Goal: Task Accomplishment & Management: Manage account settings

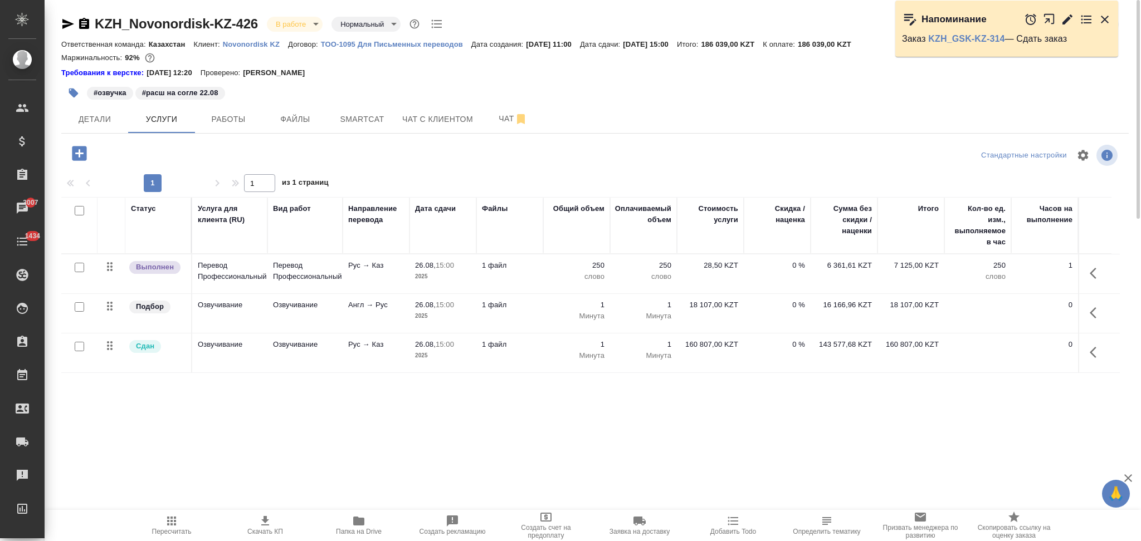
click at [530, 309] on p "1 файл" at bounding box center [510, 305] width 56 height 11
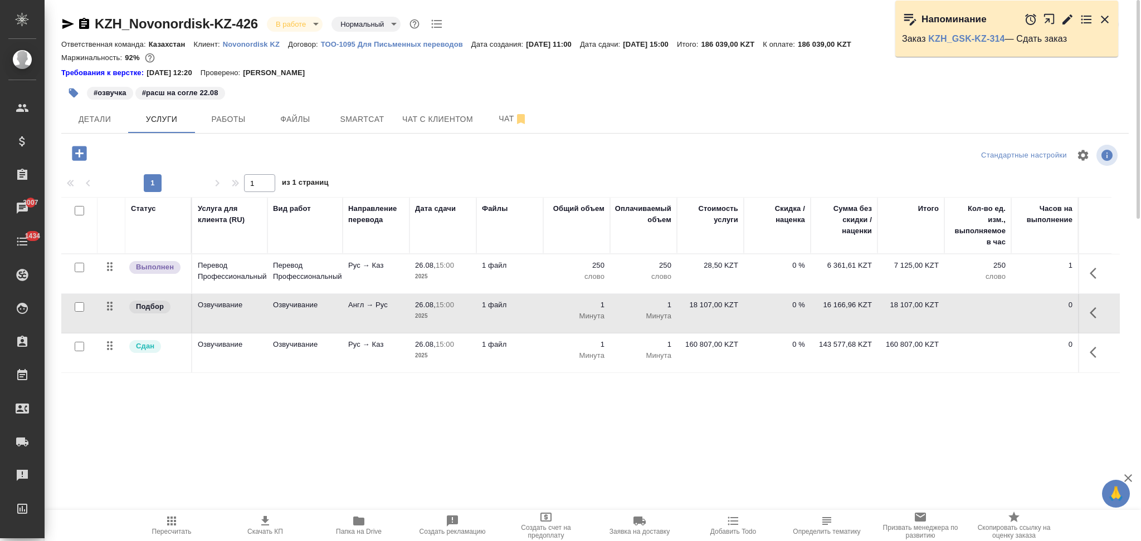
click at [530, 309] on p "1 файл" at bounding box center [510, 305] width 56 height 11
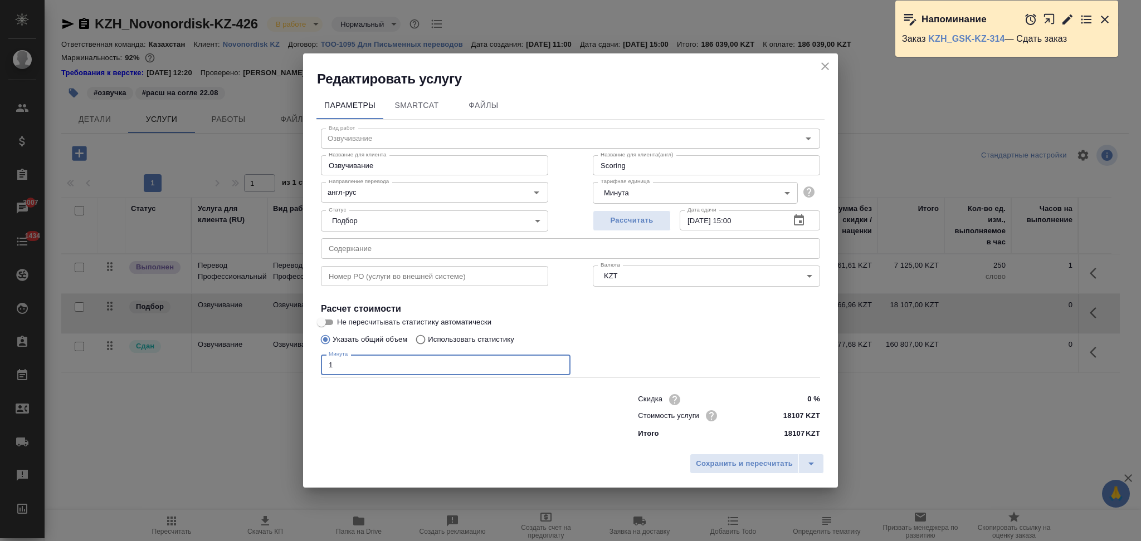
drag, startPoint x: 353, startPoint y: 361, endPoint x: 301, endPoint y: 360, distance: 51.3
click at [301, 360] on div "Редактировать услугу Параметры SmartCat Файлы Вид работ Озвучивание Вид работ Н…" at bounding box center [570, 270] width 1141 height 541
type input "2"
click at [718, 469] on span "Сохранить и пересчитать" at bounding box center [744, 464] width 97 height 13
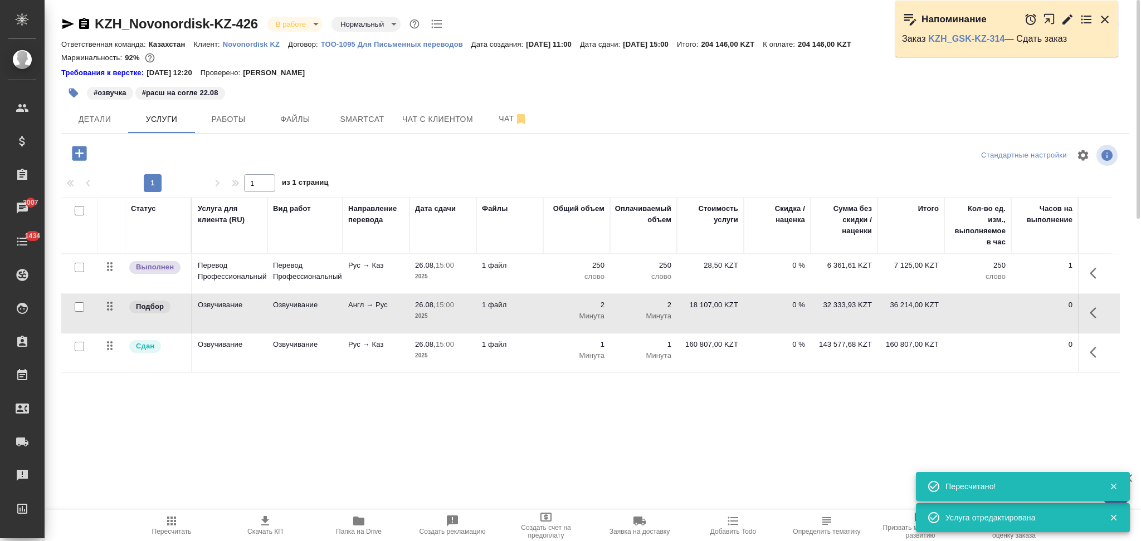
click at [520, 360] on td "1 файл" at bounding box center [509, 353] width 67 height 39
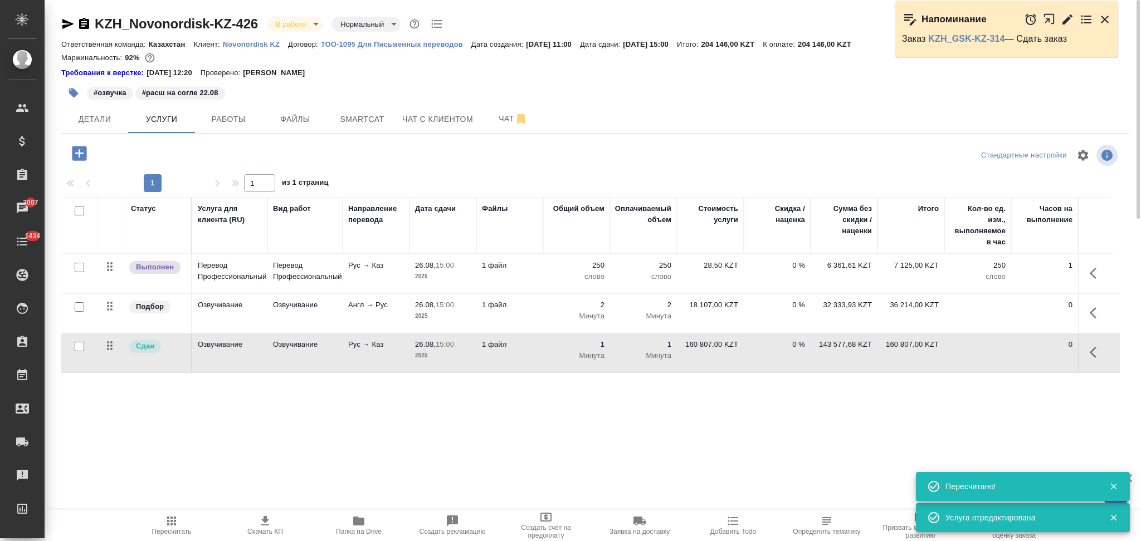
click at [520, 360] on td "1 файл" at bounding box center [509, 353] width 67 height 39
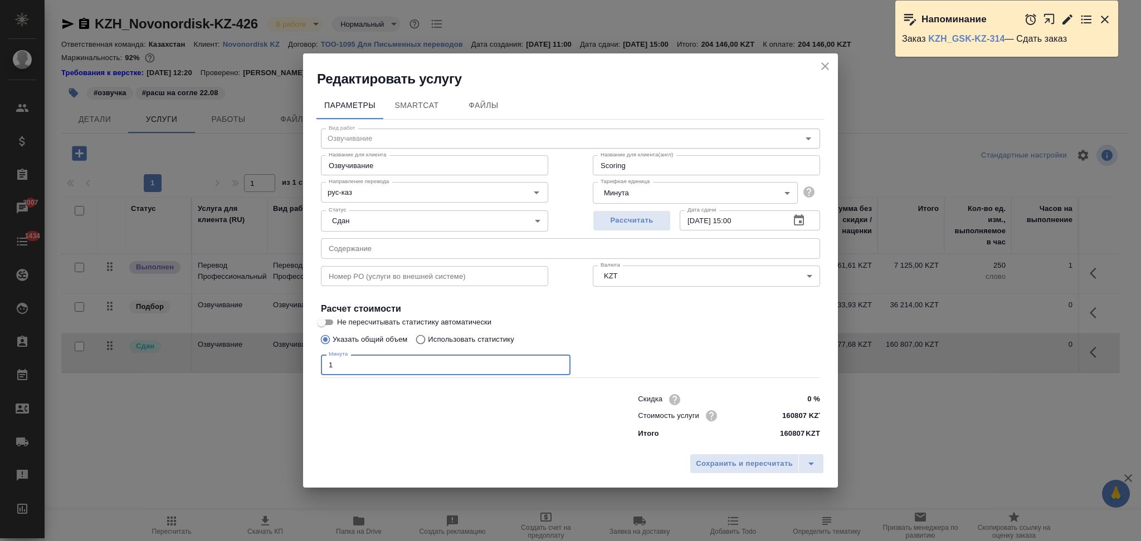
click at [342, 364] on input "1" at bounding box center [446, 365] width 250 height 20
type input "1.5"
click at [744, 468] on span "Сохранить и пересчитать" at bounding box center [744, 464] width 97 height 13
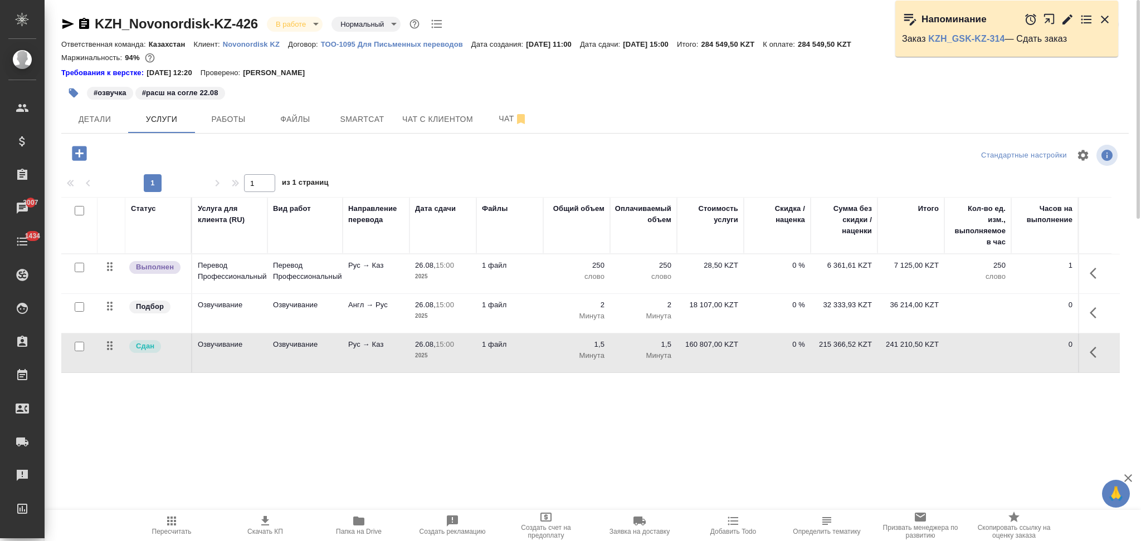
click at [515, 364] on td "1 файл" at bounding box center [509, 353] width 67 height 39
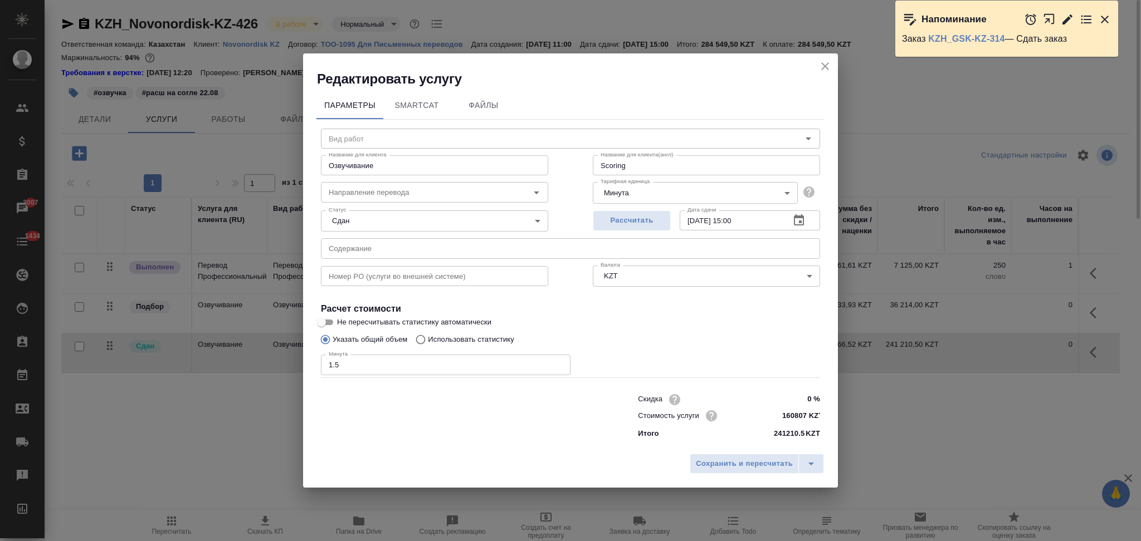
type input "Озвучивание"
type input "рус-каз"
drag, startPoint x: 358, startPoint y: 365, endPoint x: 255, endPoint y: 373, distance: 103.4
click at [255, 373] on div "Редактировать услугу Параметры SmartCat Файлы Вид работ Озвучивание Вид работ Н…" at bounding box center [570, 270] width 1141 height 541
type input "2"
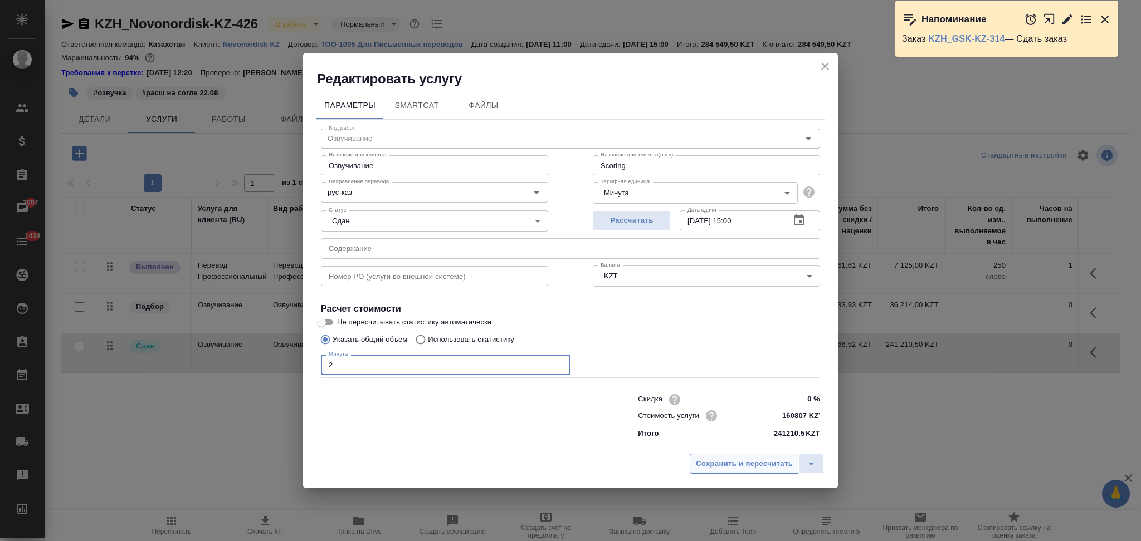
click at [710, 464] on span "Сохранить и пересчитать" at bounding box center [744, 464] width 97 height 13
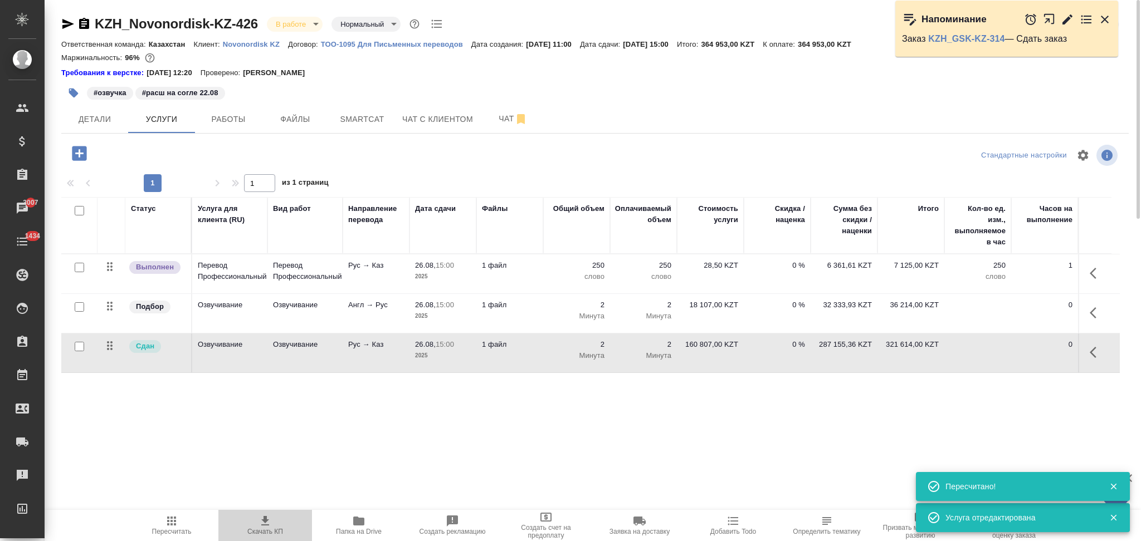
click at [264, 525] on icon "button" at bounding box center [264, 521] width 13 height 13
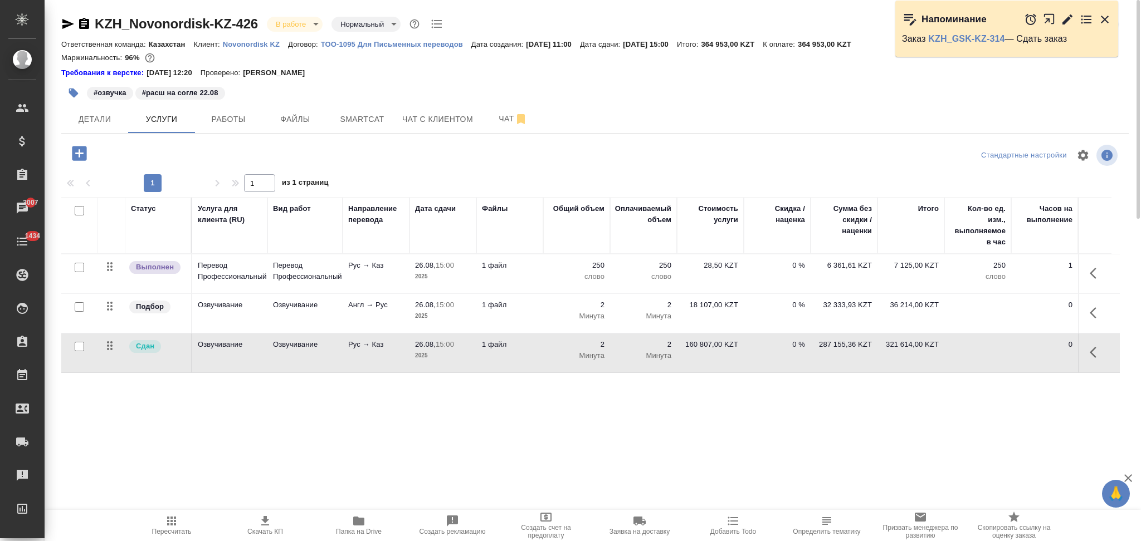
click at [511, 359] on td "1 файл" at bounding box center [509, 353] width 67 height 39
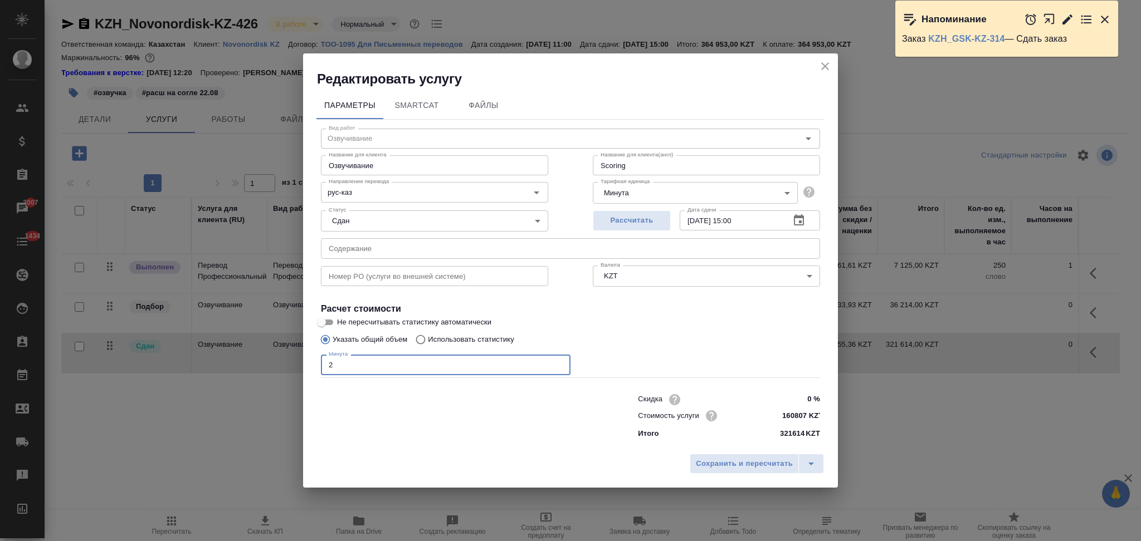
drag, startPoint x: 340, startPoint y: 373, endPoint x: 316, endPoint y: 371, distance: 24.0
click at [316, 371] on div "Вид работ Озвучивание Вид работ Название для клиента Озвучивание Название для к…" at bounding box center [570, 282] width 508 height 325
type input "1.5"
click at [753, 462] on span "Сохранить и пересчитать" at bounding box center [744, 464] width 97 height 13
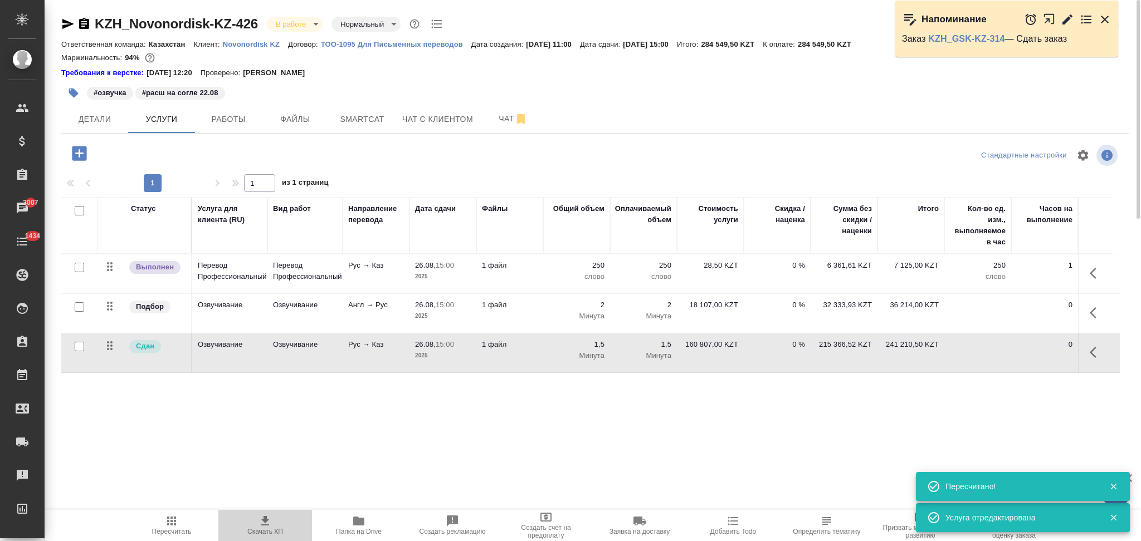
click at [262, 520] on icon "button" at bounding box center [265, 520] width 8 height 9
click at [518, 316] on td "1 файл" at bounding box center [509, 313] width 67 height 39
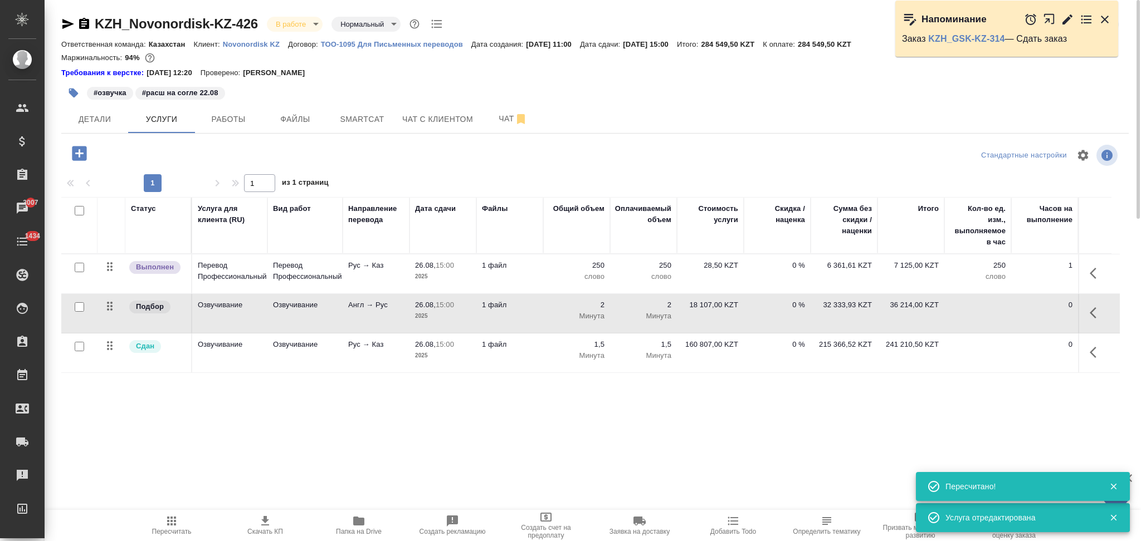
click at [518, 316] on td "1 файл" at bounding box center [509, 313] width 67 height 39
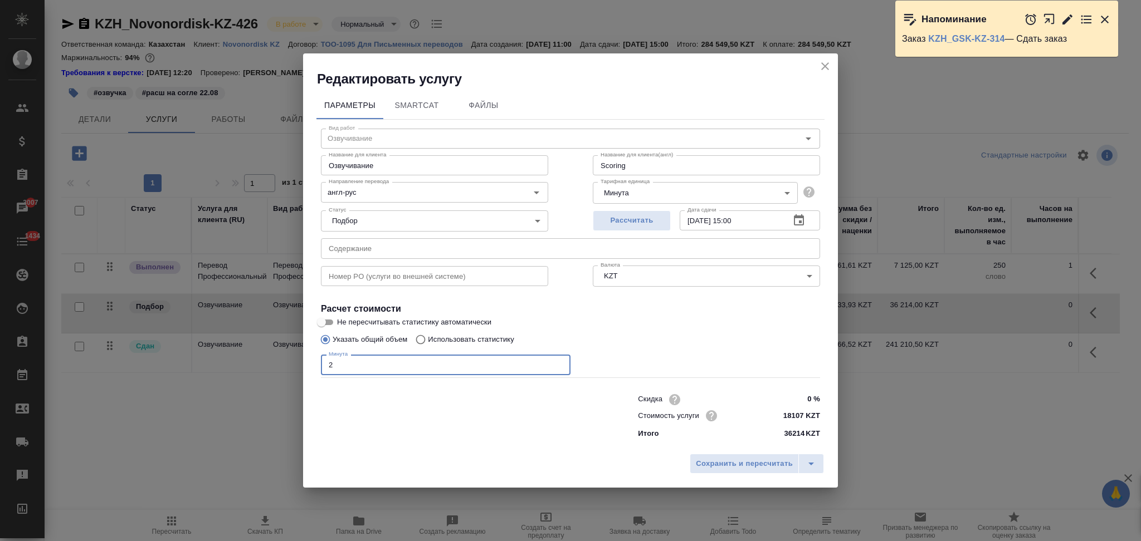
drag, startPoint x: 324, startPoint y: 369, endPoint x: 289, endPoint y: 365, distance: 35.3
click at [289, 365] on div "Редактировать услугу Параметры SmartCat Файлы Вид работ Озвучивание Вид работ Н…" at bounding box center [570, 270] width 1141 height 541
type input "1.5"
click at [724, 466] on span "Сохранить и пересчитать" at bounding box center [744, 464] width 97 height 13
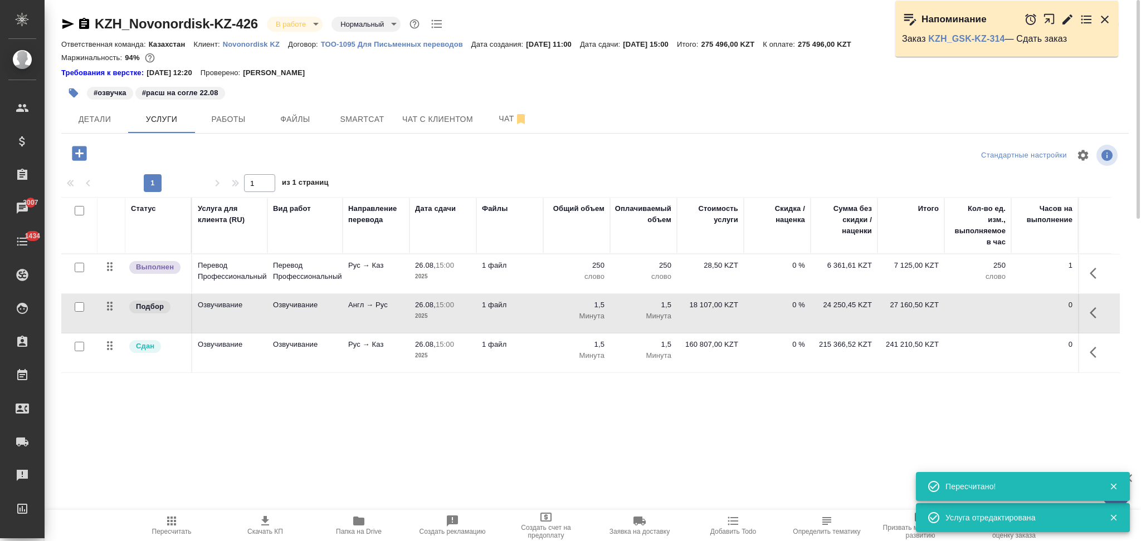
click at [262, 519] on icon "button" at bounding box center [264, 521] width 13 height 13
click at [245, 117] on span "Работы" at bounding box center [228, 120] width 53 height 14
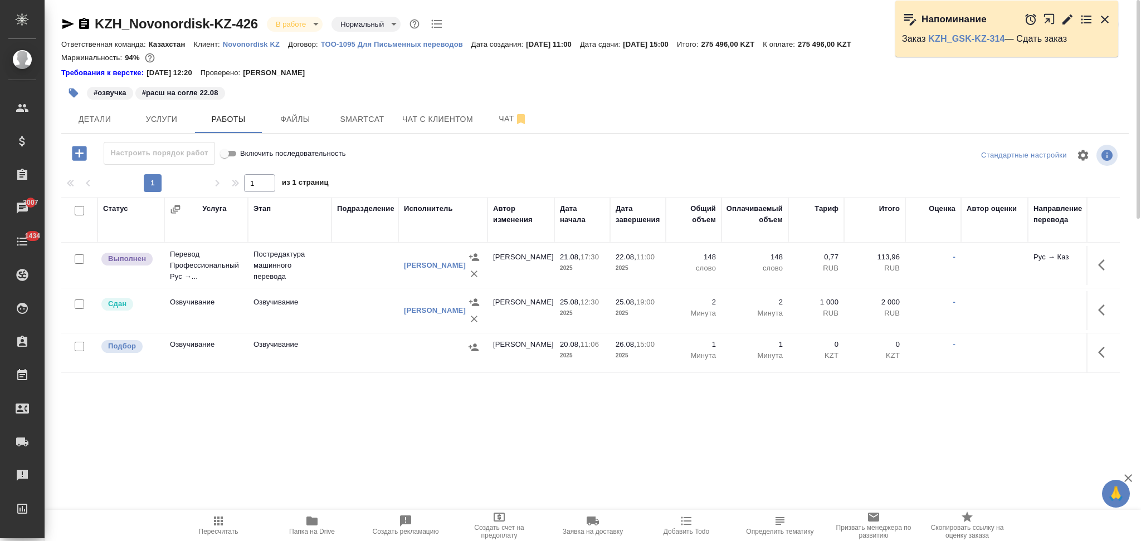
click at [62, 23] on icon "button" at bounding box center [67, 23] width 13 height 13
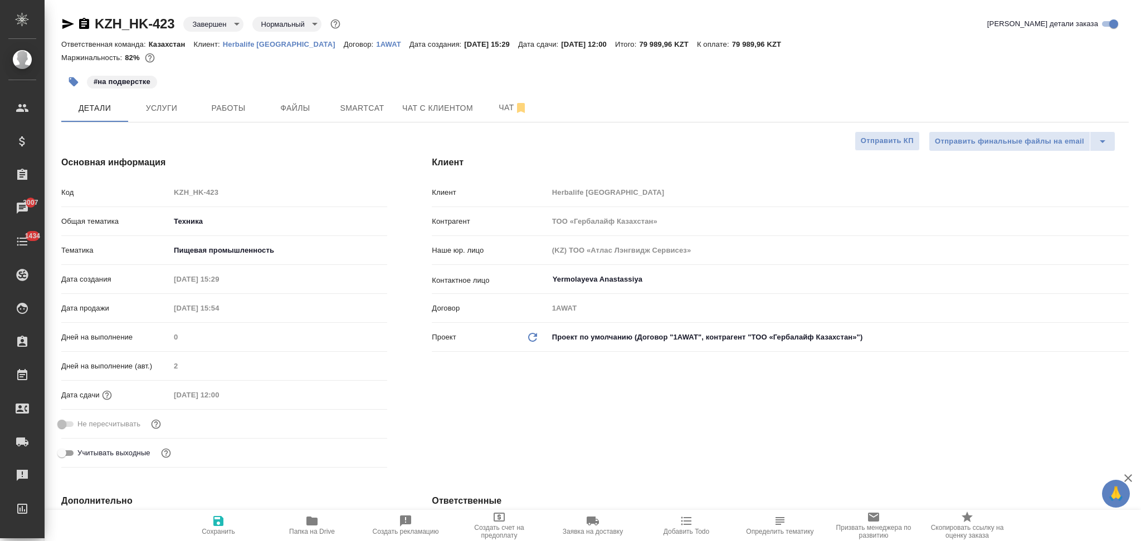
select select "RU"
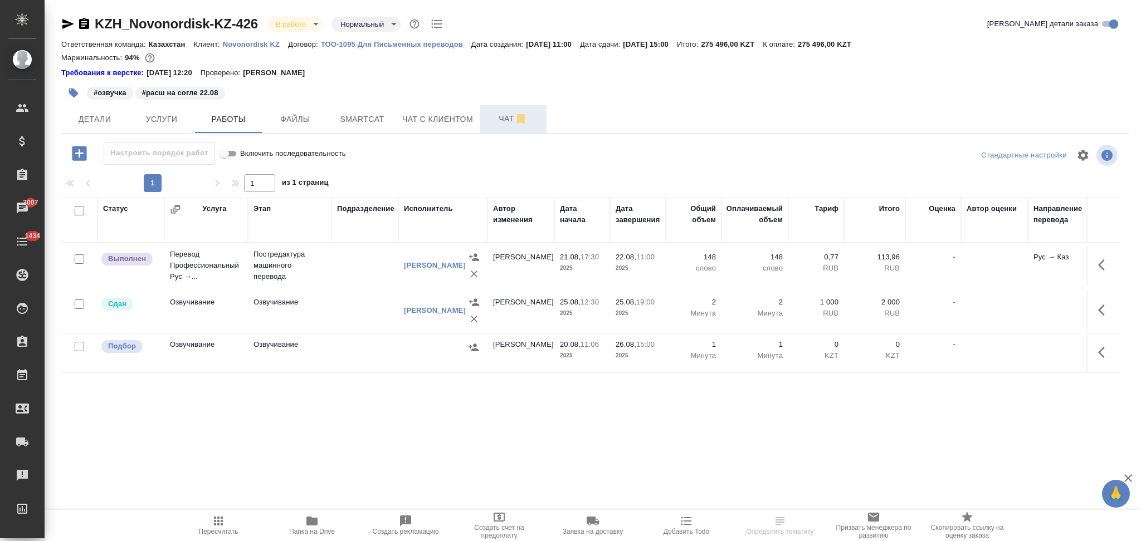
click at [498, 118] on span "Чат" at bounding box center [512, 119] width 53 height 14
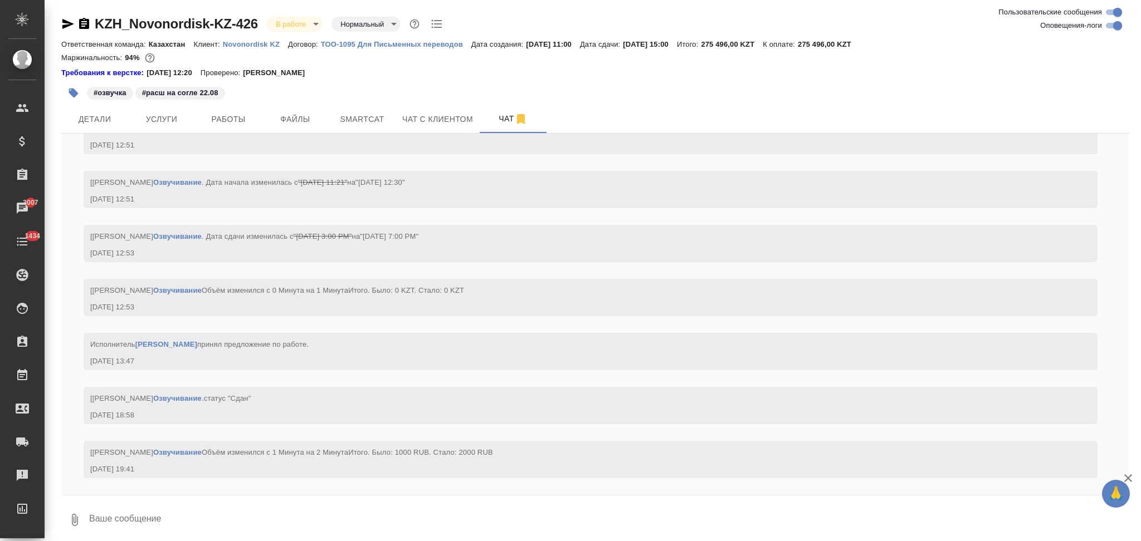
scroll to position [1296, 0]
click at [243, 121] on span "Работы" at bounding box center [228, 120] width 53 height 14
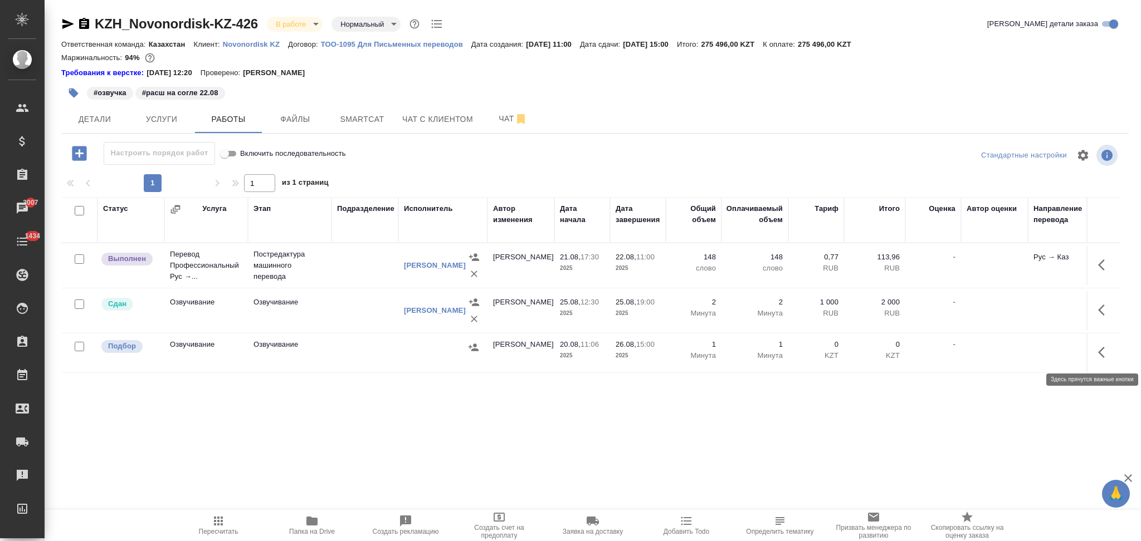
click at [1102, 352] on icon "button" at bounding box center [1104, 352] width 13 height 13
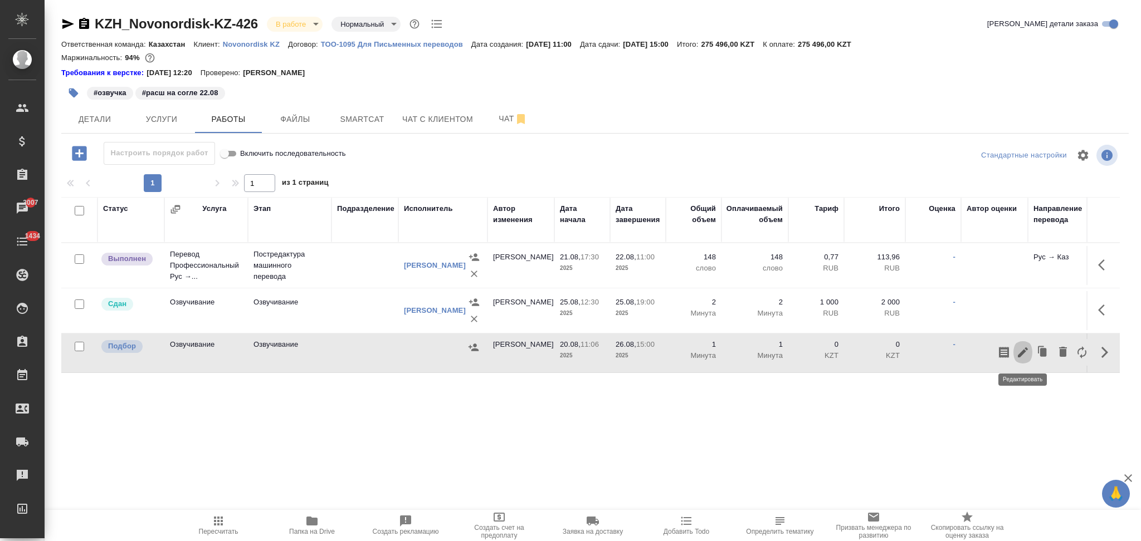
click at [1025, 352] on icon "button" at bounding box center [1023, 353] width 10 height 10
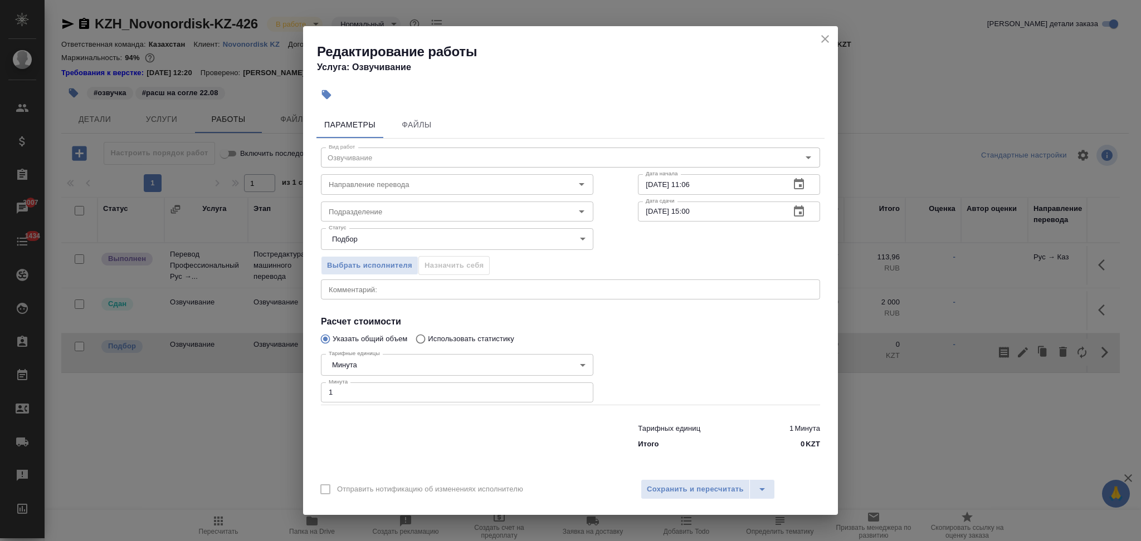
click at [824, 38] on icon "close" at bounding box center [825, 39] width 8 height 8
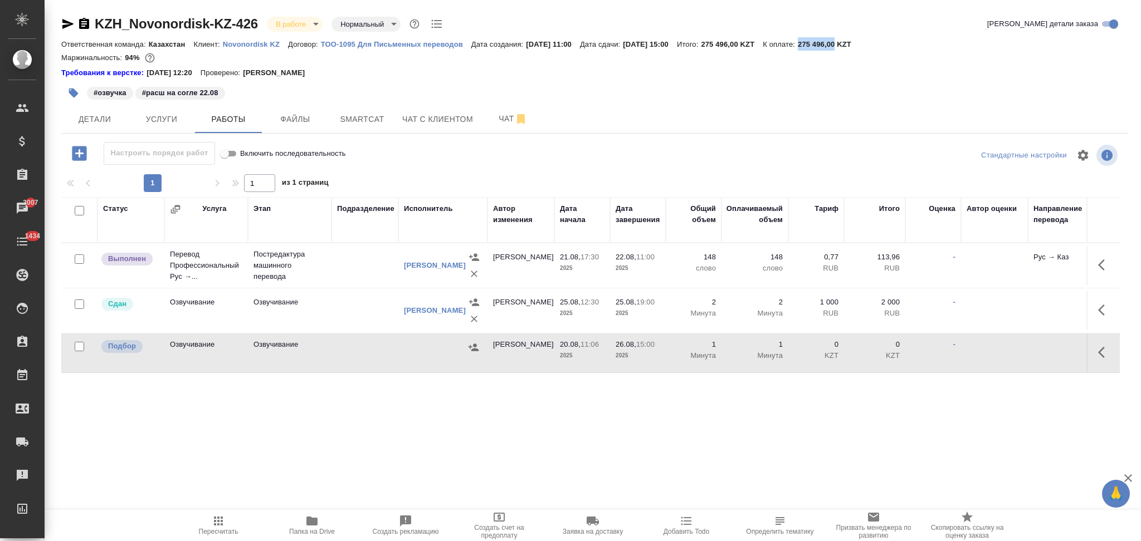
drag, startPoint x: 826, startPoint y: 46, endPoint x: 862, endPoint y: 47, distance: 36.2
click at [860, 47] on p "275 496,00 KZT" at bounding box center [829, 44] width 62 height 8
copy p "275 496,00"
click at [163, 120] on span "Услуги" at bounding box center [161, 120] width 53 height 14
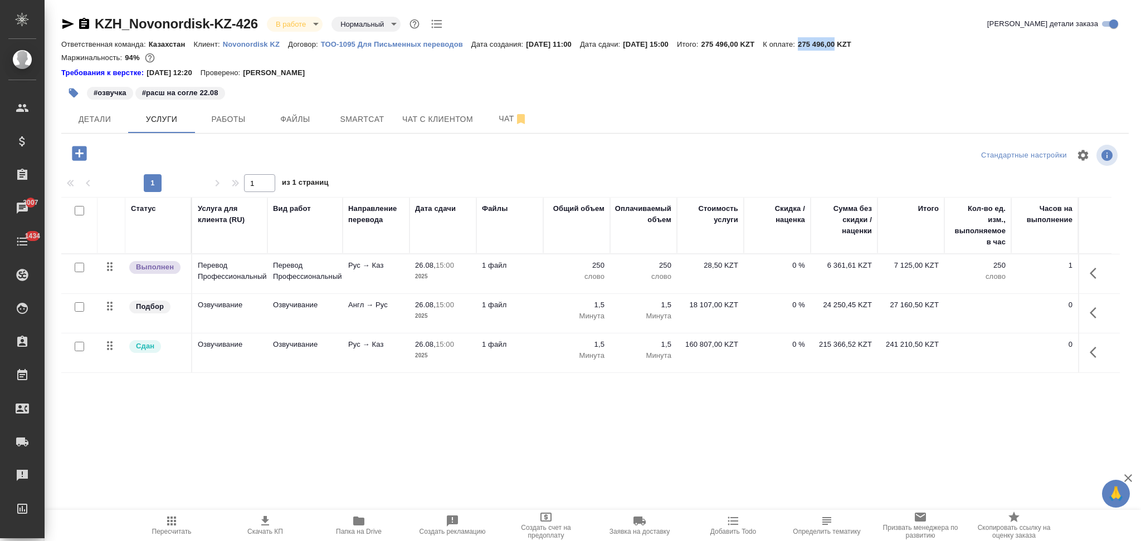
click at [266, 520] on icon "button" at bounding box center [265, 520] width 8 height 9
click at [1095, 315] on icon "button" at bounding box center [1096, 312] width 13 height 13
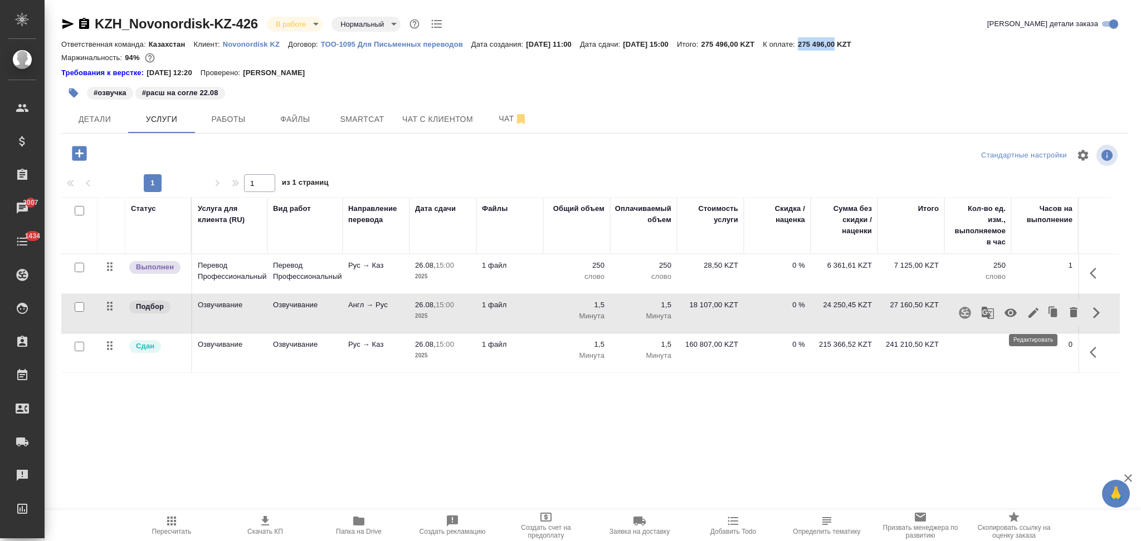
click at [1029, 309] on icon "button" at bounding box center [1033, 312] width 13 height 13
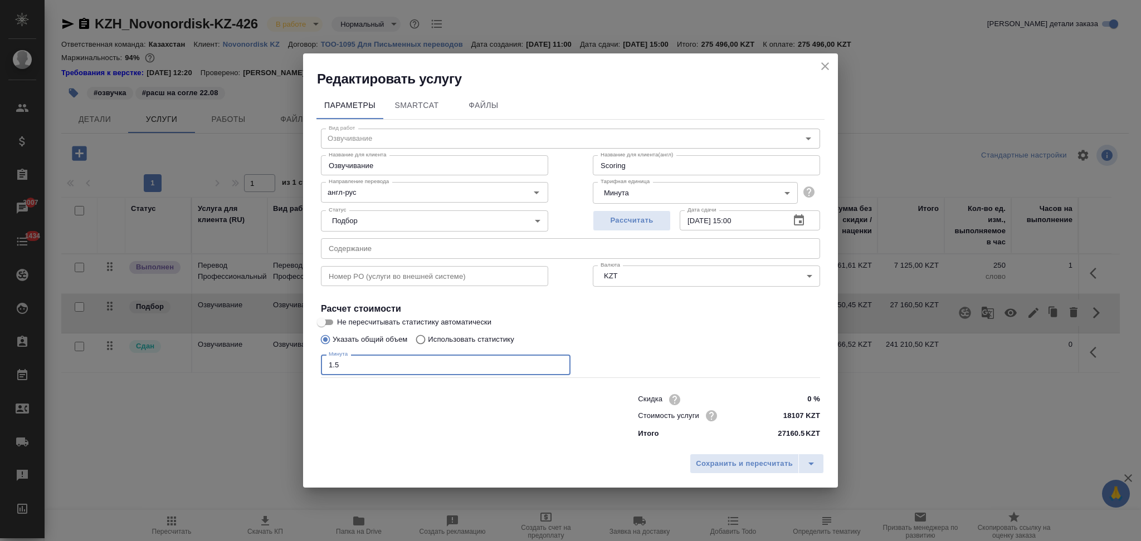
drag, startPoint x: 363, startPoint y: 362, endPoint x: 295, endPoint y: 385, distance: 72.2
click at [295, 385] on div "Редактировать услугу Параметры SmartCat Файлы Вид работ Озвучивание Вид работ Н…" at bounding box center [570, 270] width 1141 height 541
type input "2"
click at [736, 457] on button "Сохранить и пересчитать" at bounding box center [744, 464] width 109 height 20
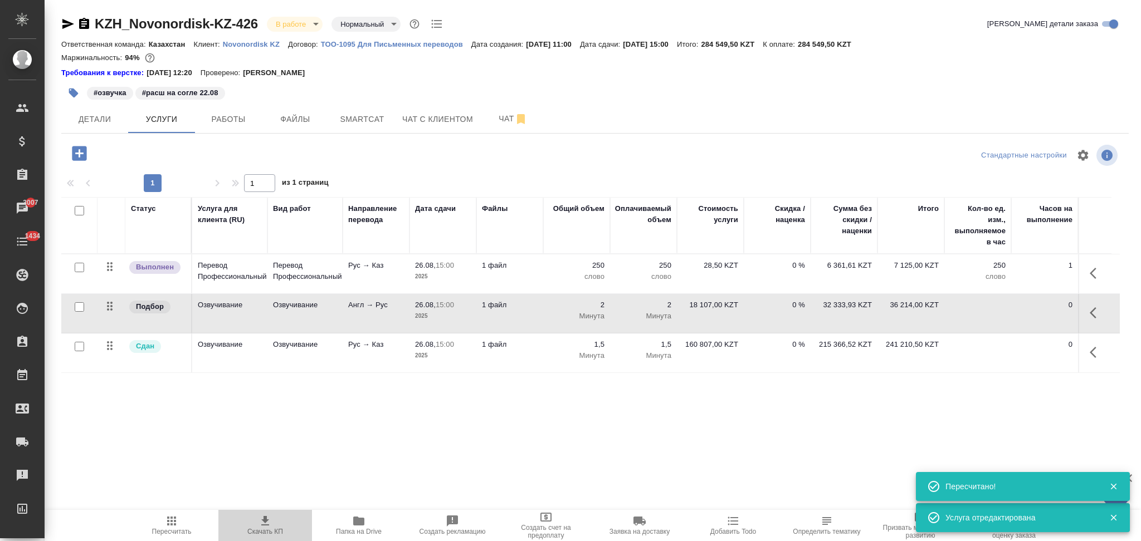
click at [260, 522] on icon "button" at bounding box center [264, 521] width 13 height 13
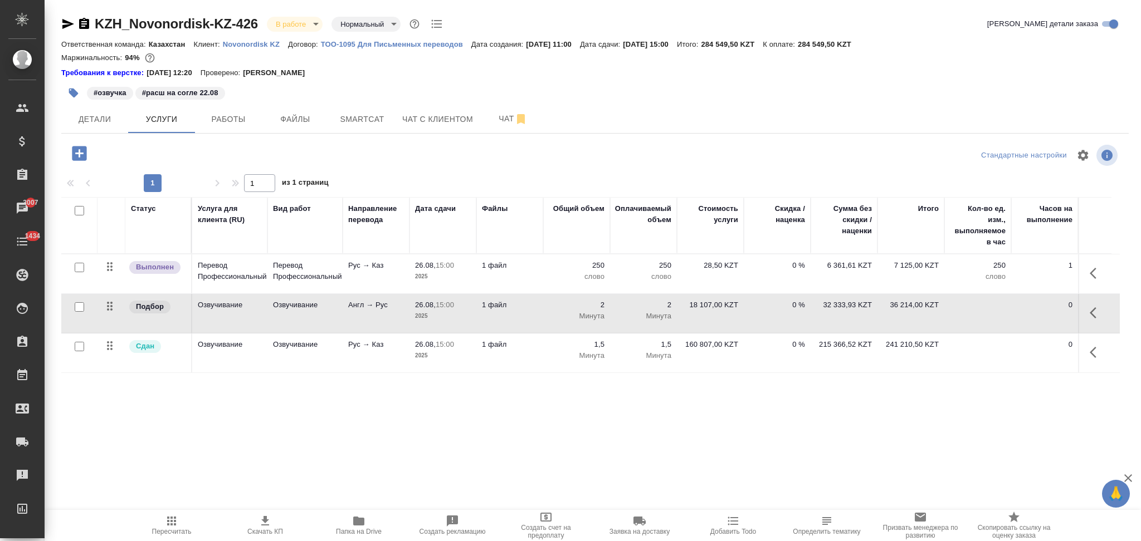
click at [515, 315] on td "1 файл" at bounding box center [509, 313] width 67 height 39
click at [515, 314] on td "1 файл" at bounding box center [509, 313] width 67 height 39
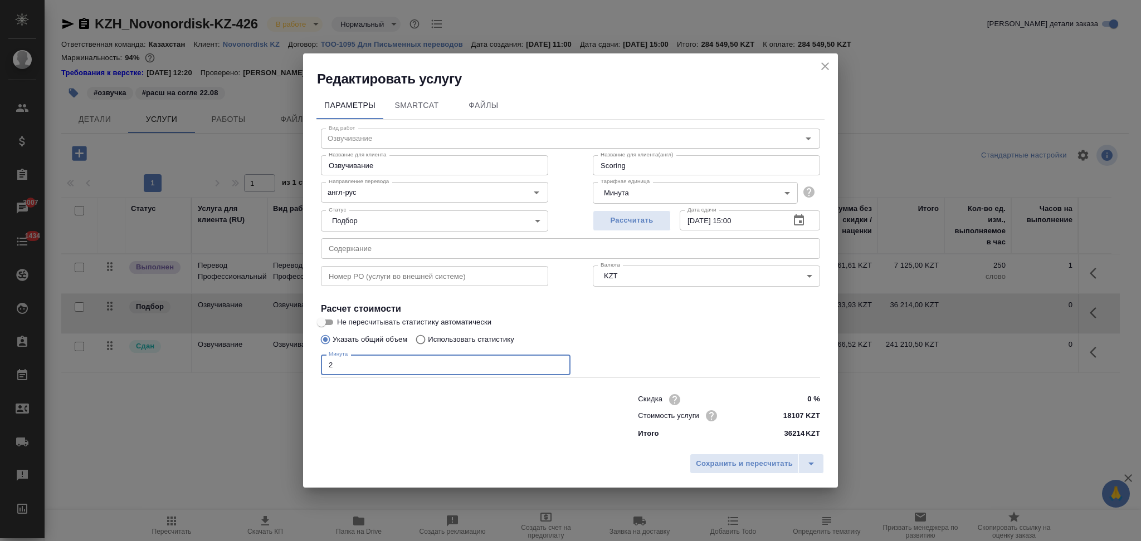
drag, startPoint x: 345, startPoint y: 365, endPoint x: 286, endPoint y: 365, distance: 58.5
click at [286, 365] on div "Редактировать услугу Параметры SmartCat Файлы Вид работ Озвучивание Вид работ Н…" at bounding box center [570, 270] width 1141 height 541
type input "1"
type input "1.5"
click at [747, 470] on span "Сохранить и пересчитать" at bounding box center [744, 464] width 97 height 13
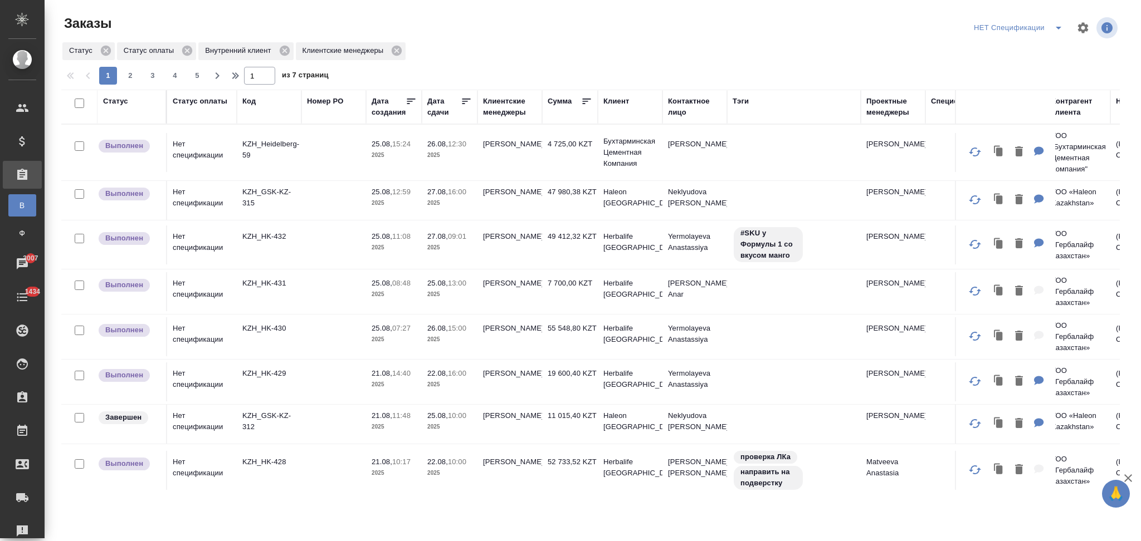
click at [1055, 30] on icon "split button" at bounding box center [1058, 27] width 13 height 13
click at [997, 87] on li "Я КМ" at bounding box center [1019, 86] width 99 height 18
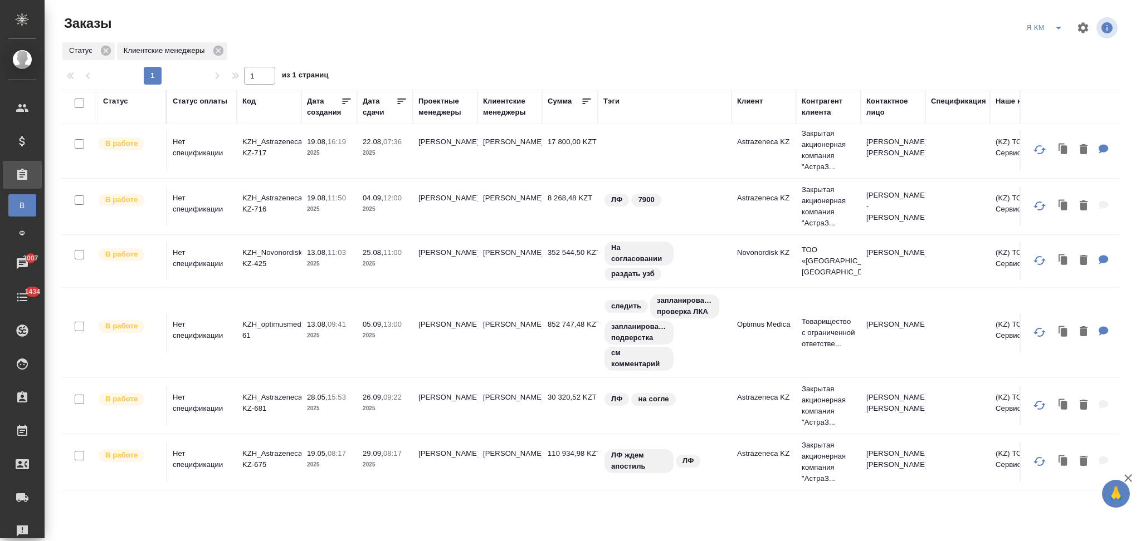
scroll to position [128, 0]
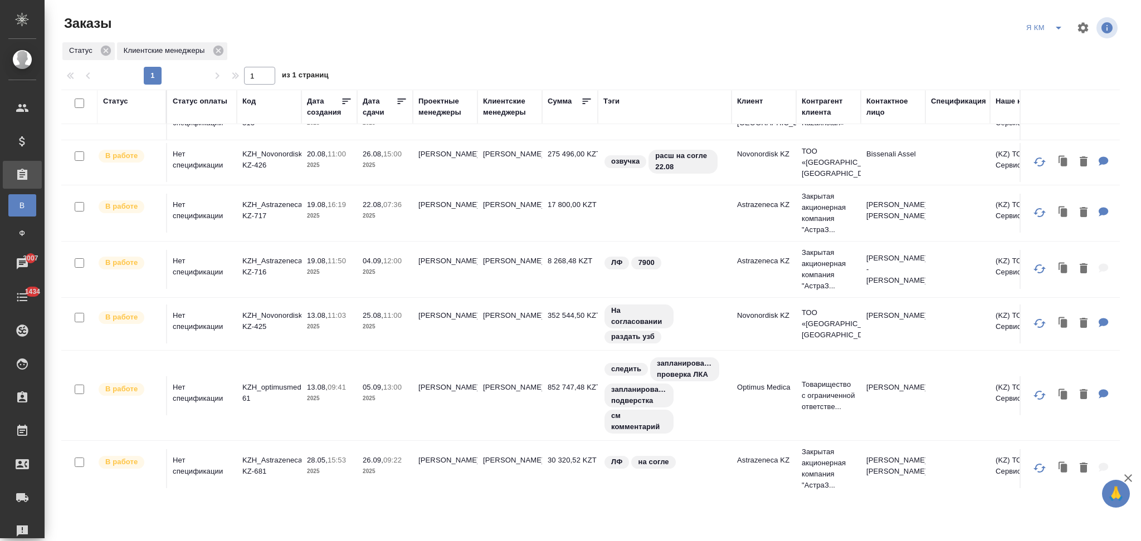
click at [392, 279] on td "04.09, 12:00 2025" at bounding box center [385, 269] width 56 height 39
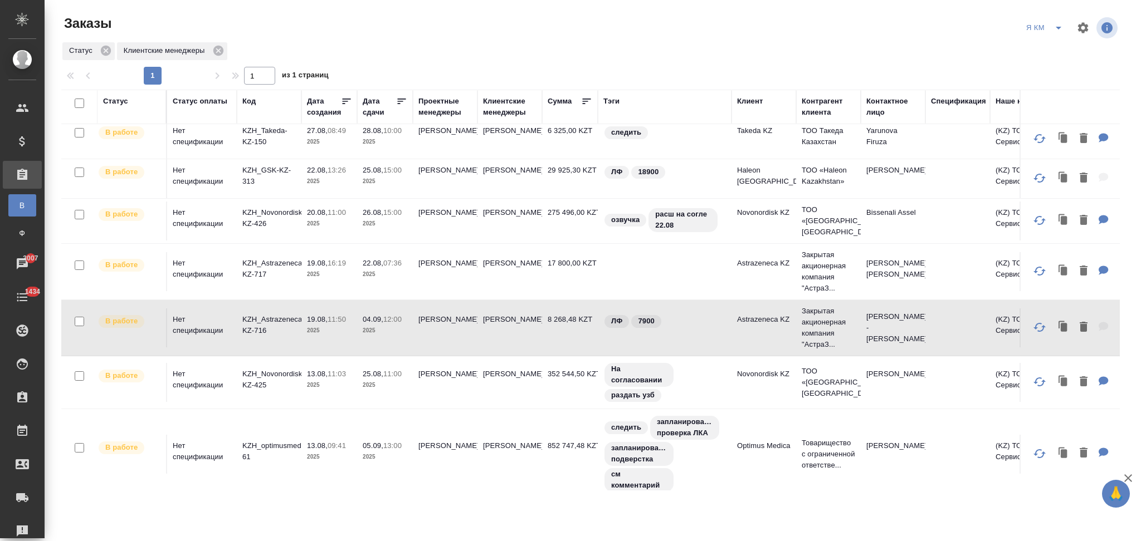
scroll to position [0, 0]
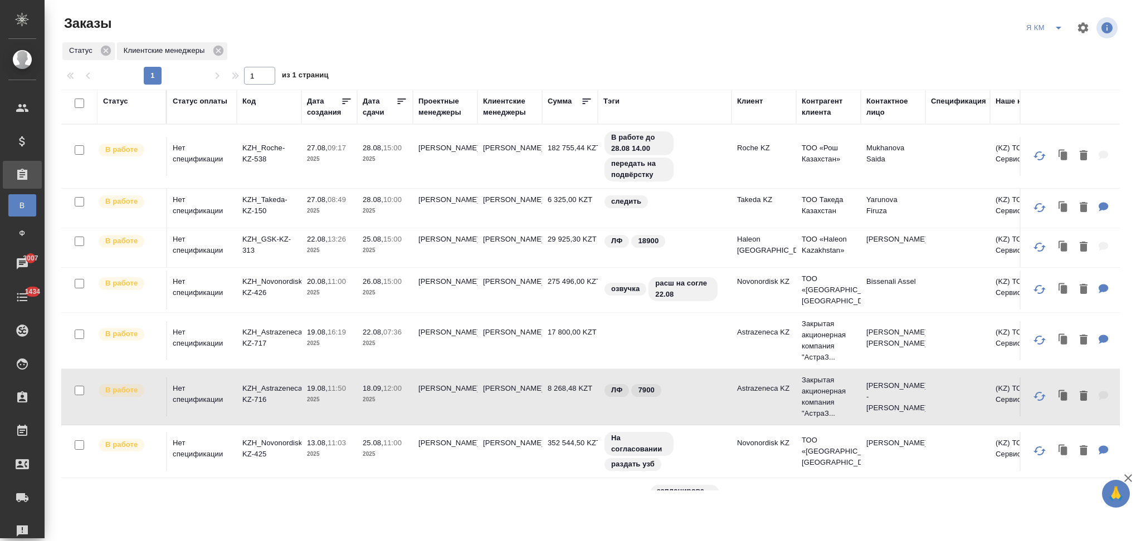
click at [400, 344] on p "2025" at bounding box center [385, 343] width 45 height 11
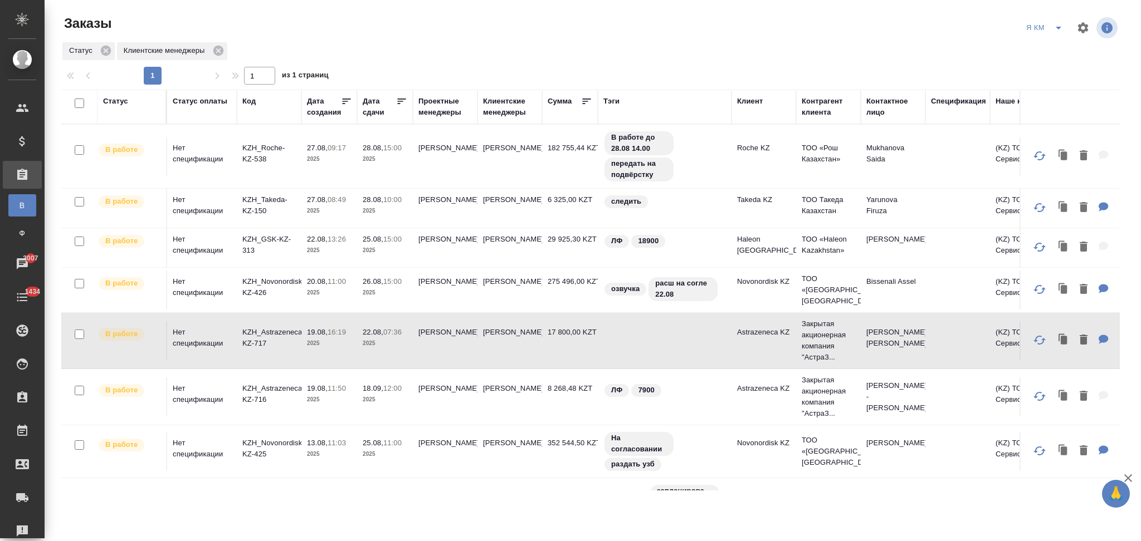
click at [400, 344] on p "2025" at bounding box center [385, 343] width 45 height 11
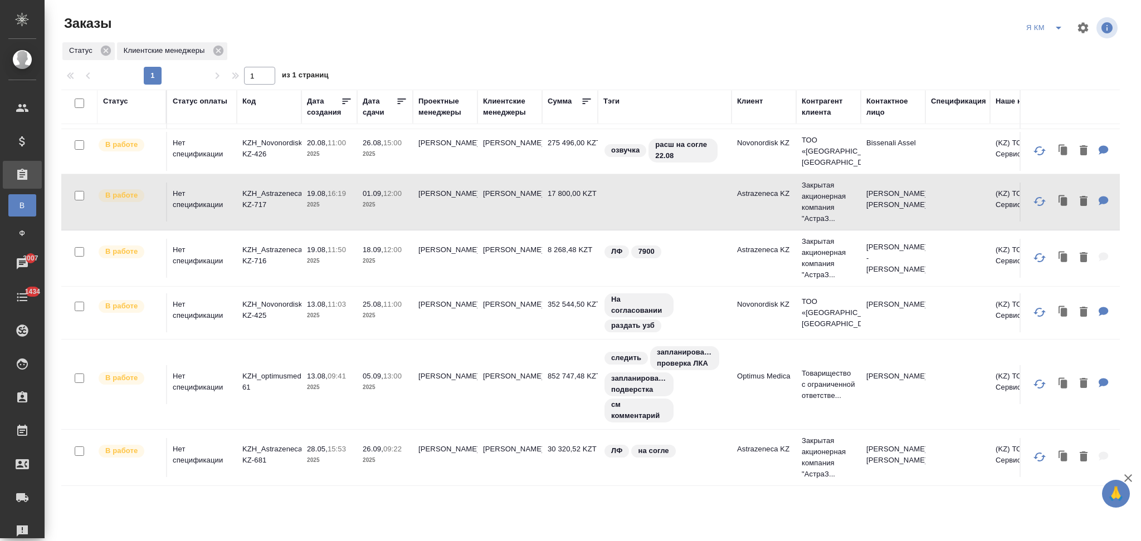
scroll to position [53, 0]
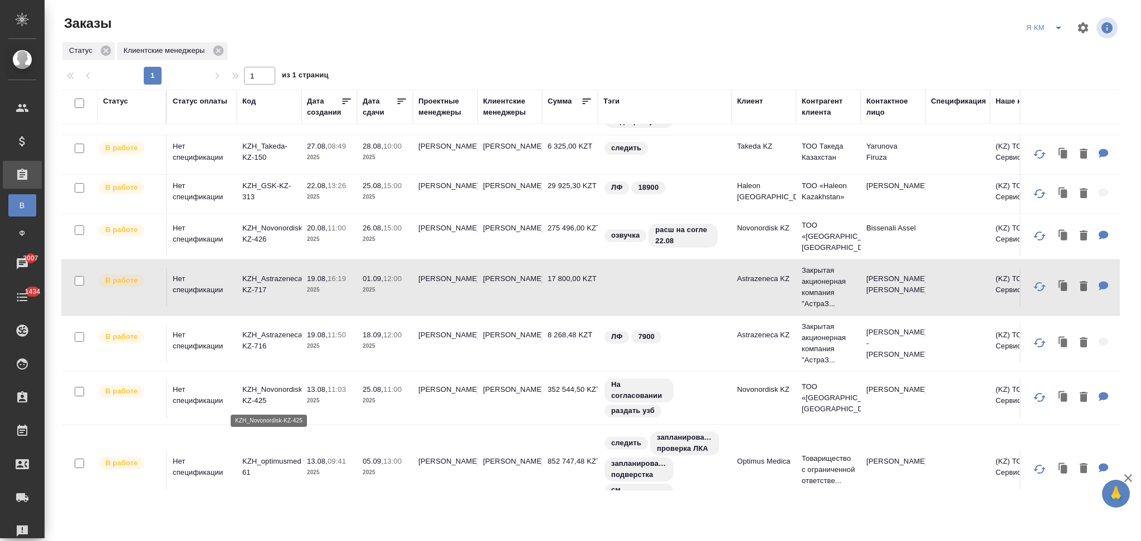
click at [278, 388] on p "KZH_Novonordisk-KZ-425" at bounding box center [268, 395] width 53 height 22
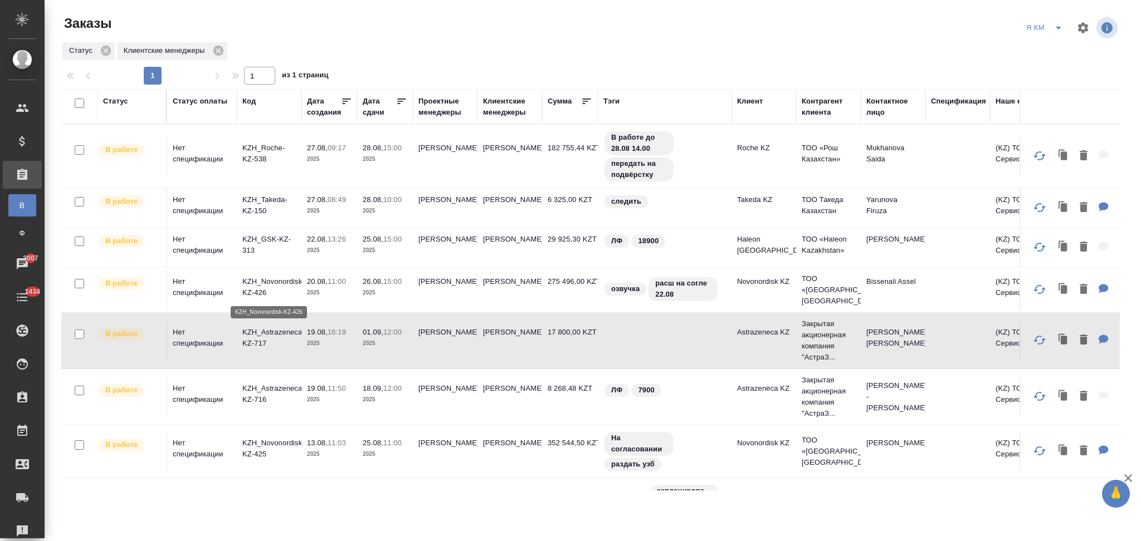
click at [281, 281] on p "KZH_Novonordisk-KZ-426" at bounding box center [268, 287] width 53 height 22
click at [286, 287] on p "KZH_Novonordisk-KZ-426" at bounding box center [268, 287] width 53 height 22
click at [285, 296] on p "KZH_Novonordisk-KZ-426" at bounding box center [268, 287] width 53 height 22
click at [277, 252] on p "KZH_GSK-KZ-313" at bounding box center [268, 245] width 53 height 22
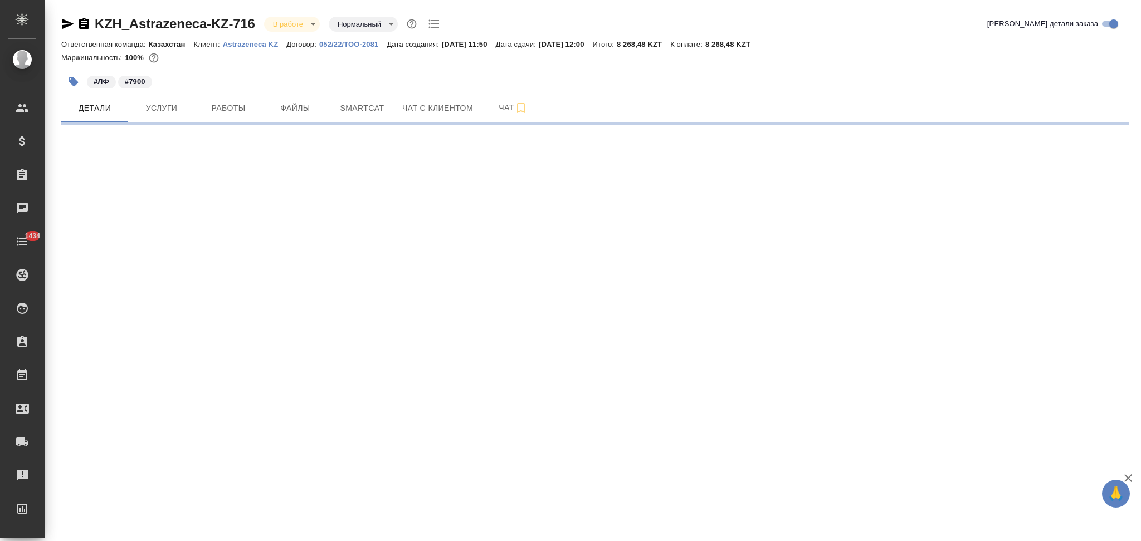
select select "RU"
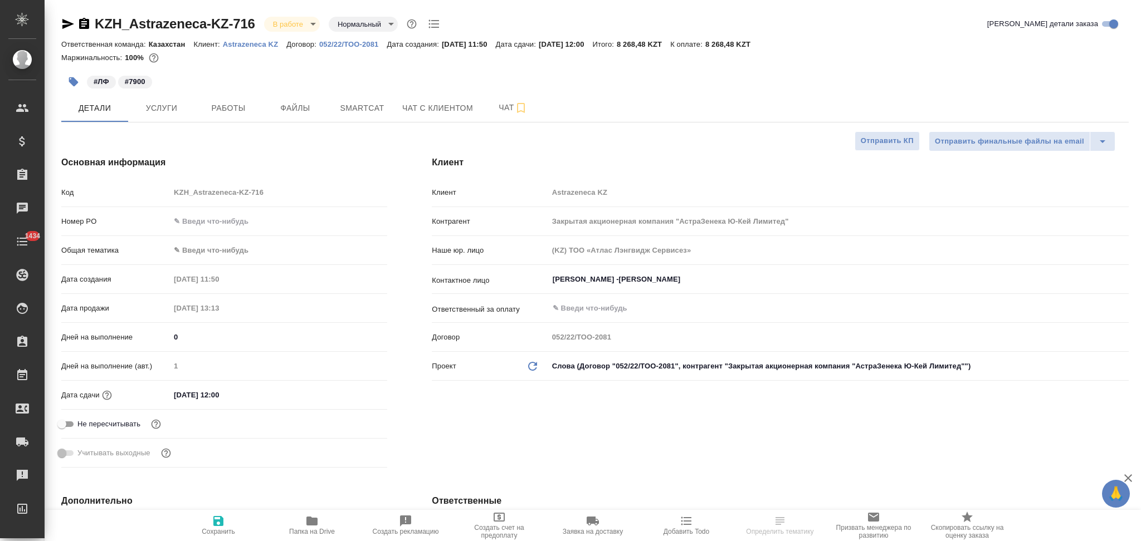
type textarea "x"
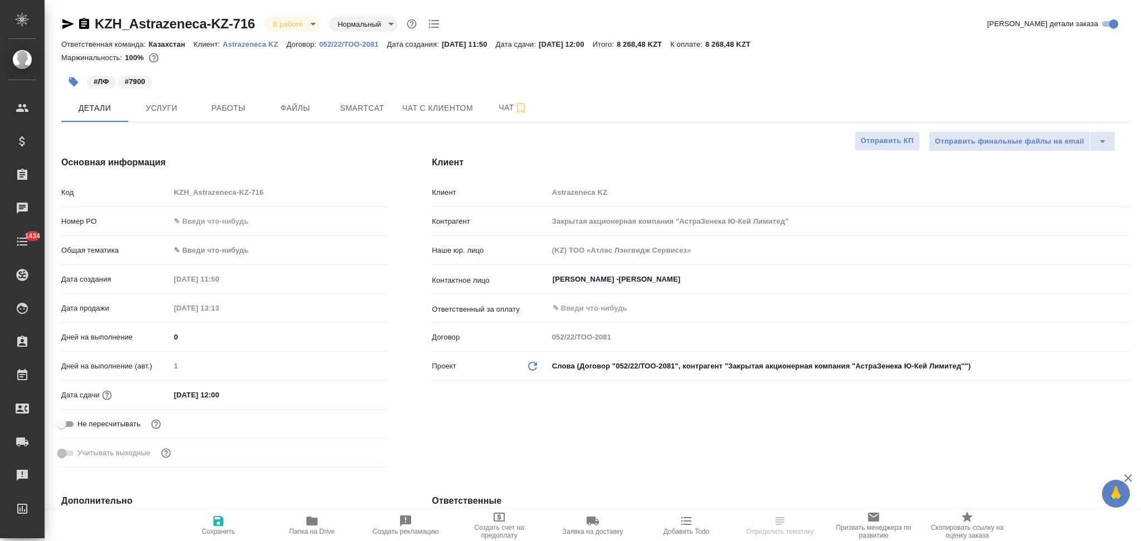
type textarea "x"
click at [260, 396] on input "04.09.2025 12:00" at bounding box center [218, 395] width 97 height 16
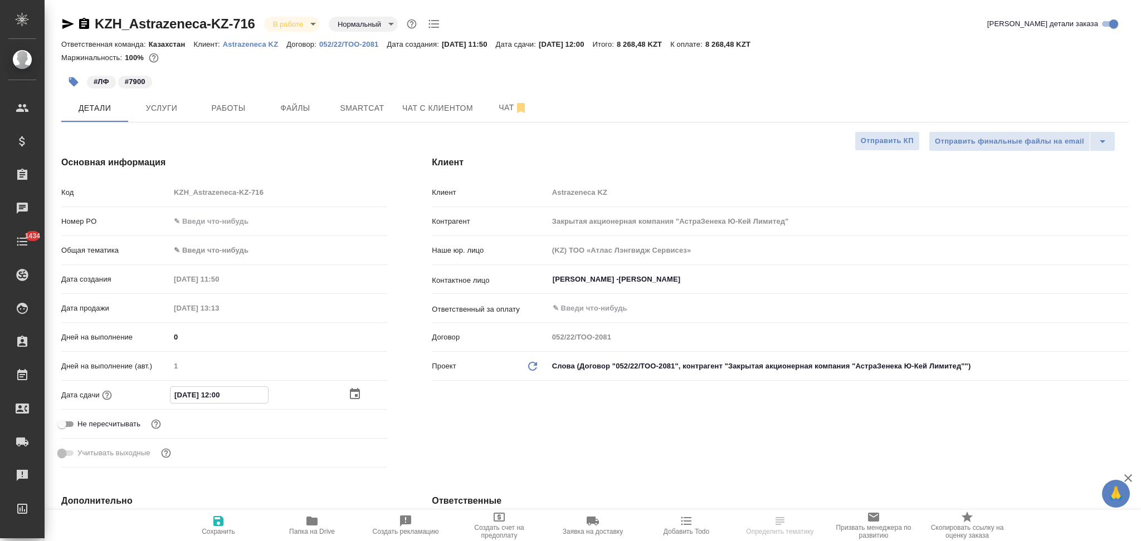
click at [353, 393] on icon "button" at bounding box center [354, 394] width 13 height 13
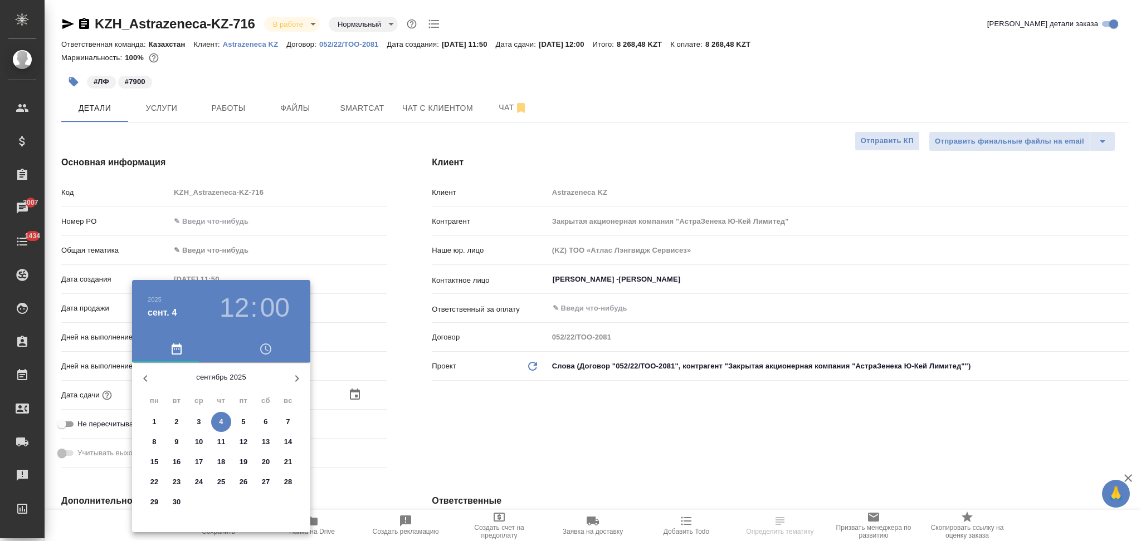
click at [221, 458] on p "18" at bounding box center [221, 462] width 8 height 11
type input "18.09.2025 12:00"
type textarea "x"
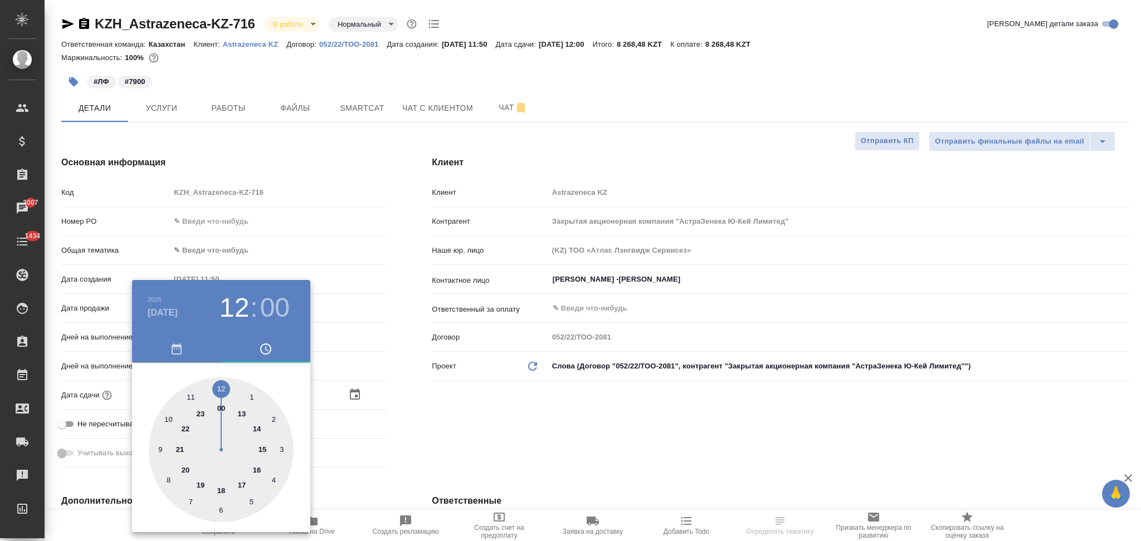
drag, startPoint x: 440, startPoint y: 409, endPoint x: 344, endPoint y: 458, distance: 107.1
click at [439, 411] on div at bounding box center [570, 270] width 1141 height 541
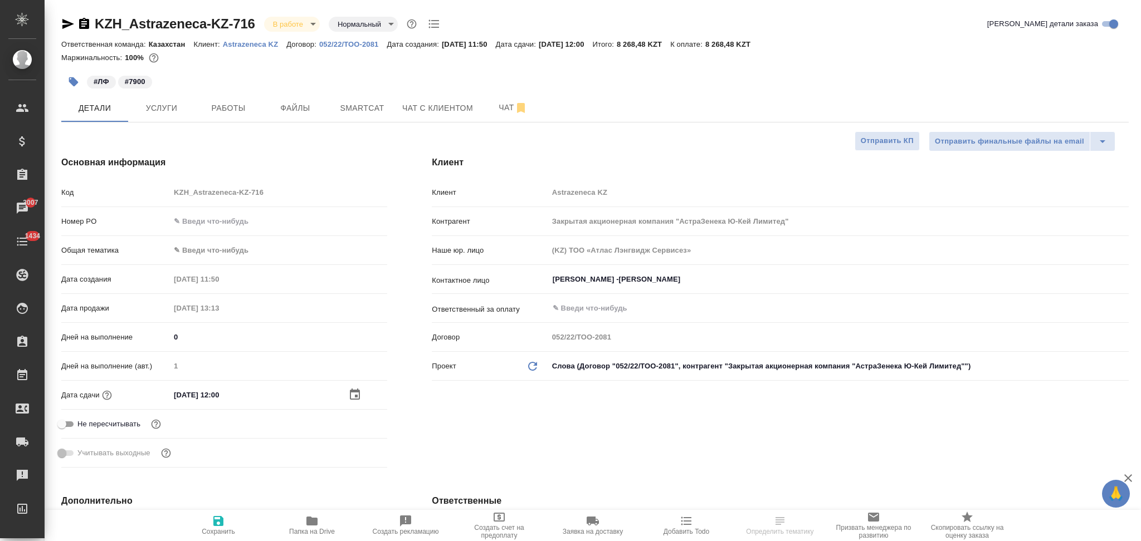
click at [216, 519] on icon "button" at bounding box center [218, 521] width 13 height 13
type textarea "x"
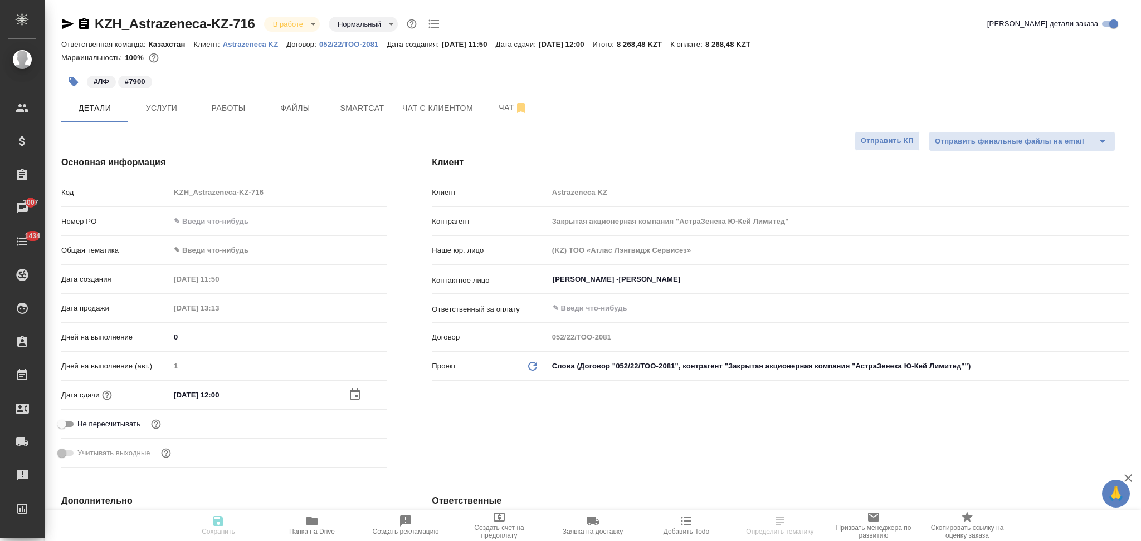
type textarea "x"
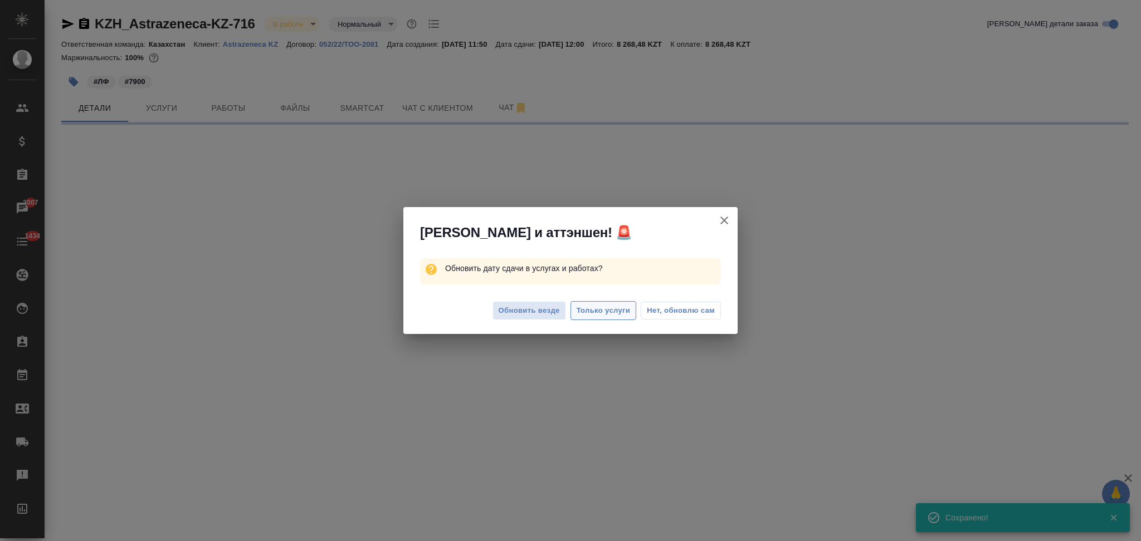
click at [587, 311] on span "Только услуги" at bounding box center [604, 311] width 54 height 13
select select "RU"
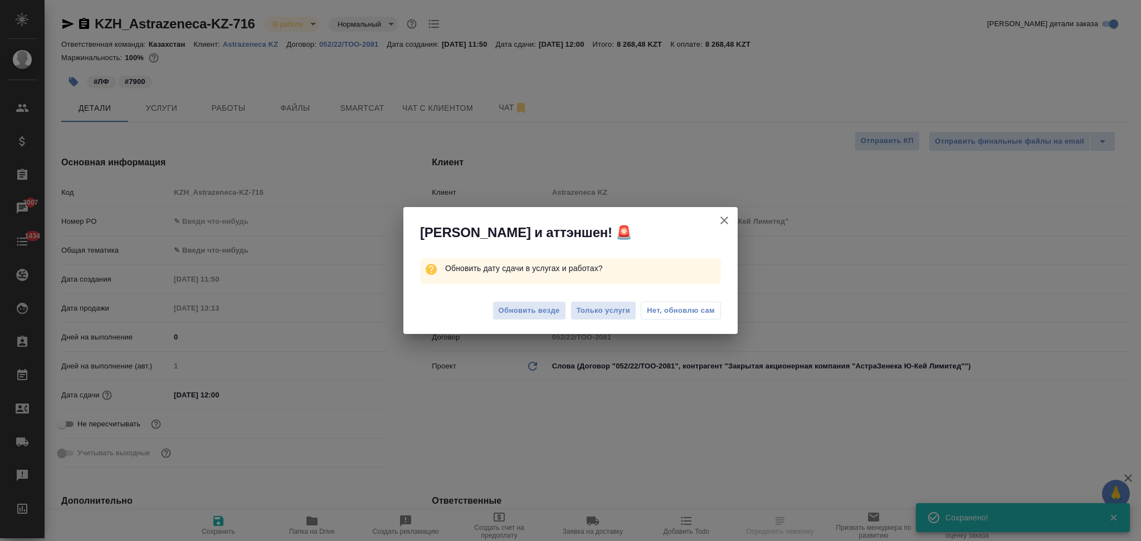
type textarea "x"
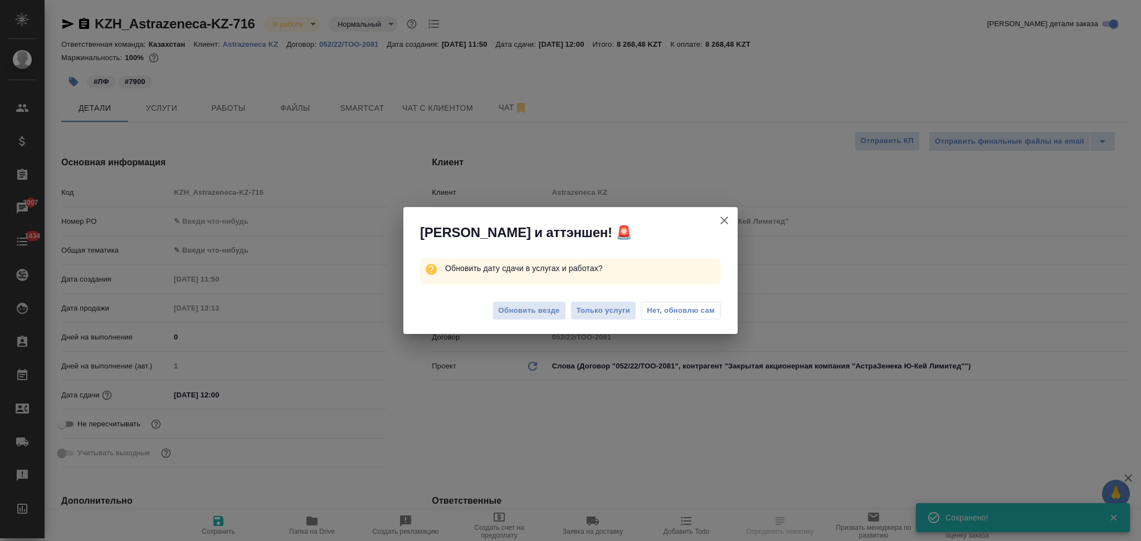
type textarea "x"
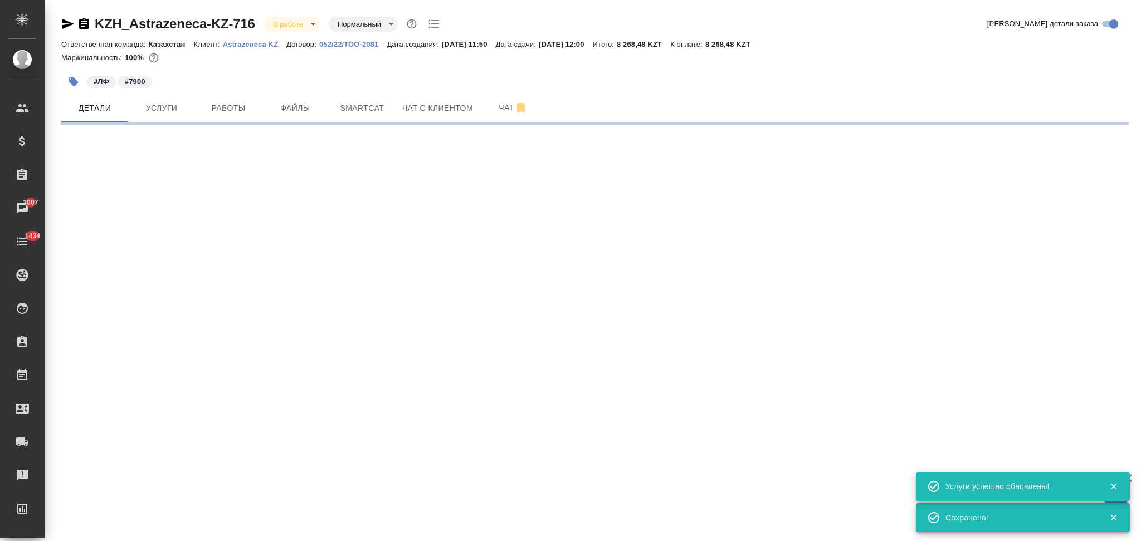
select select "RU"
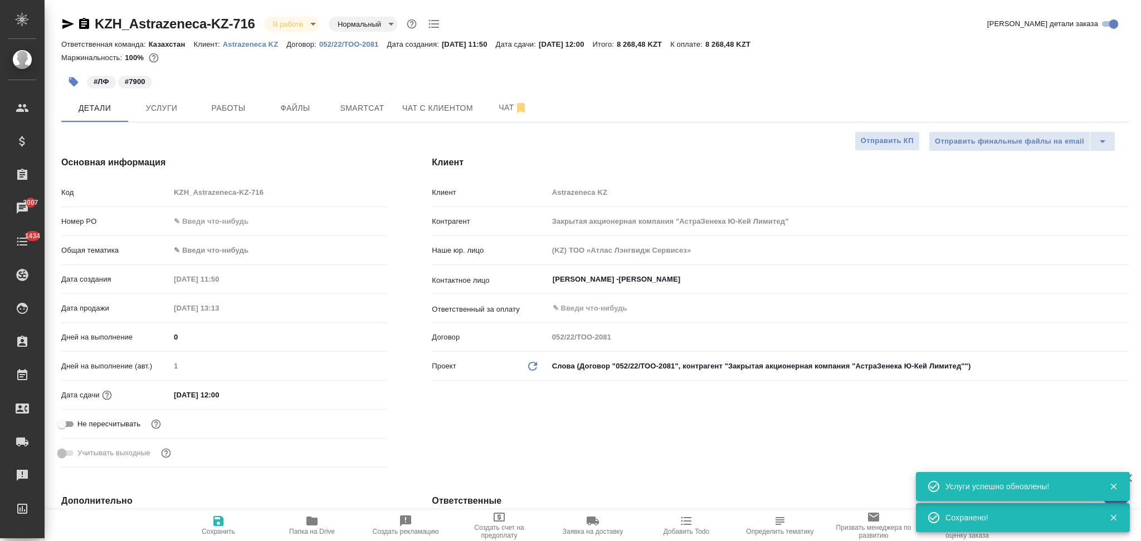
type textarea "x"
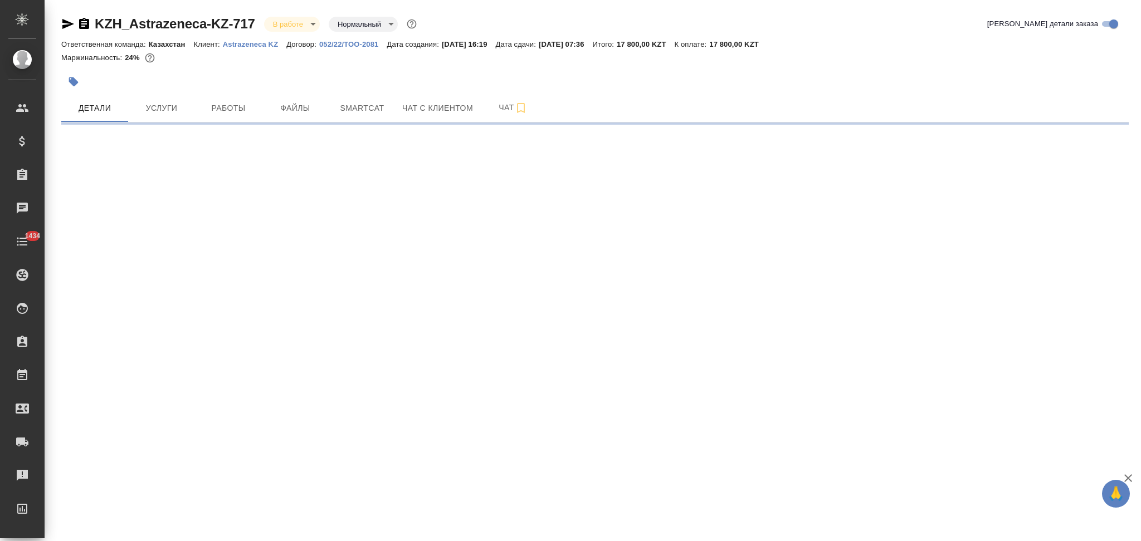
select select "RU"
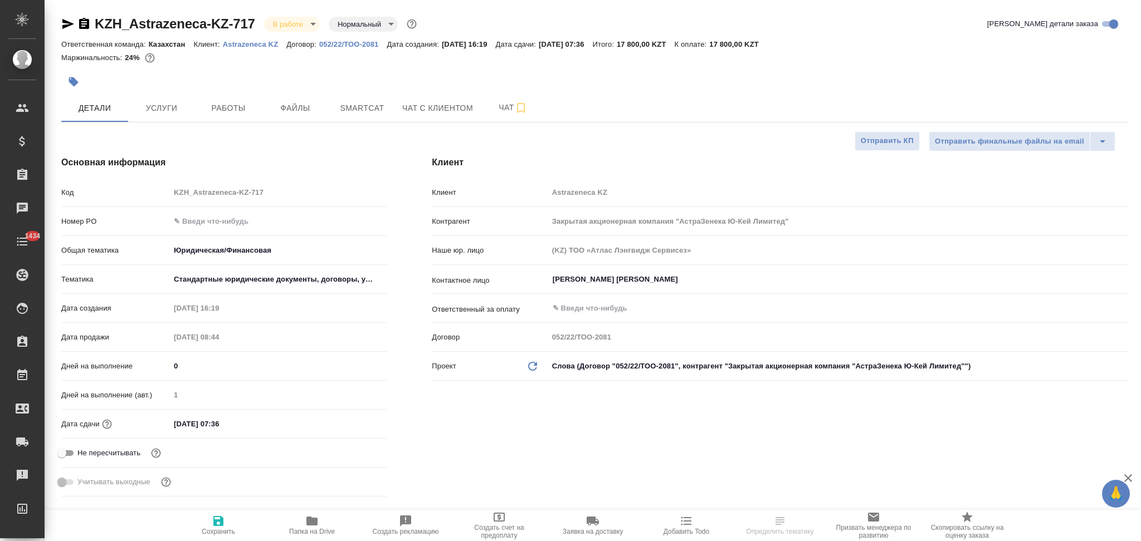
type textarea "x"
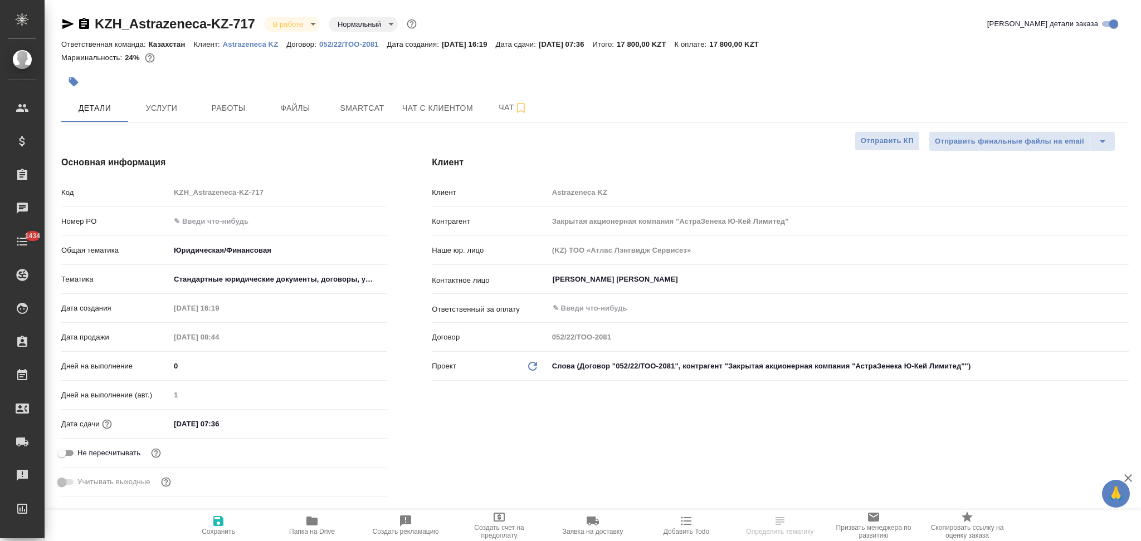
type textarea "x"
click at [251, 422] on input "[DATE] 07:36" at bounding box center [218, 424] width 97 height 16
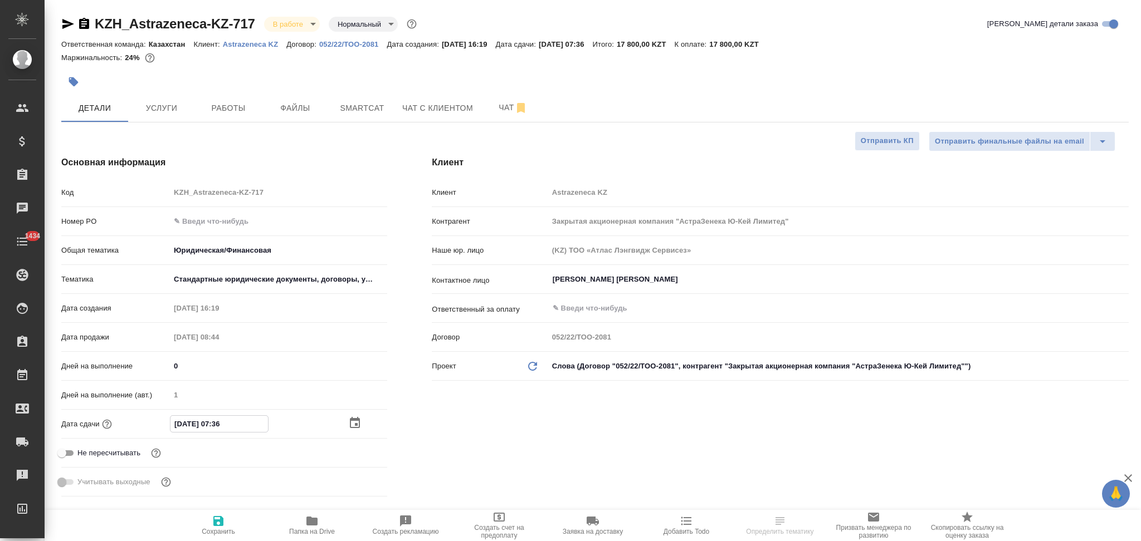
click at [352, 420] on icon "button" at bounding box center [355, 422] width 10 height 11
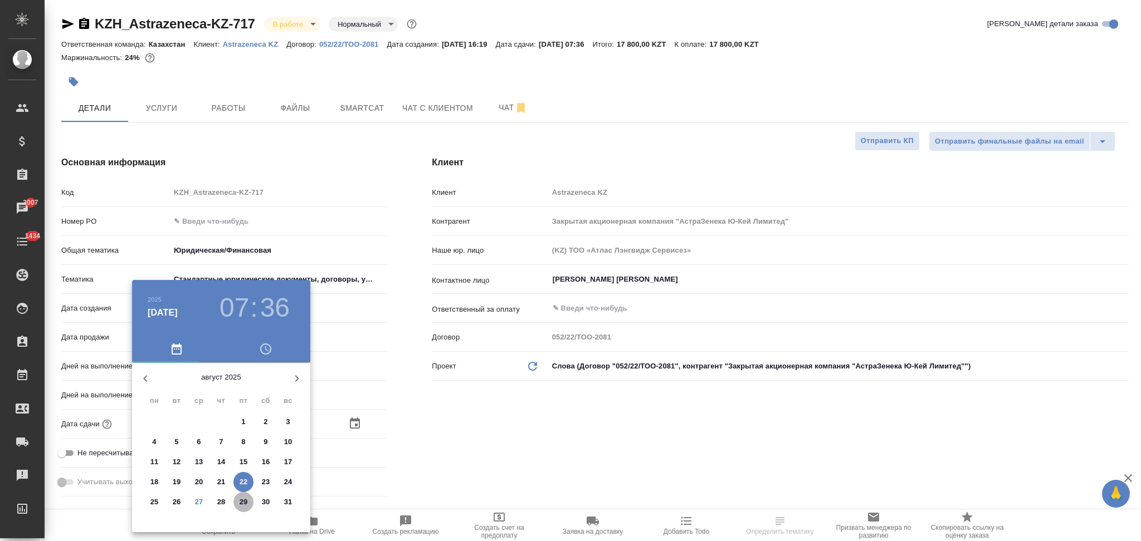
click at [243, 499] on p "29" at bounding box center [244, 502] width 8 height 11
type input "[DATE] 07:36"
type textarea "x"
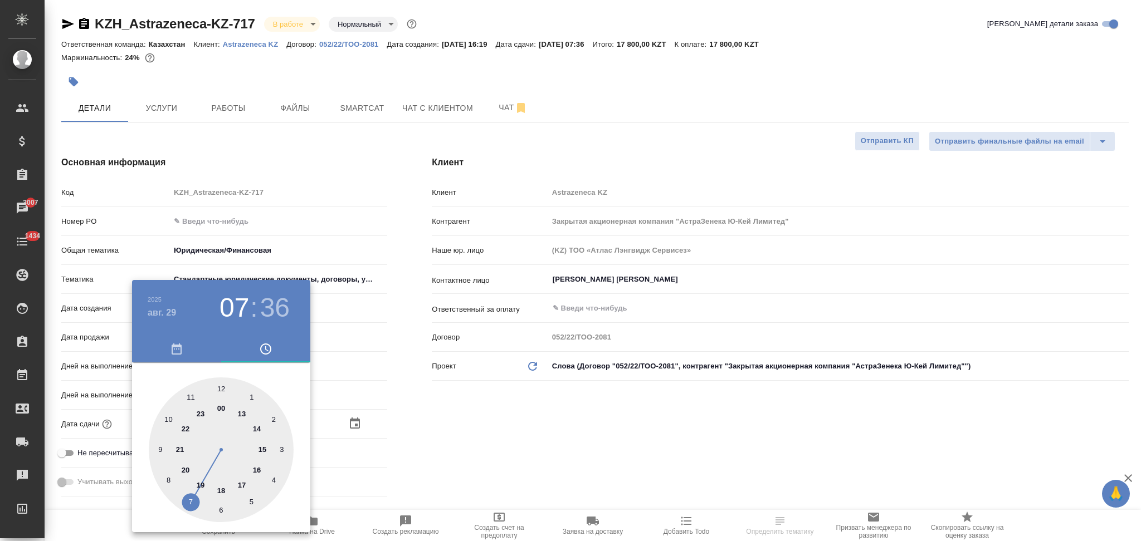
click at [448, 442] on div at bounding box center [570, 270] width 1141 height 541
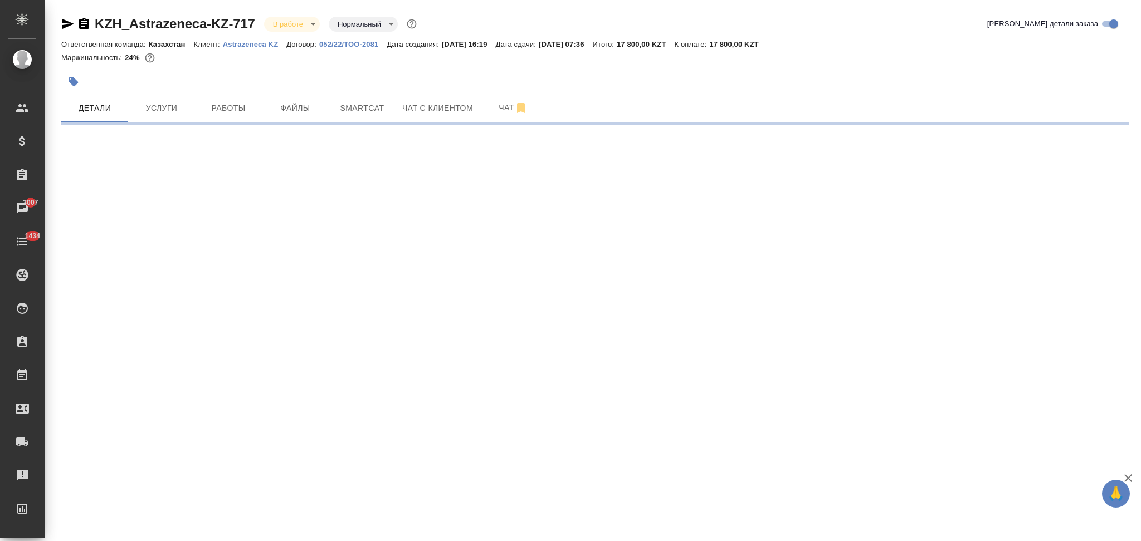
select select "RU"
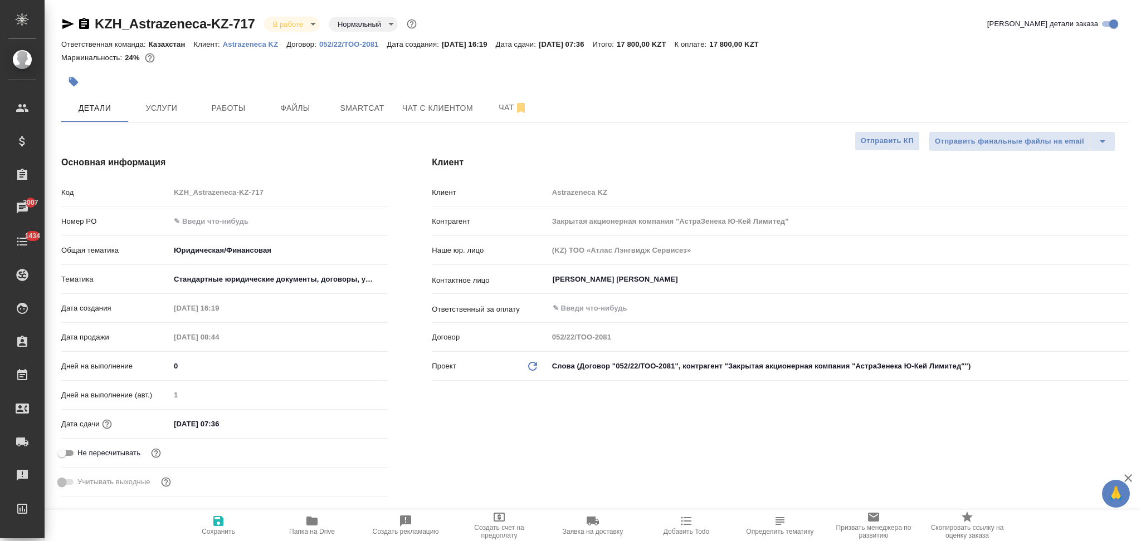
type textarea "x"
click at [252, 423] on input "[DATE] 07:36" at bounding box center [218, 424] width 97 height 16
click at [358, 422] on icon "button" at bounding box center [354, 423] width 13 height 13
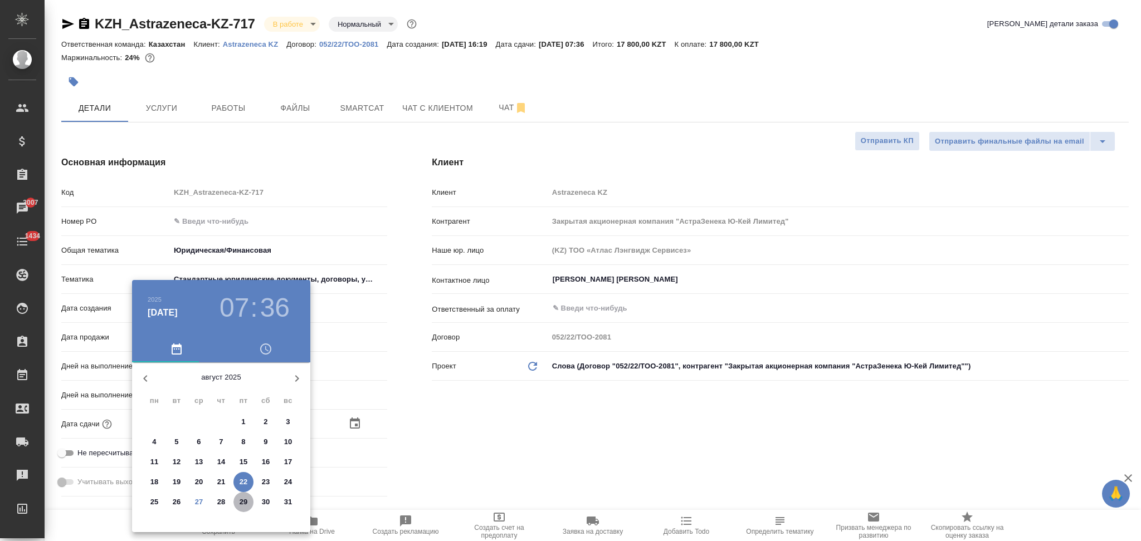
click at [242, 503] on p "29" at bounding box center [244, 502] width 8 height 11
type input "[DATE] 07:36"
type textarea "x"
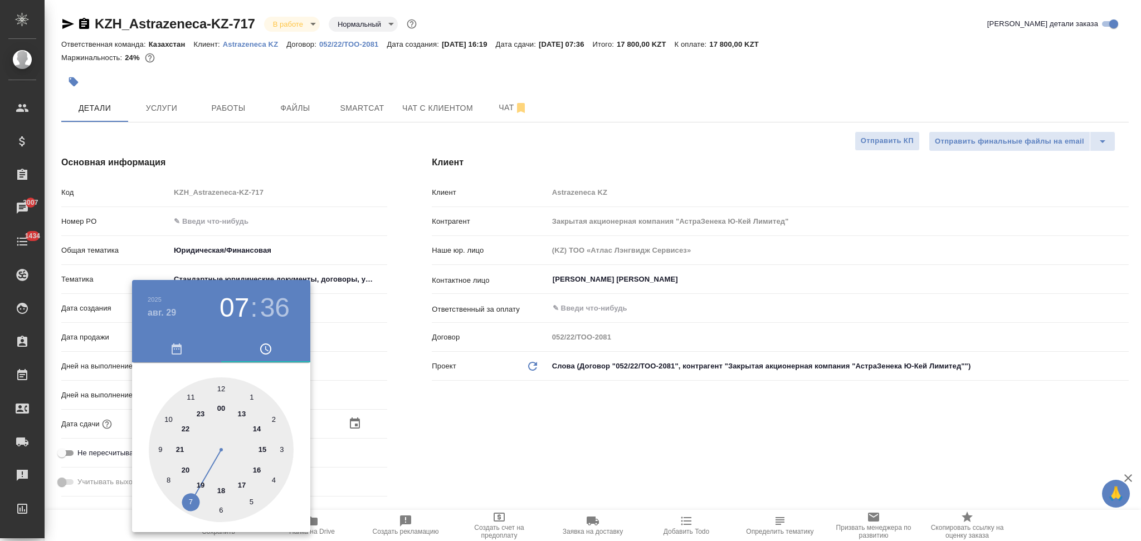
click at [427, 463] on div at bounding box center [570, 270] width 1141 height 541
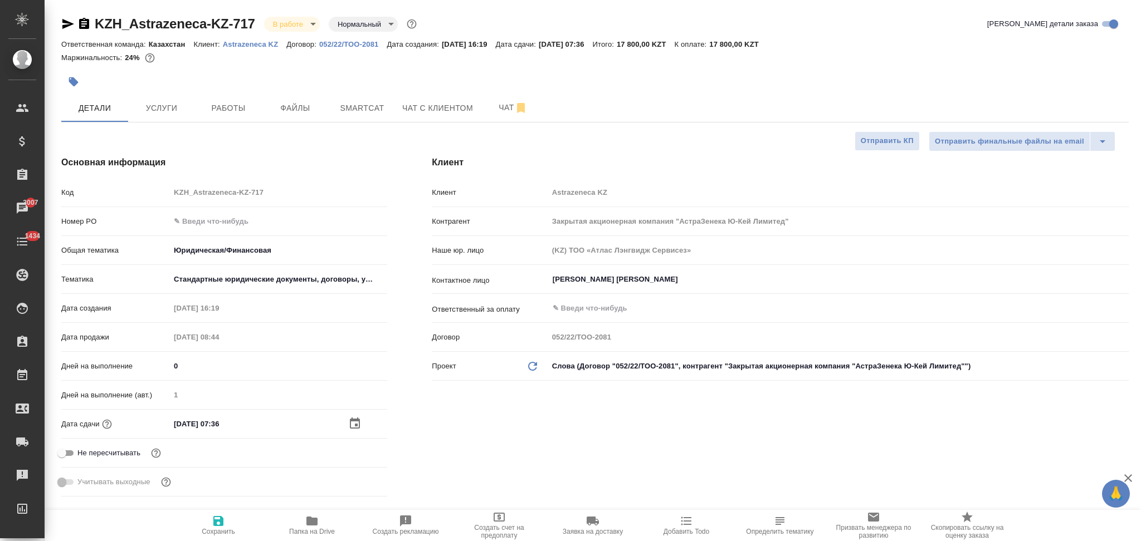
click at [211, 528] on span "Сохранить" at bounding box center [218, 525] width 80 height 21
type textarea "x"
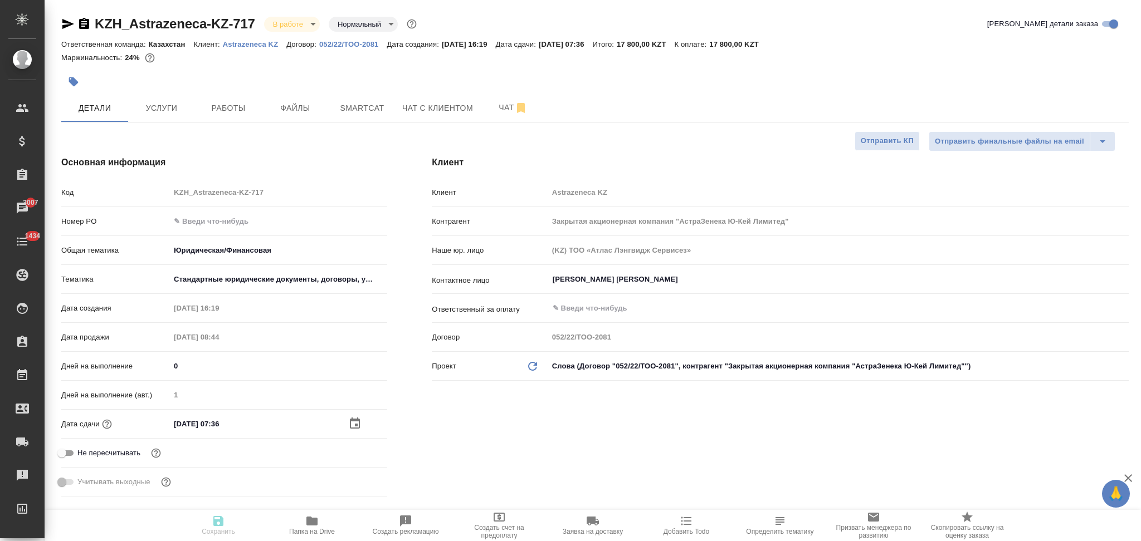
type textarea "x"
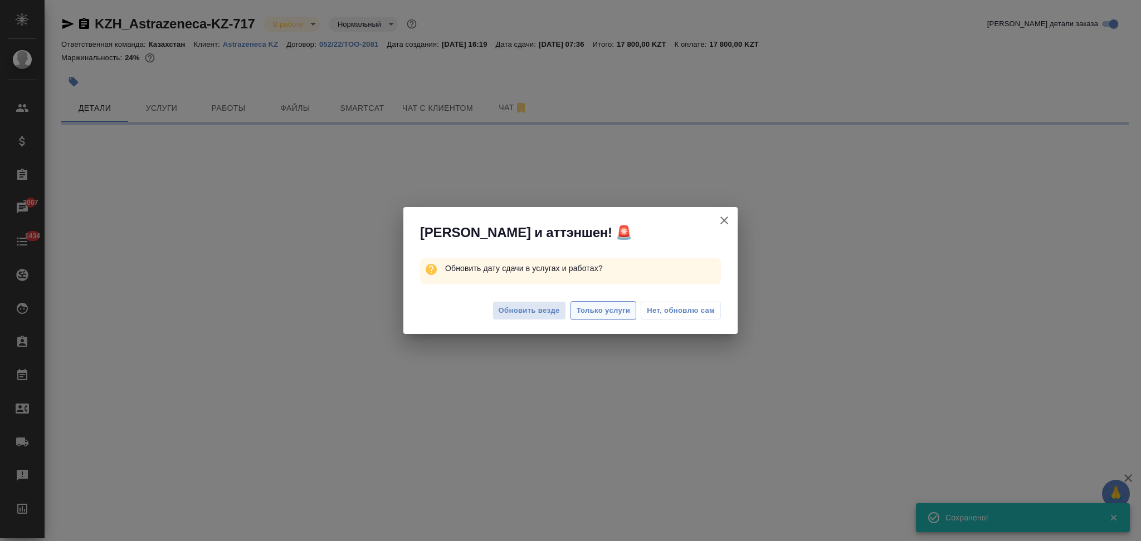
click at [607, 309] on span "Только услуги" at bounding box center [604, 311] width 54 height 13
select select "RU"
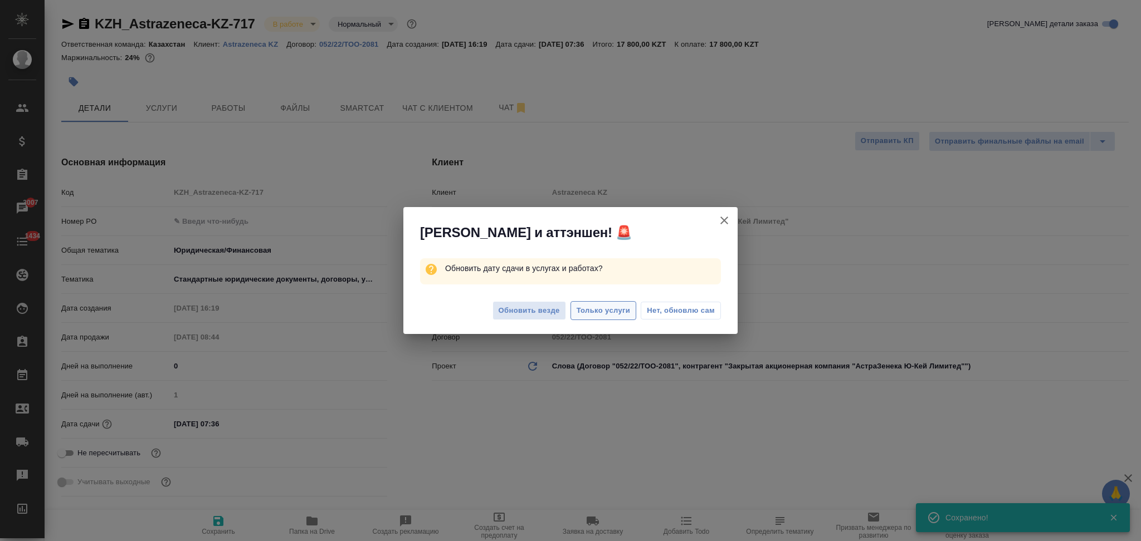
type textarea "x"
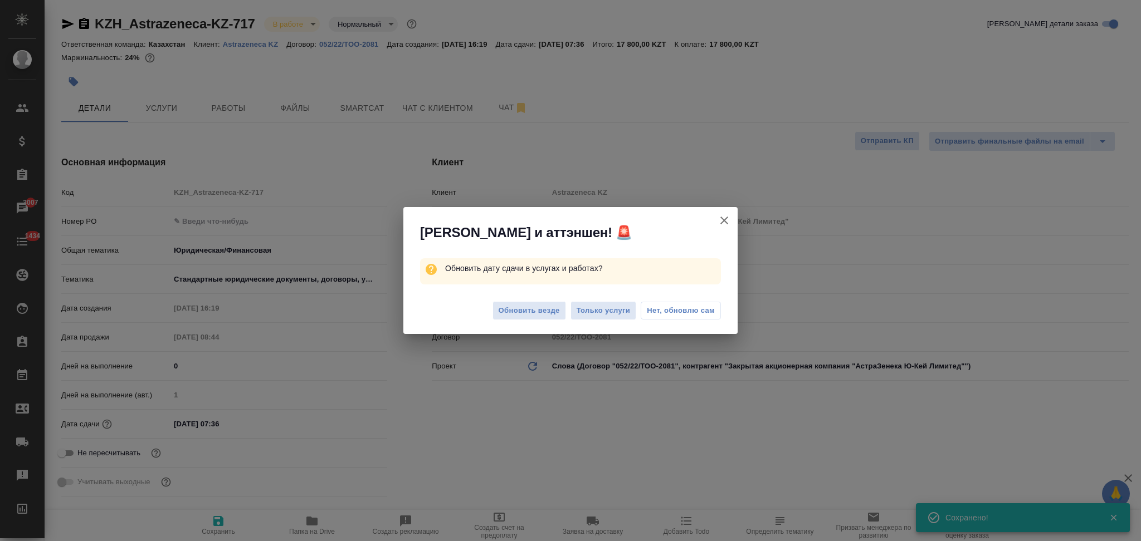
type textarea "x"
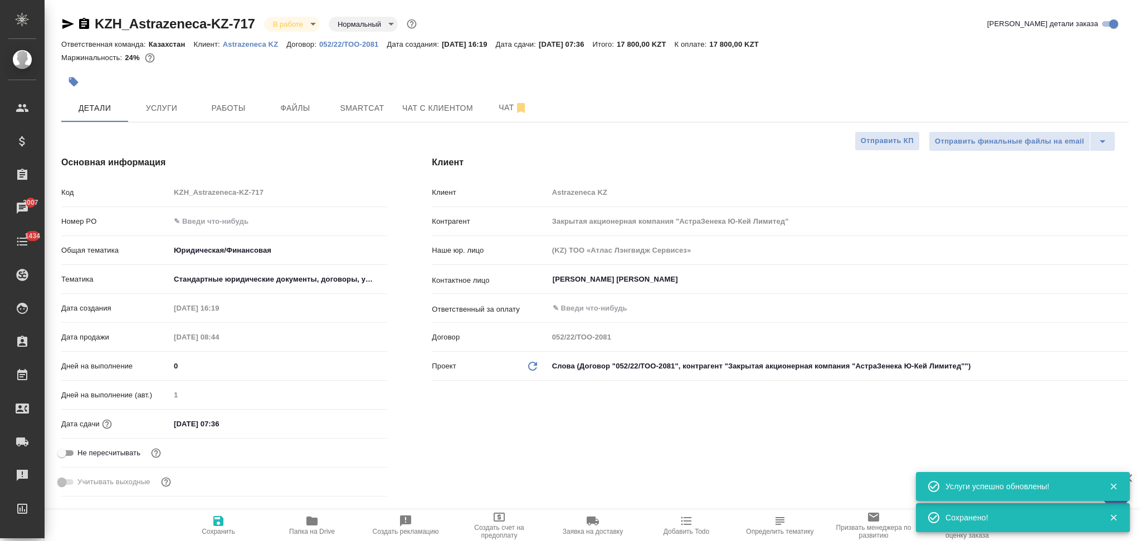
click at [51, 203] on div "Основная информация Код KZH_Astrazeneca-KZ-717 Номер PO Общая тематика Юридичес…" at bounding box center [224, 329] width 370 height 390
type textarea "x"
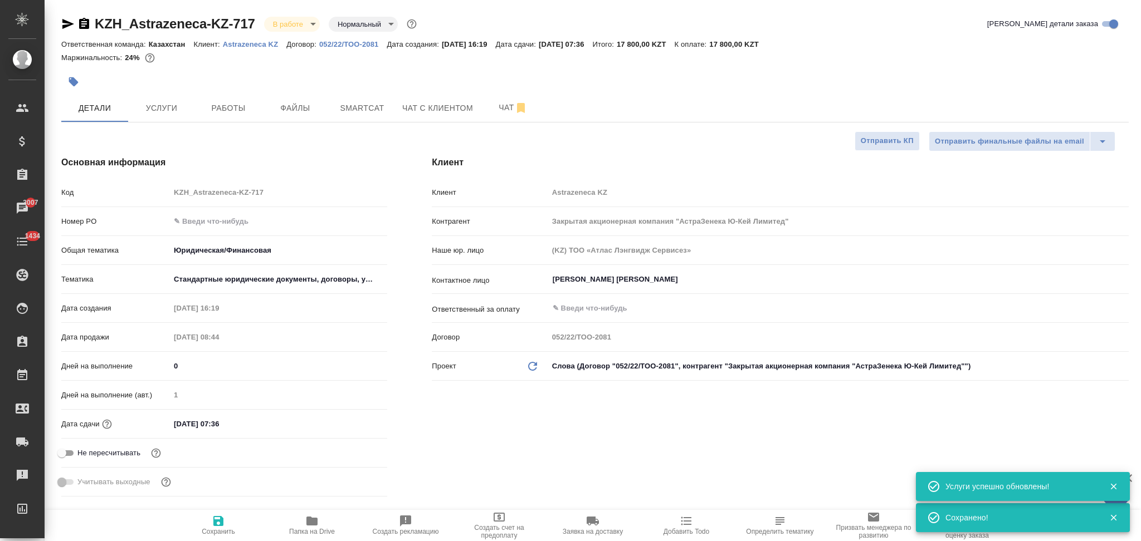
type textarea "x"
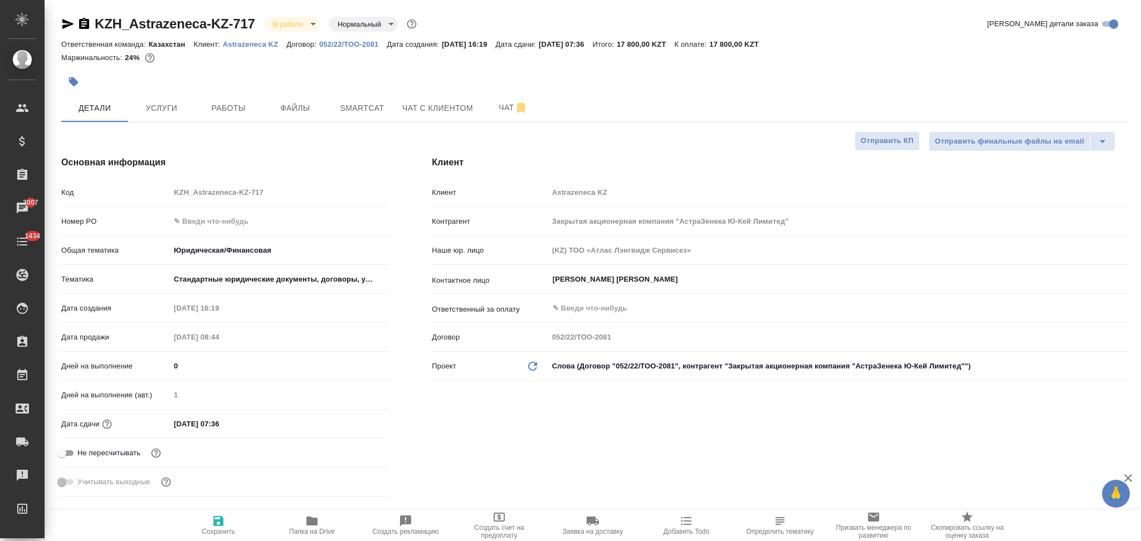
type textarea "x"
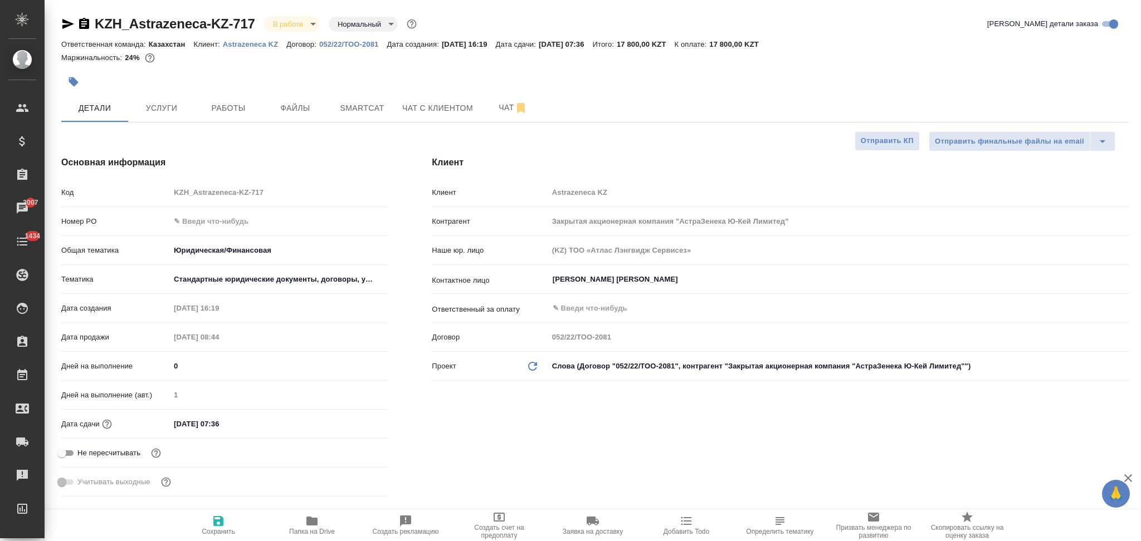
type textarea "x"
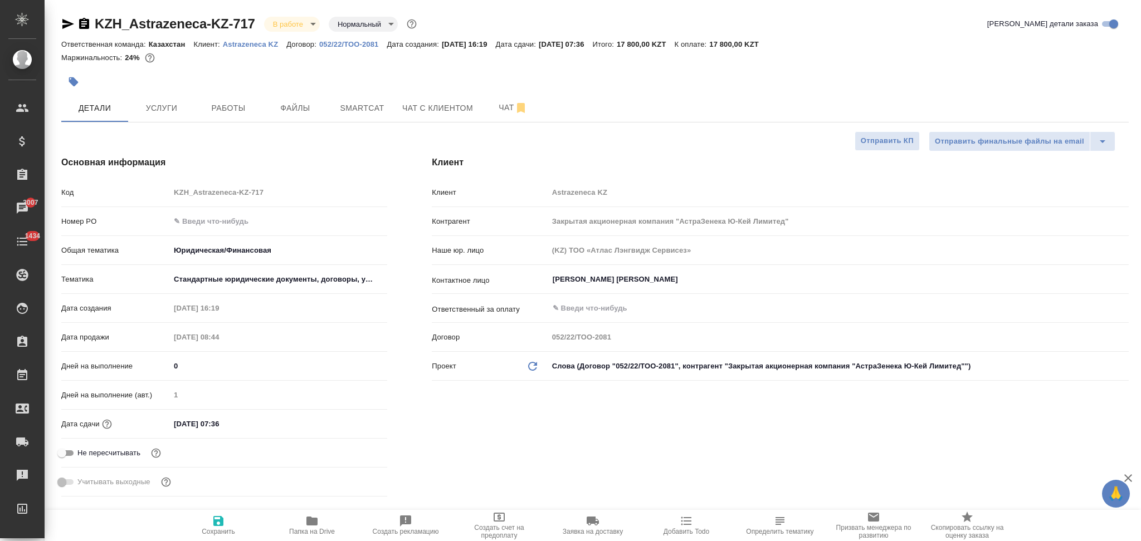
type textarea "x"
click at [256, 430] on input "29.08.2025 07:36" at bounding box center [218, 424] width 97 height 16
click at [353, 423] on icon "button" at bounding box center [354, 423] width 13 height 13
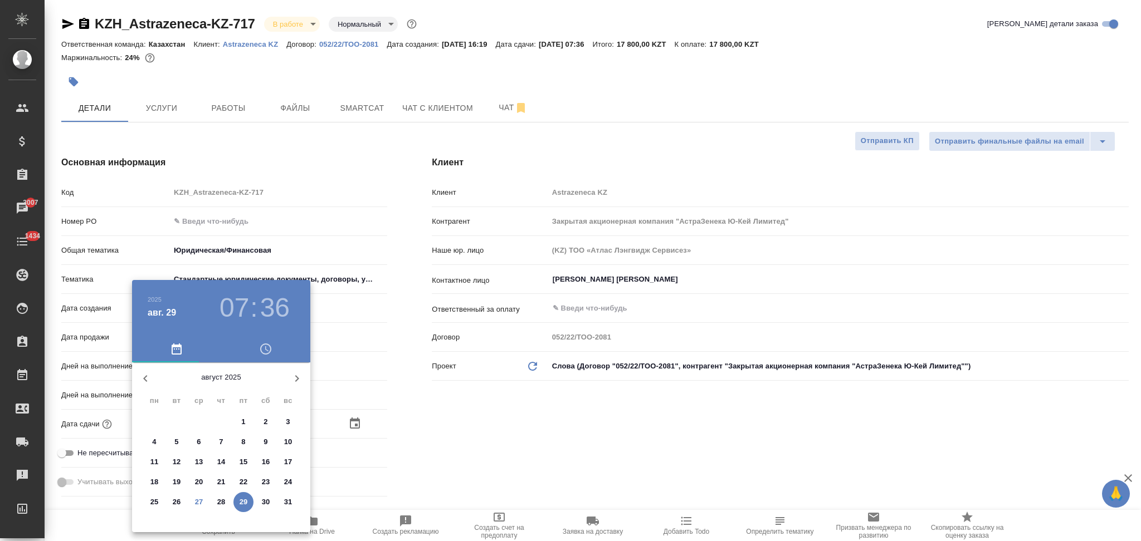
click at [292, 378] on icon "button" at bounding box center [296, 378] width 13 height 13
click at [152, 417] on p "1" at bounding box center [154, 422] width 4 height 11
type input "01.09.2025 07:36"
type textarea "x"
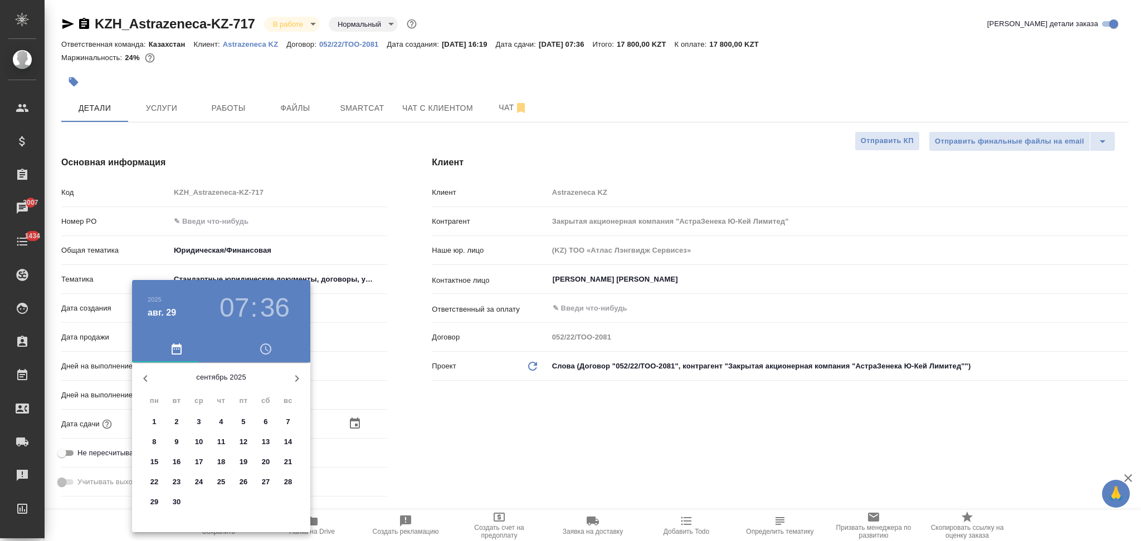
type textarea "x"
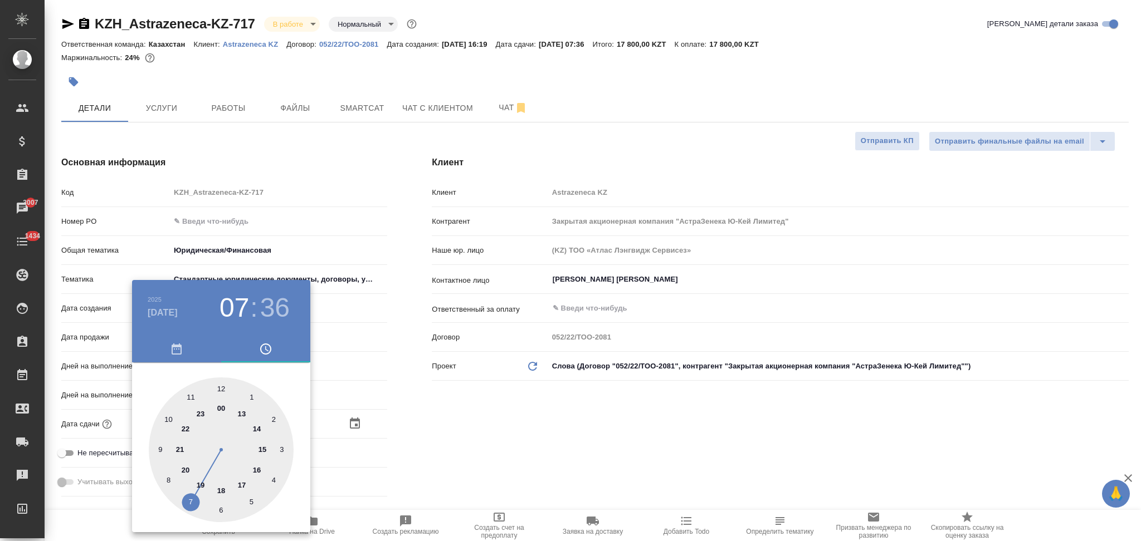
click at [219, 387] on div at bounding box center [221, 450] width 145 height 145
type input "01.09.2025 12:36"
type textarea "x"
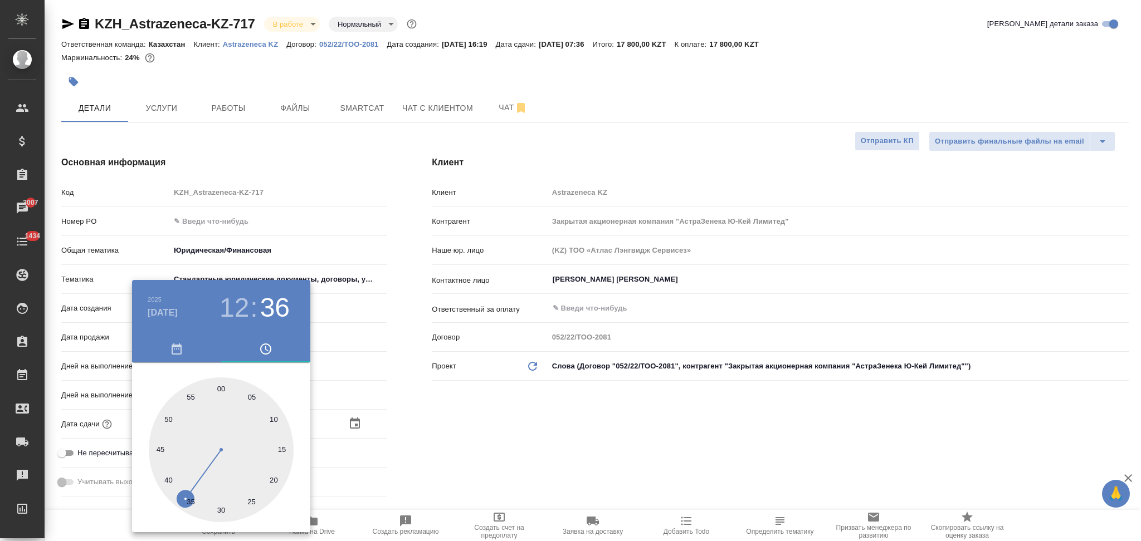
click at [219, 387] on div at bounding box center [221, 450] width 145 height 145
type input "01.09.2025 12:00"
type textarea "x"
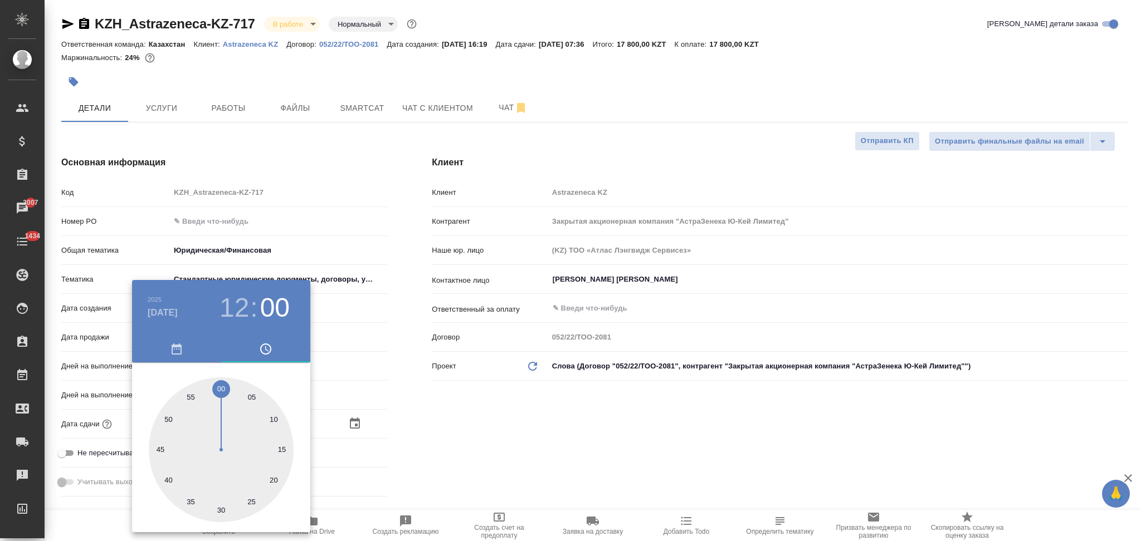
click at [418, 396] on div at bounding box center [570, 270] width 1141 height 541
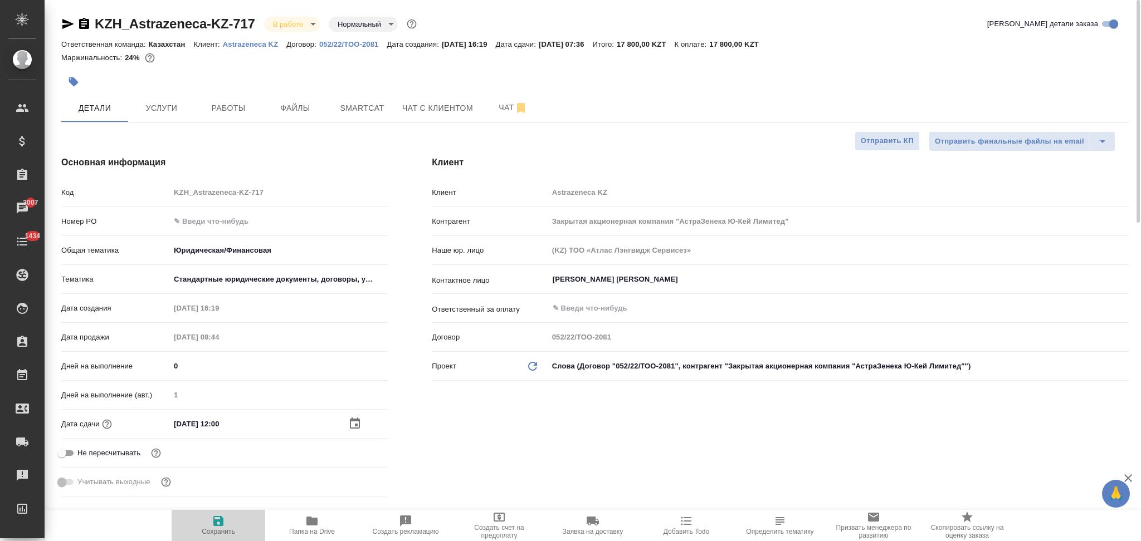
click at [216, 524] on icon "button" at bounding box center [218, 521] width 10 height 10
type textarea "x"
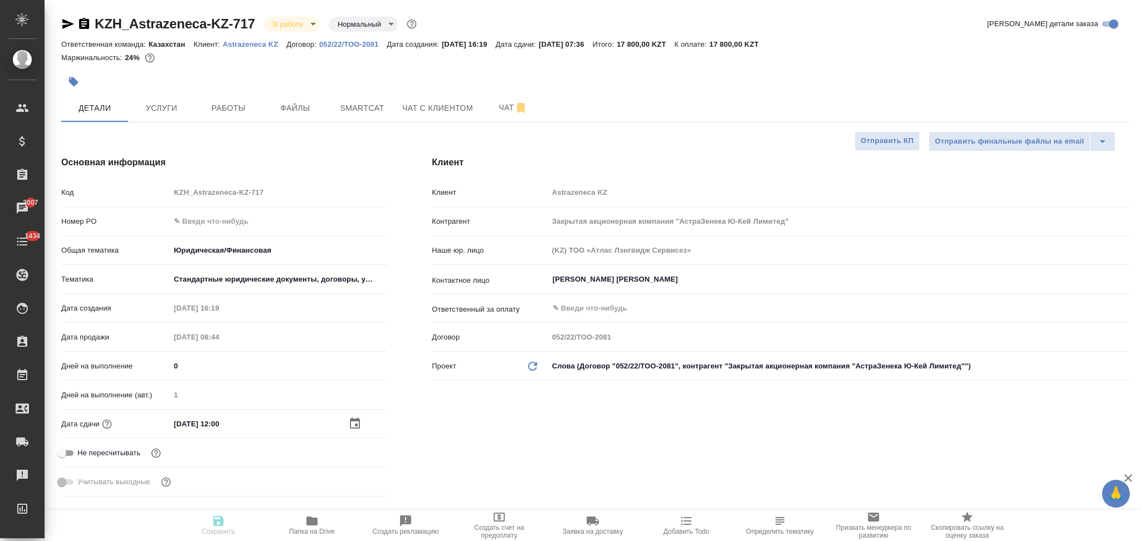
type textarea "x"
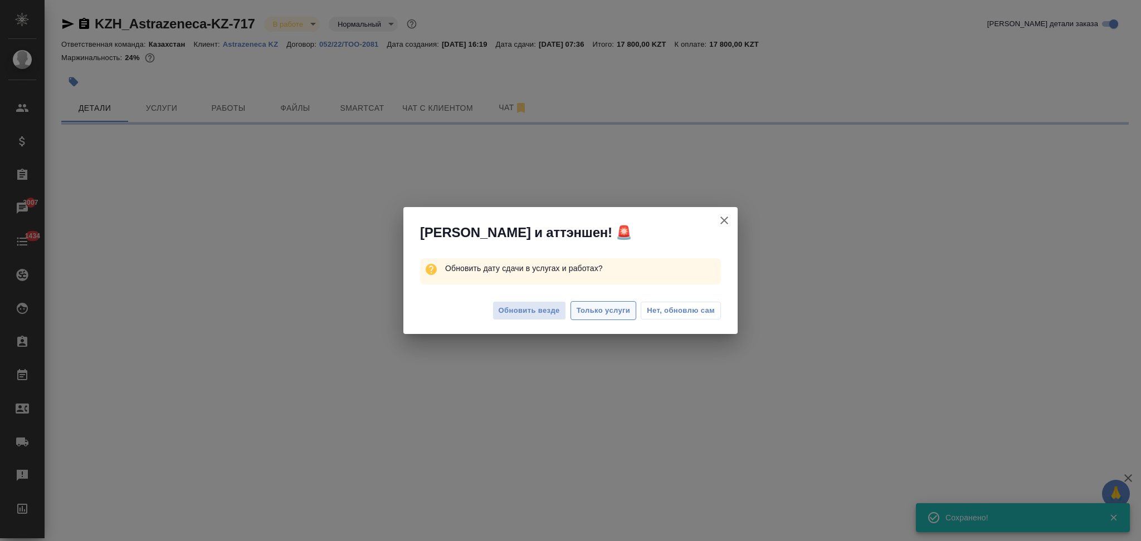
select select "RU"
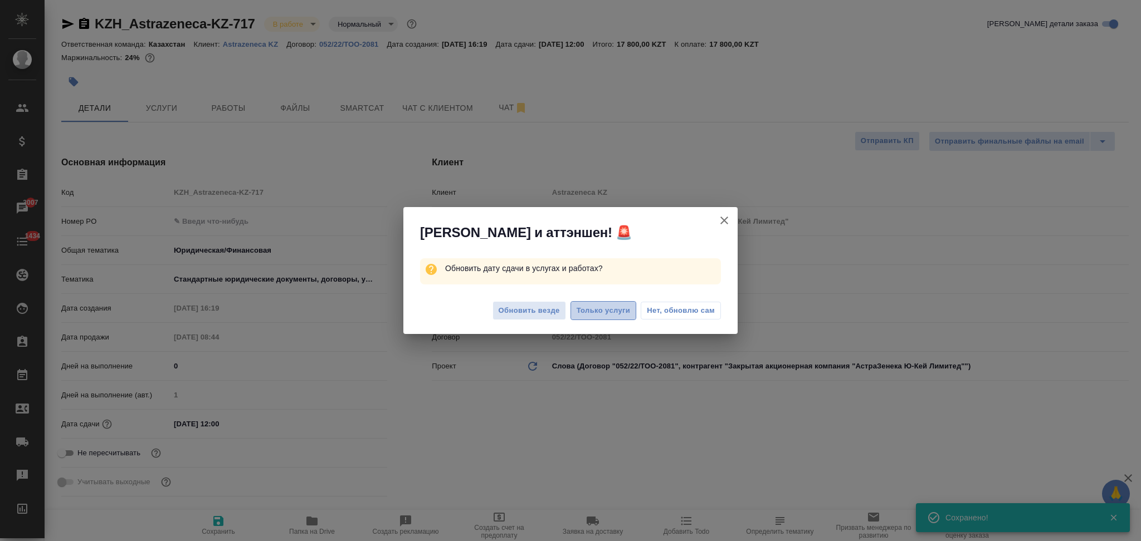
drag, startPoint x: 617, startPoint y: 310, endPoint x: 506, endPoint y: 319, distance: 110.7
click at [617, 309] on span "Только услуги" at bounding box center [604, 311] width 54 height 13
type textarea "x"
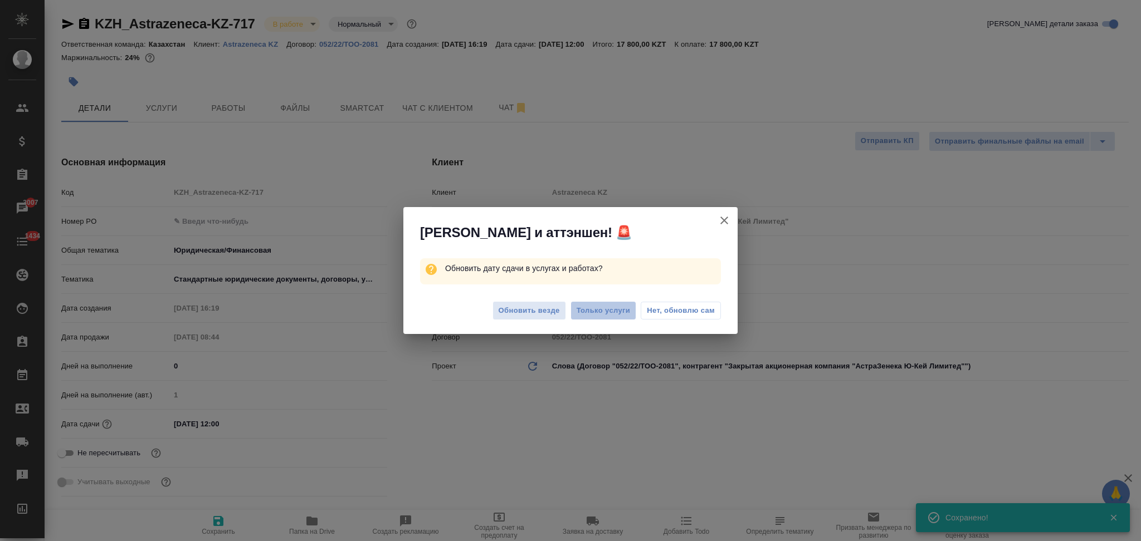
type textarea "x"
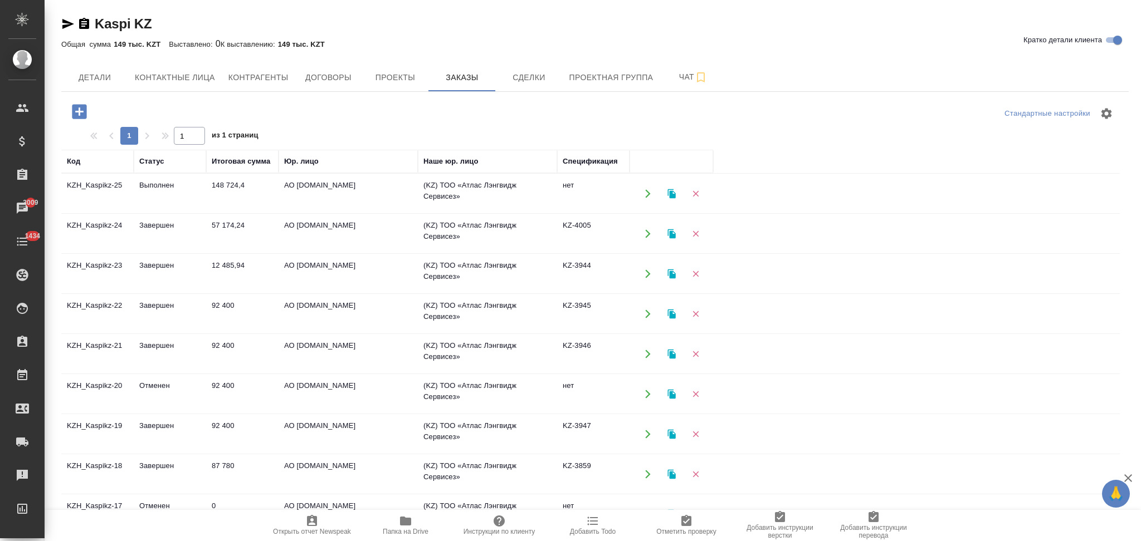
scroll to position [76, 0]
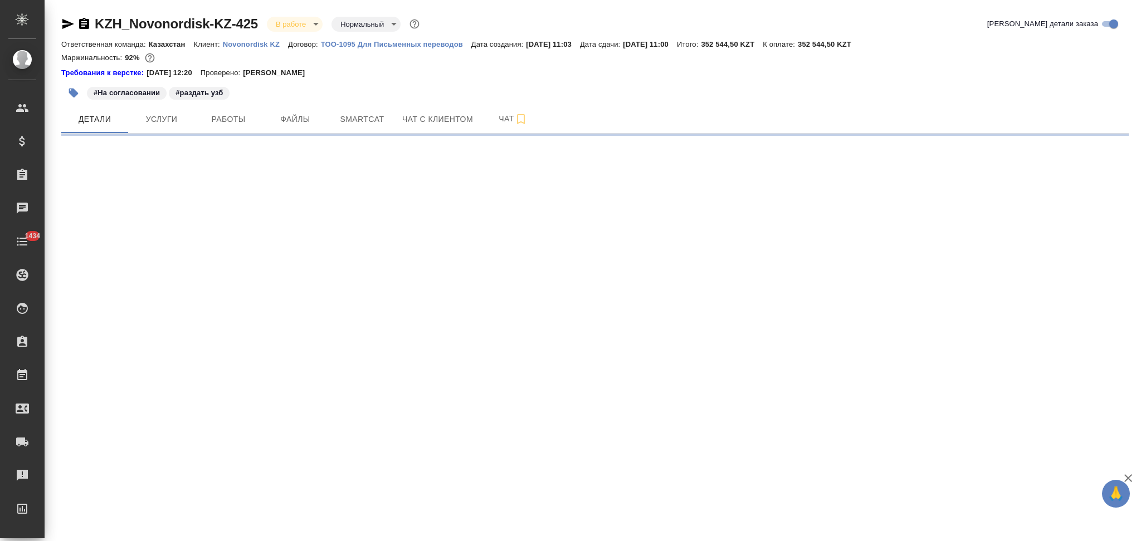
select select "RU"
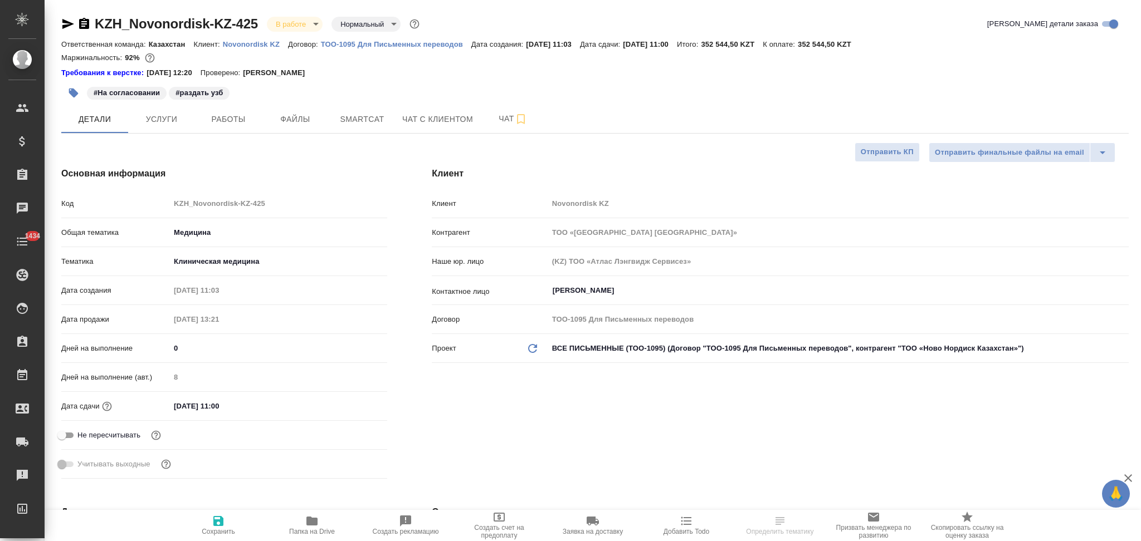
type textarea "x"
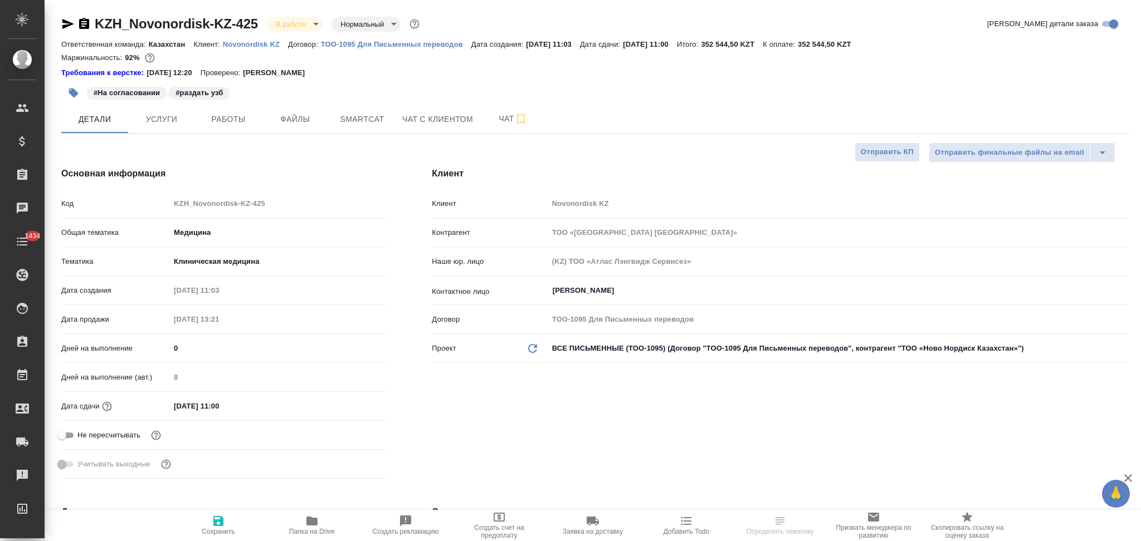
type textarea "x"
click at [122, 203] on div "Код KZH_Novonordisk-KZ-425" at bounding box center [224, 203] width 326 height 19
type textarea "x"
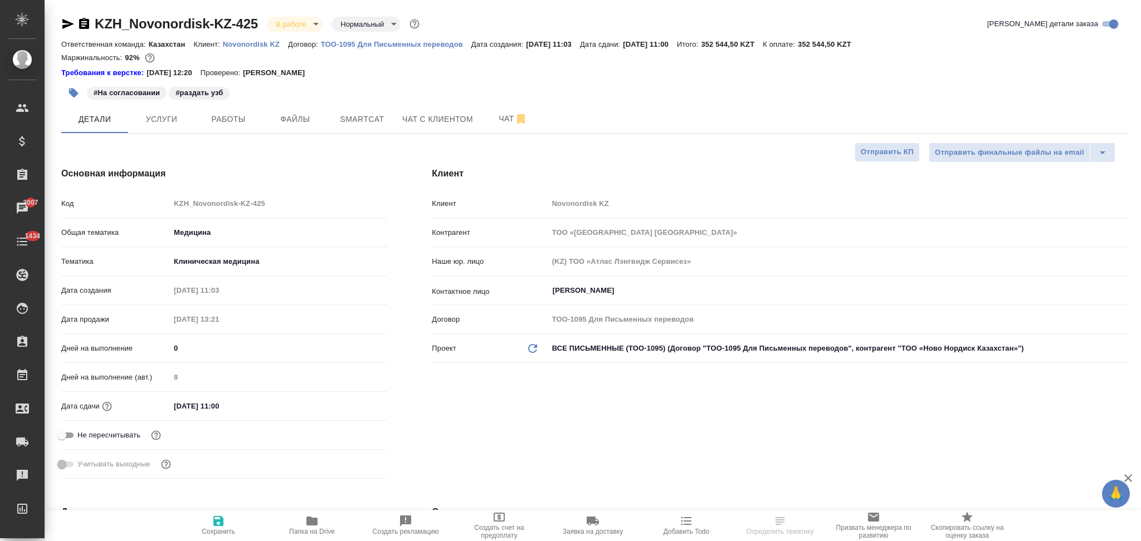
select select "RU"
type textarea "x"
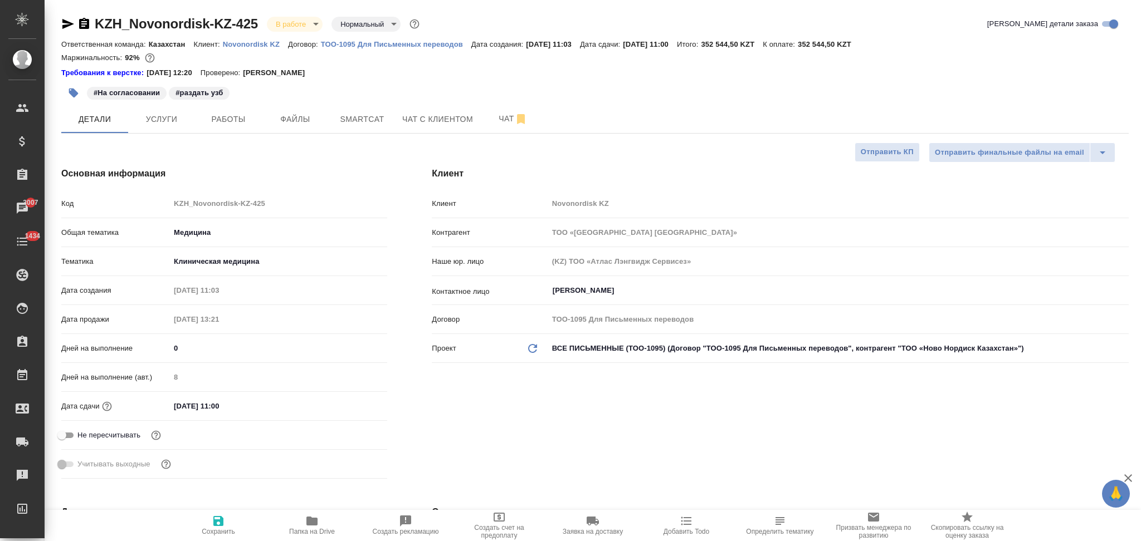
type textarea "x"
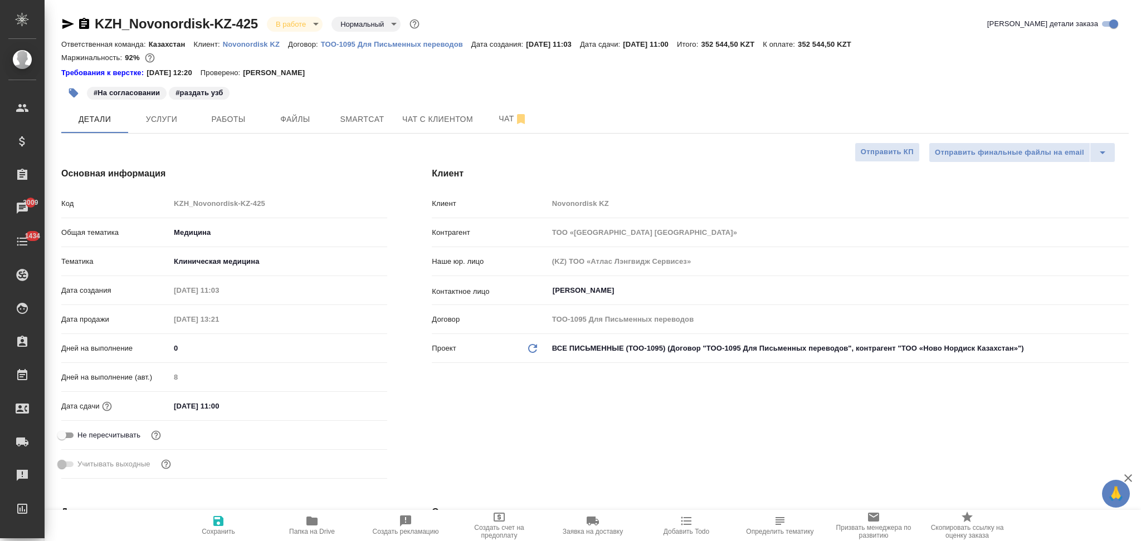
type textarea "x"
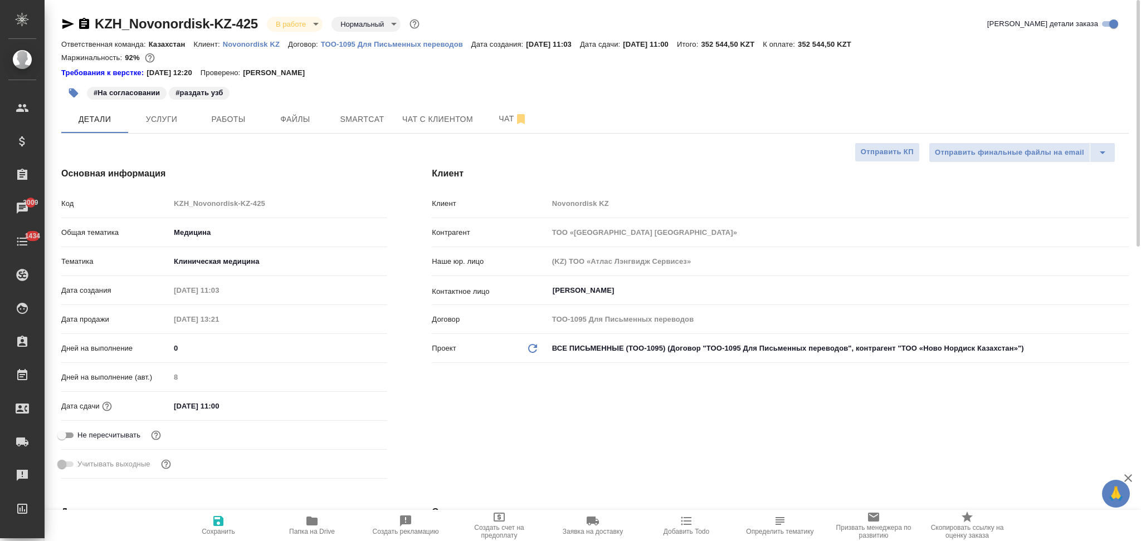
type textarea "x"
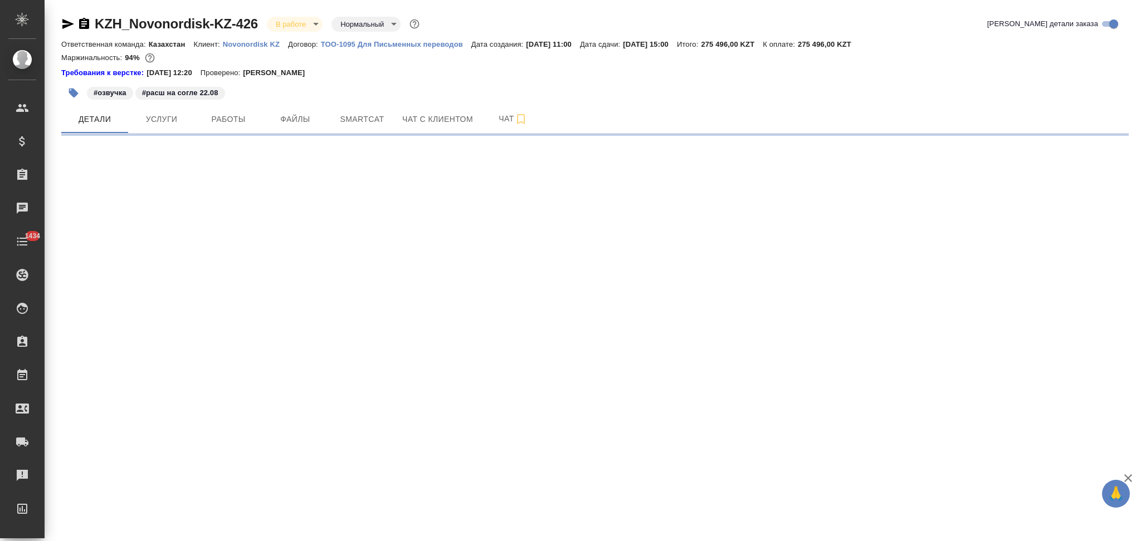
select select "RU"
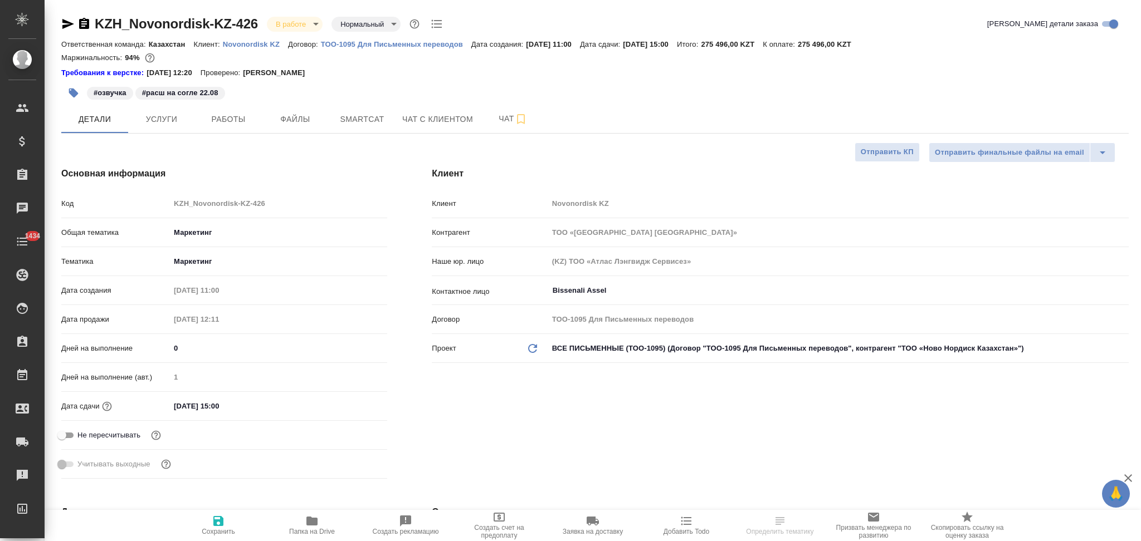
type textarea "x"
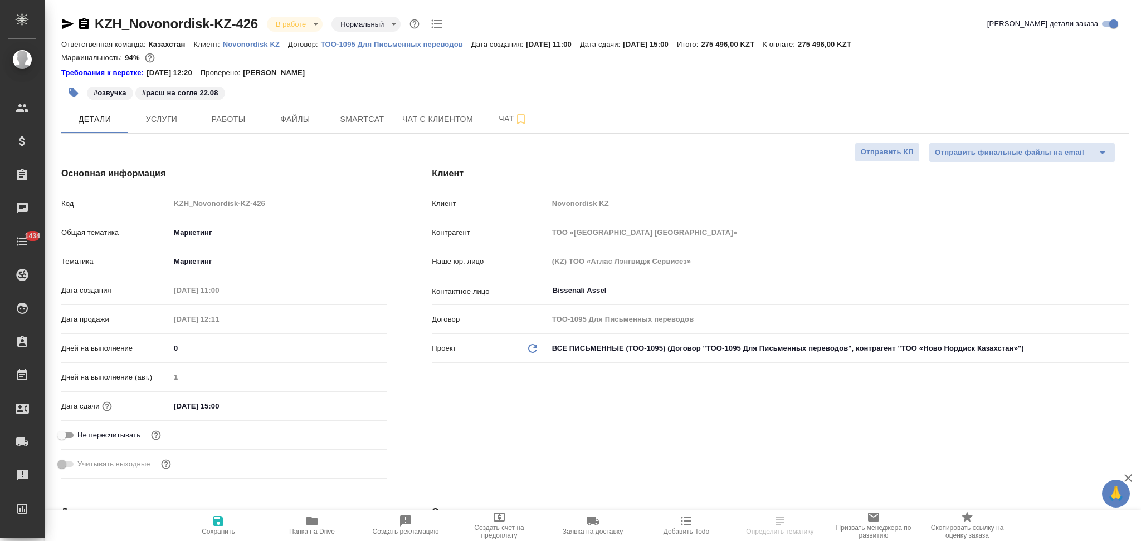
type textarea "x"
click at [244, 410] on input "[DATE] 15:00" at bounding box center [218, 406] width 97 height 16
click at [355, 401] on icon "button" at bounding box center [355, 404] width 10 height 11
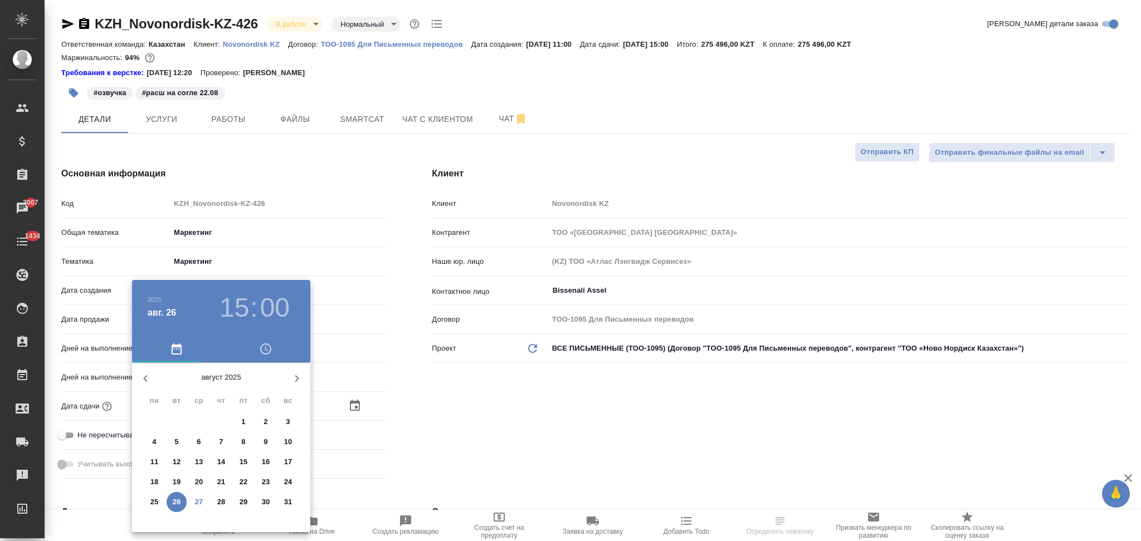
click at [221, 503] on p "28" at bounding box center [221, 502] width 8 height 11
type input "28.08.2025 15:00"
type textarea "x"
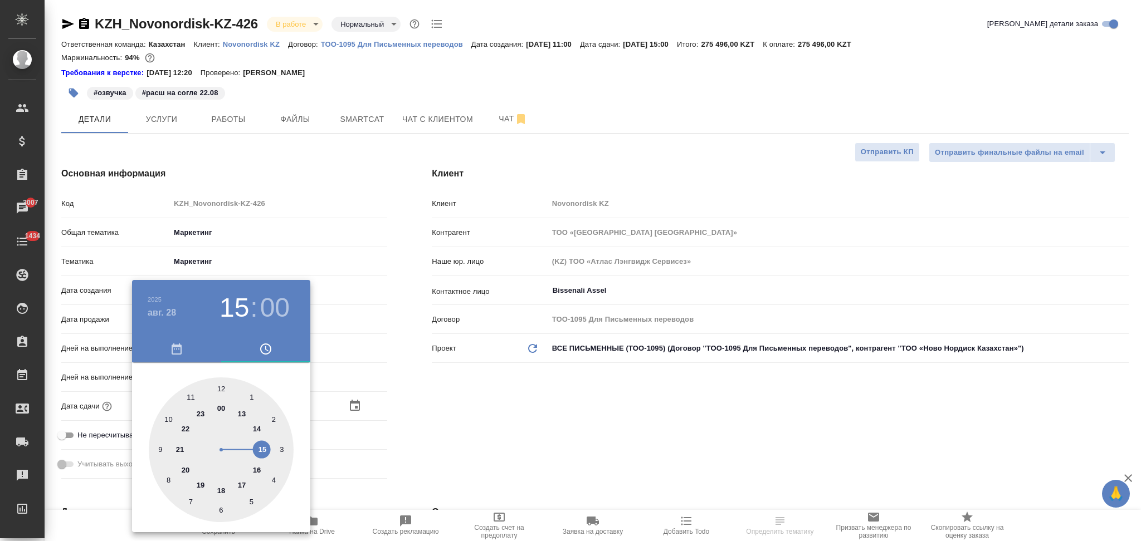
type input "[DATE] 19:00"
type textarea "x"
drag, startPoint x: 201, startPoint y: 482, endPoint x: 204, endPoint y: 477, distance: 6.0
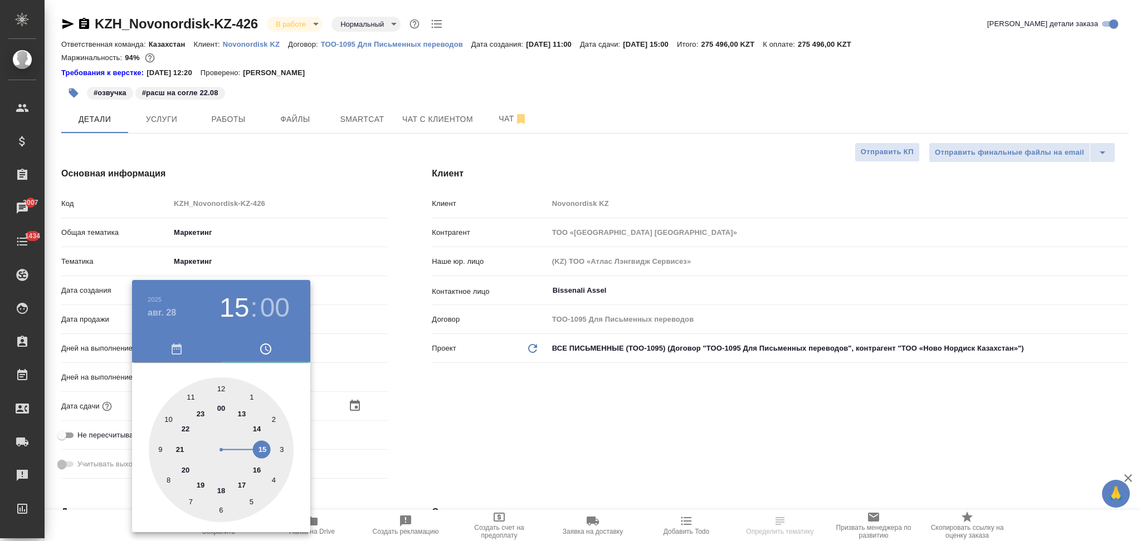
click at [201, 483] on div at bounding box center [221, 450] width 145 height 145
type textarea "x"
click at [219, 385] on div at bounding box center [221, 450] width 145 height 145
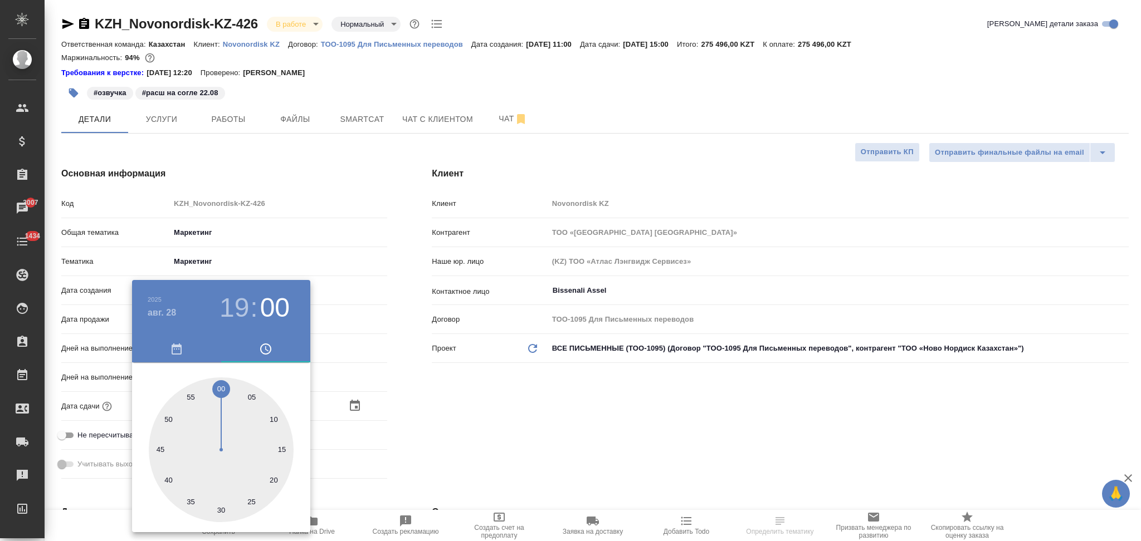
type textarea "x"
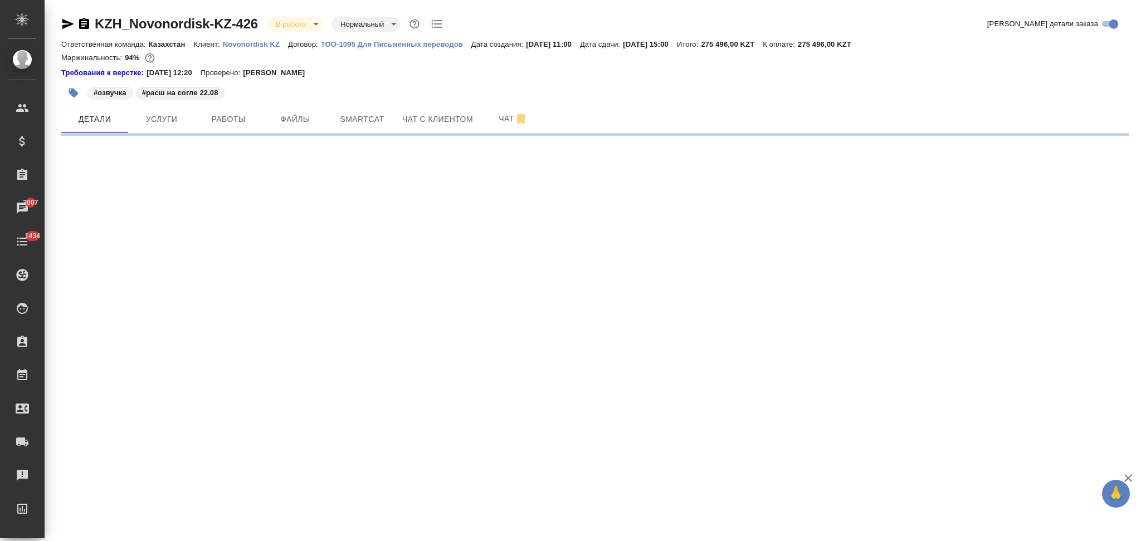
click at [417, 406] on div ".cls-1 fill:#fff; AWATERA Aslanukova Sati Клиенты Спецификации Заказы 3007 Чаты…" at bounding box center [570, 270] width 1141 height 541
select select "RU"
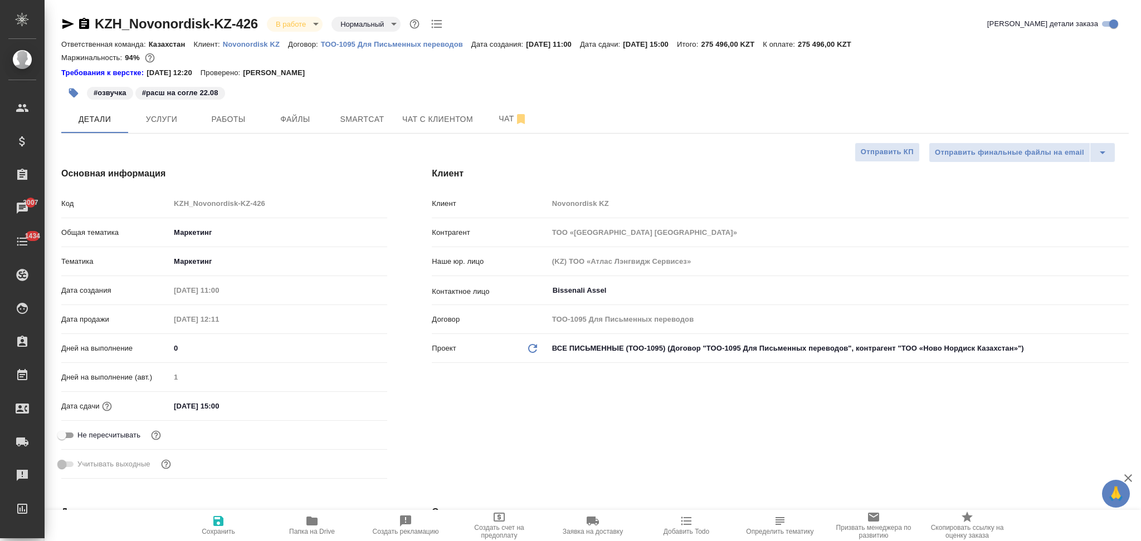
type textarea "x"
click at [250, 407] on input "26.08.2025 15:00" at bounding box center [218, 406] width 97 height 16
click at [353, 405] on icon "button" at bounding box center [354, 405] width 13 height 13
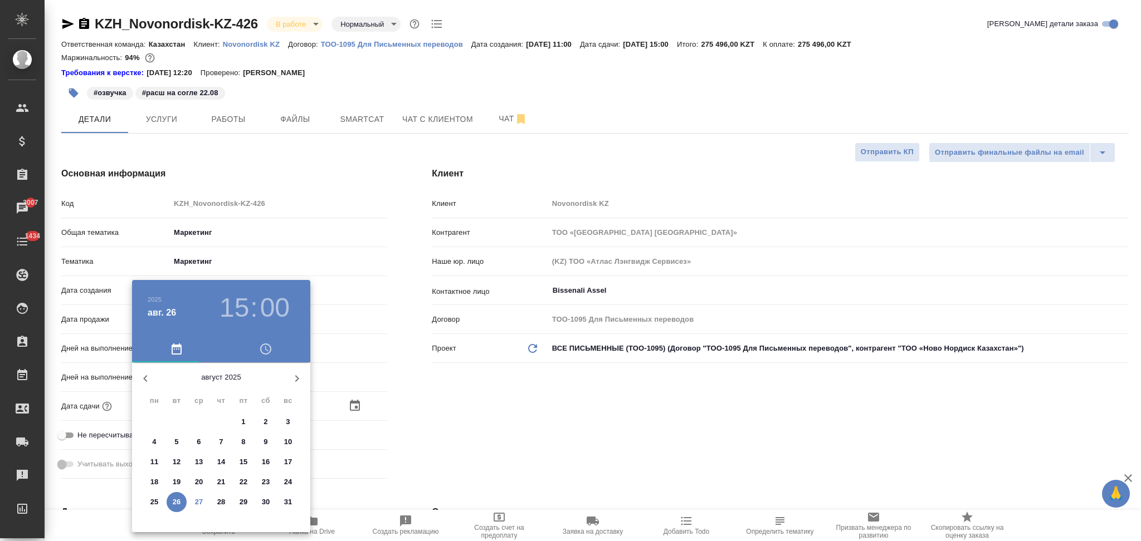
click at [224, 504] on p "28" at bounding box center [221, 502] width 8 height 11
type input "28.08.2025 15:00"
type textarea "x"
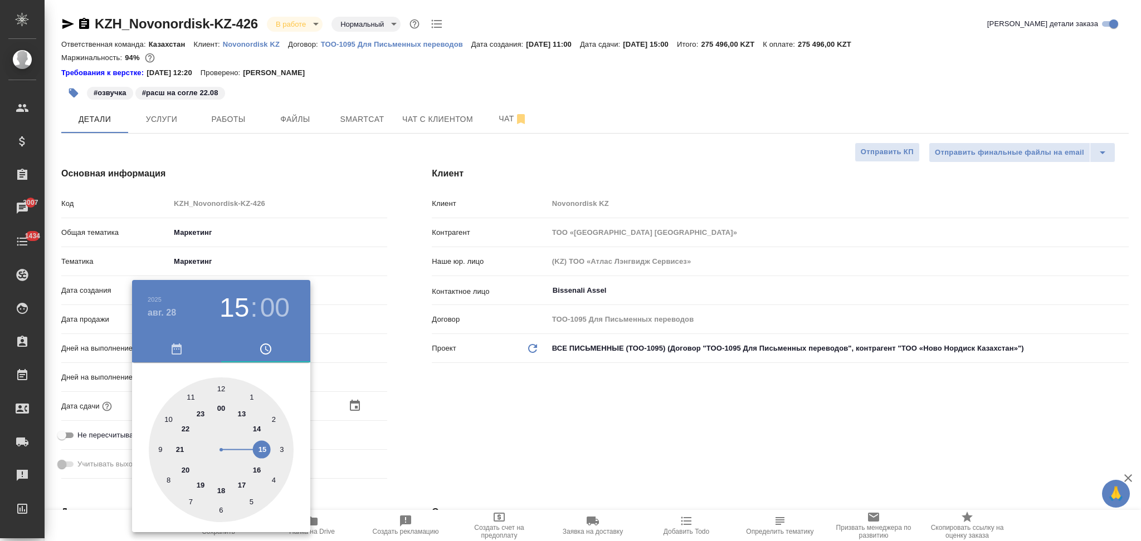
click at [203, 481] on div at bounding box center [221, 450] width 145 height 145
type input "28.08.2025 19:00"
type textarea "x"
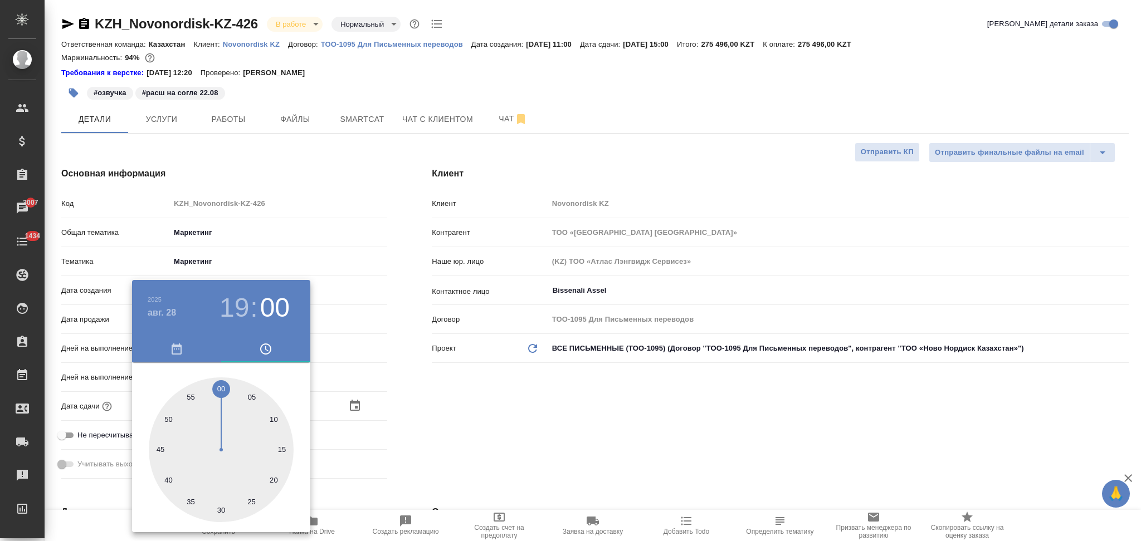
click at [223, 391] on div at bounding box center [221, 450] width 145 height 145
type textarea "x"
click at [440, 404] on div at bounding box center [570, 270] width 1141 height 541
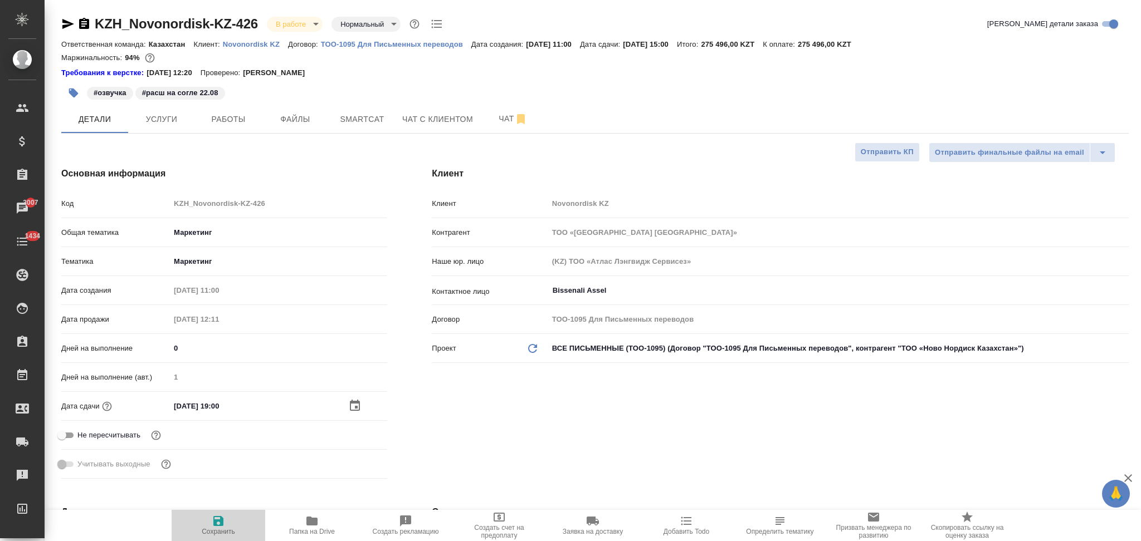
click at [216, 526] on icon "button" at bounding box center [218, 521] width 10 height 10
type textarea "x"
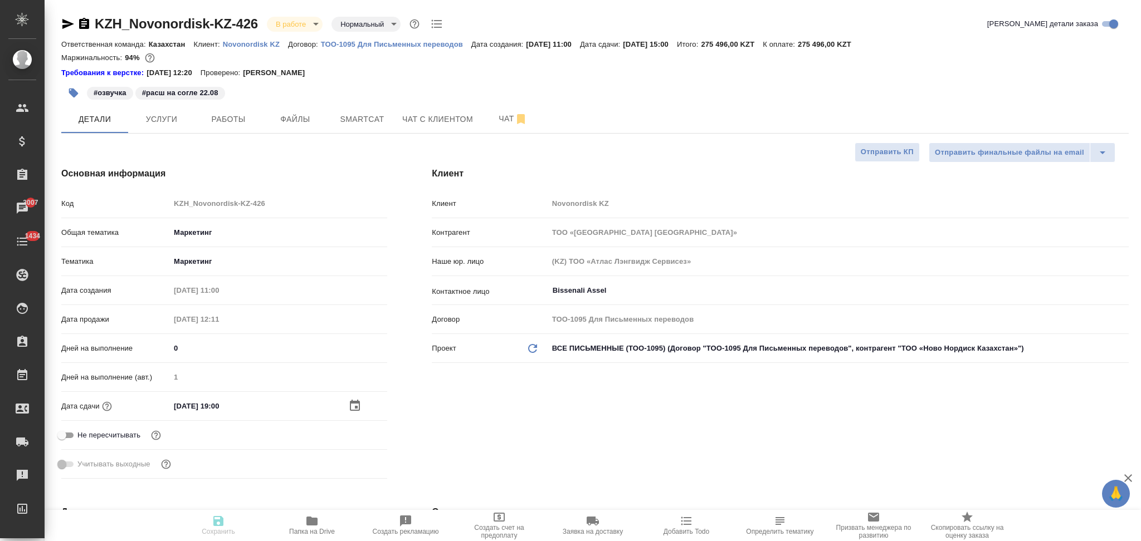
type textarea "x"
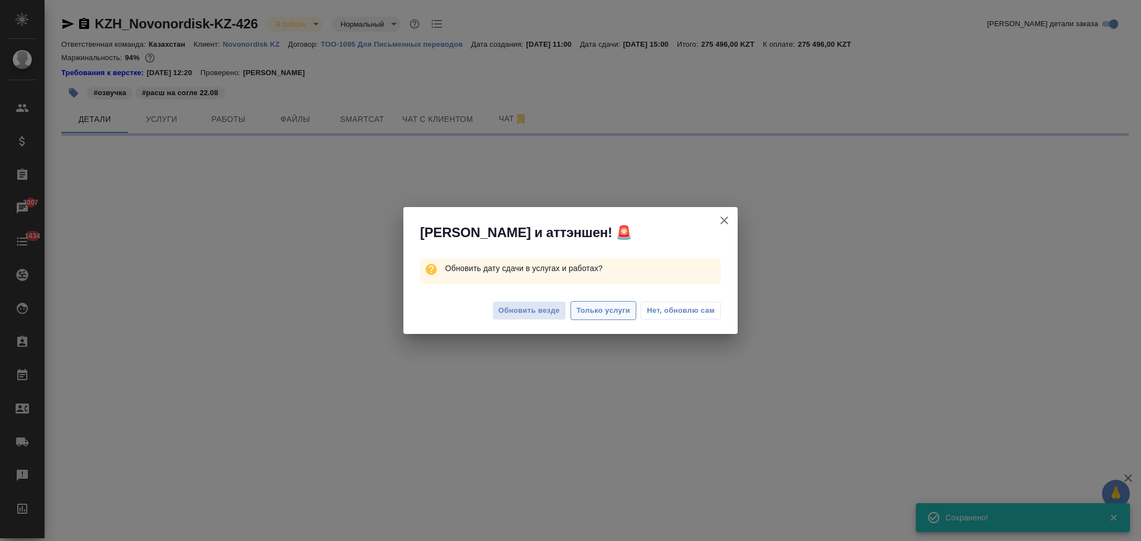
select select "RU"
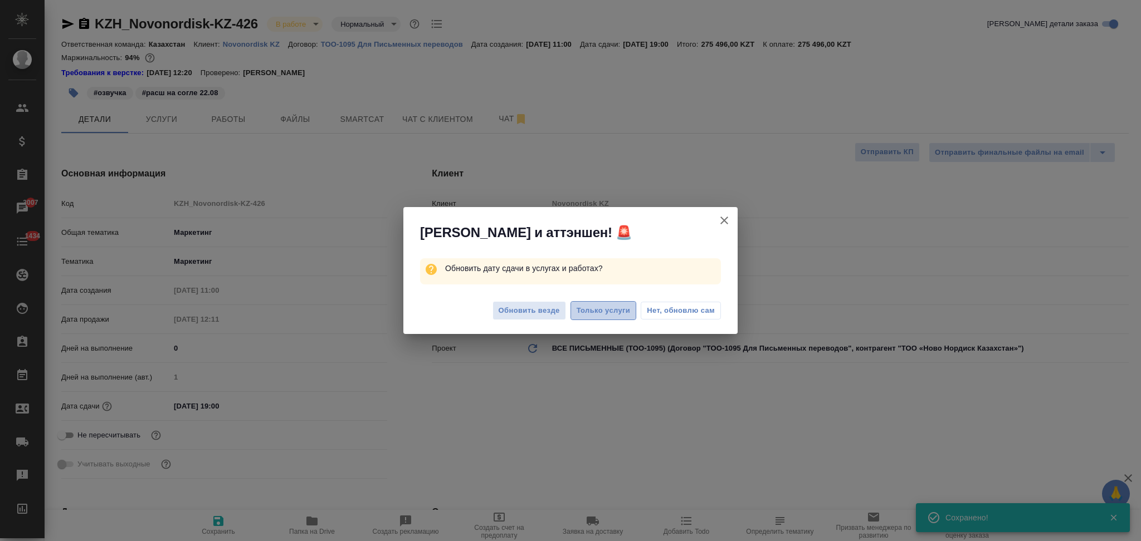
click at [605, 313] on span "Только услуги" at bounding box center [604, 311] width 54 height 13
type textarea "x"
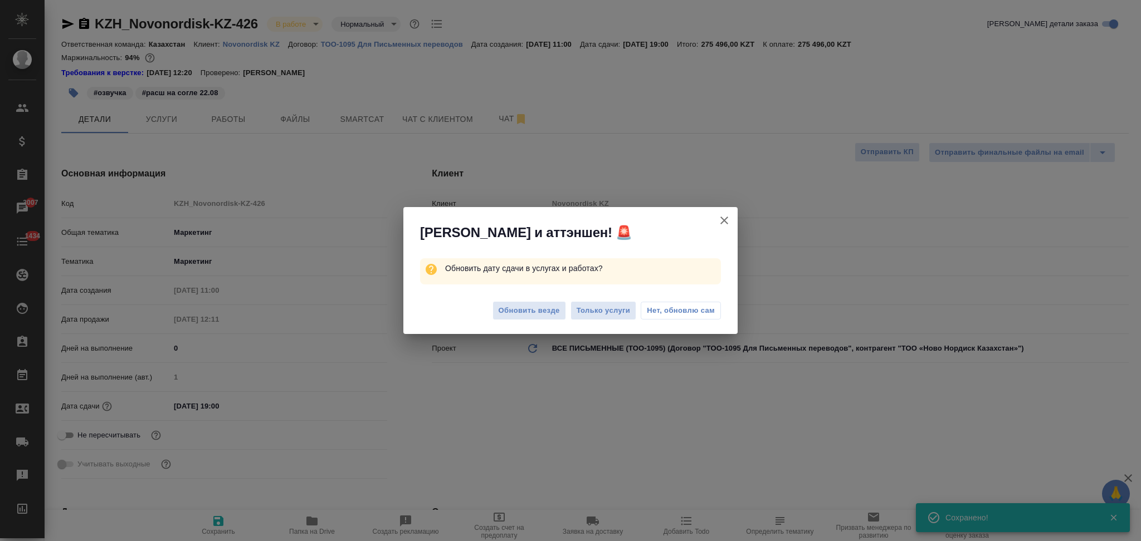
type textarea "x"
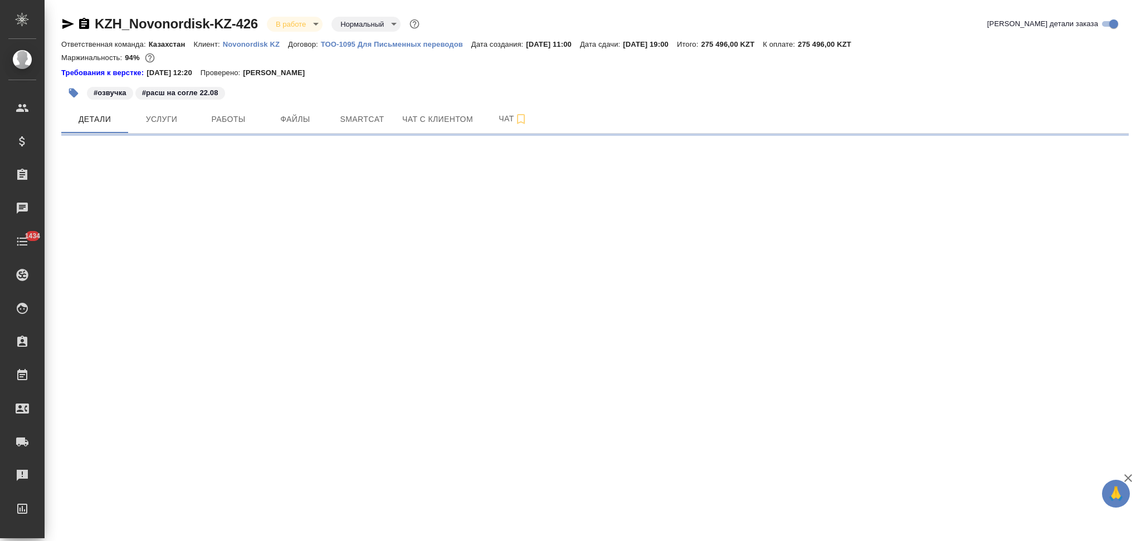
select select "RU"
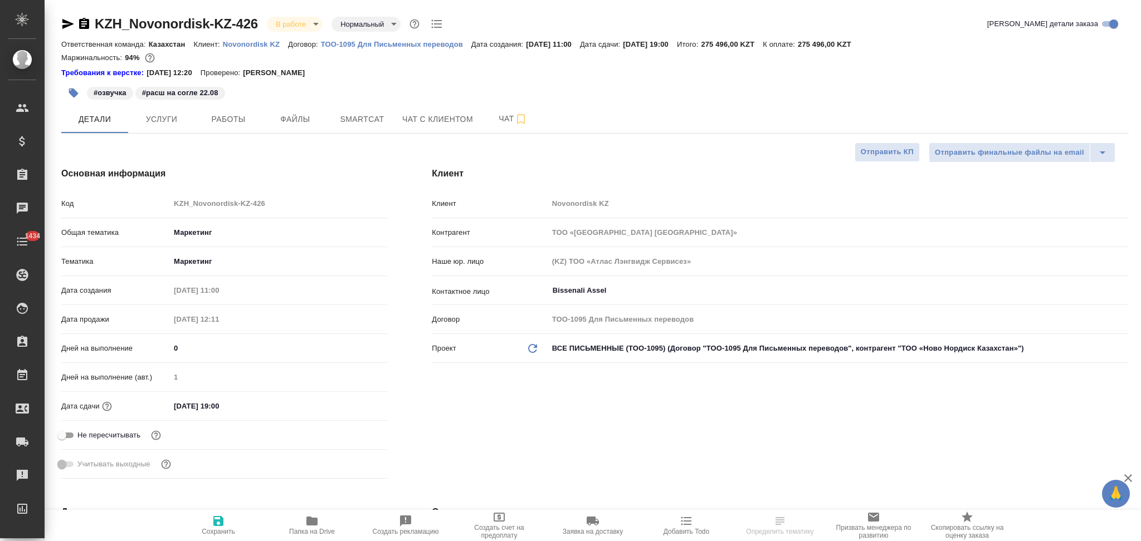
type textarea "x"
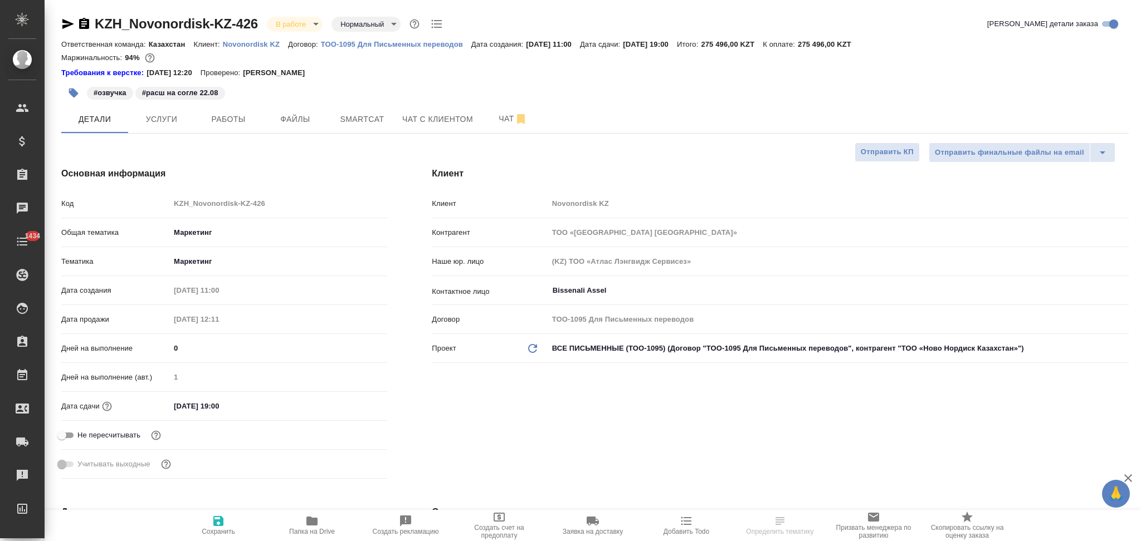
type textarea "x"
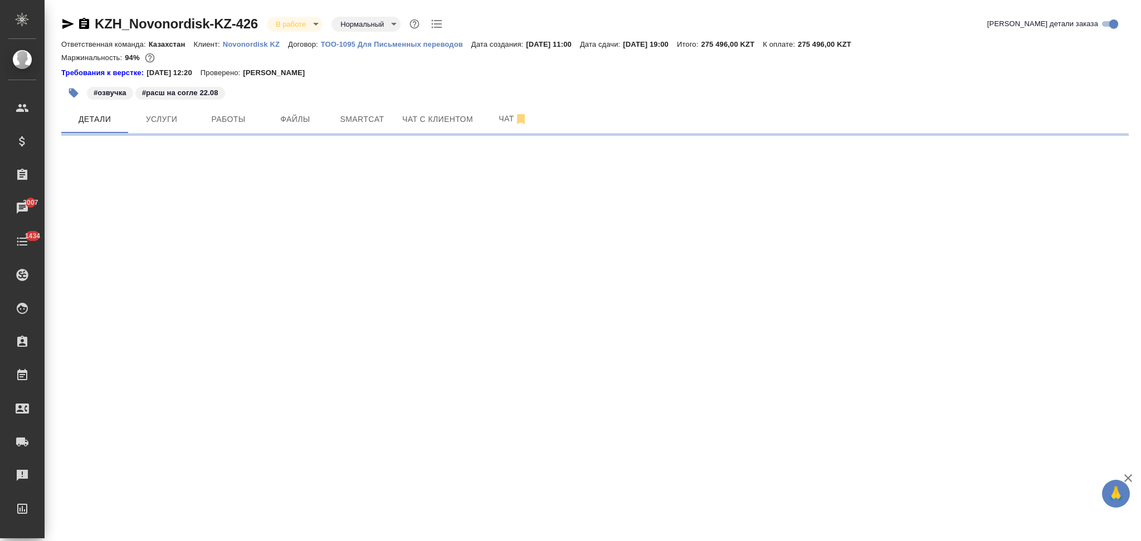
select select "RU"
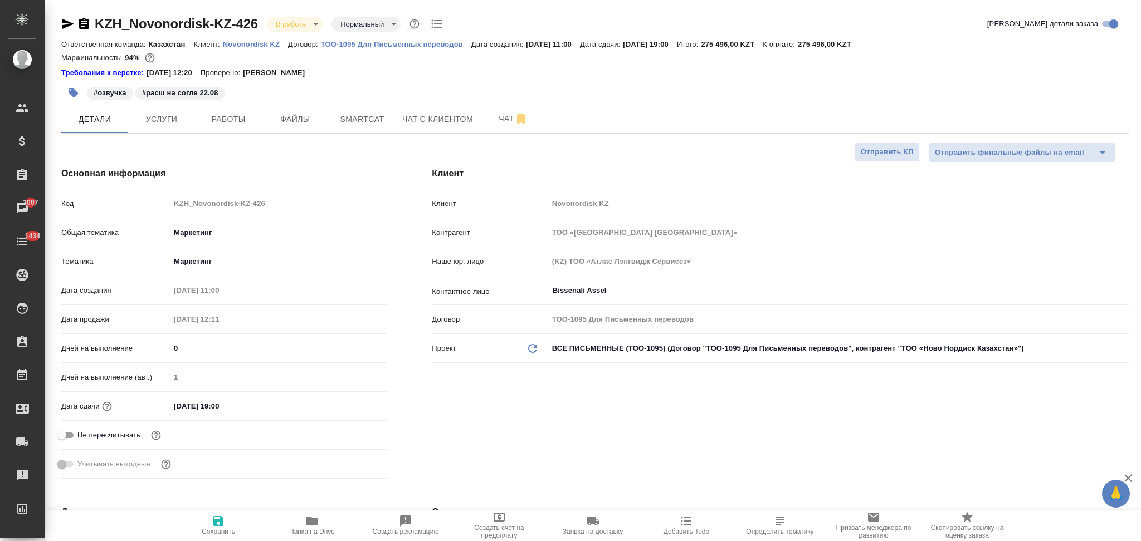
type textarea "x"
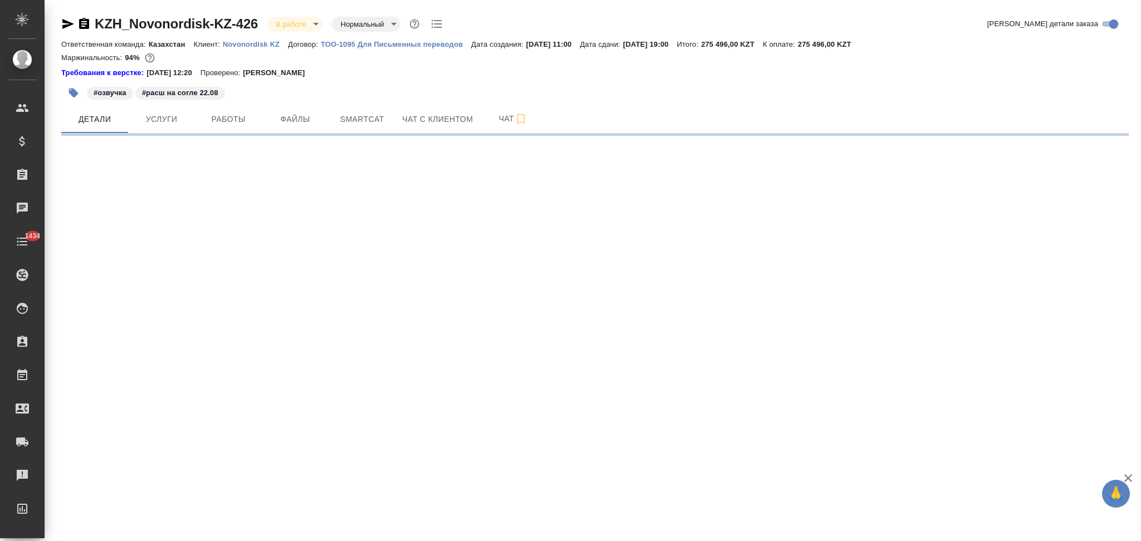
select select "RU"
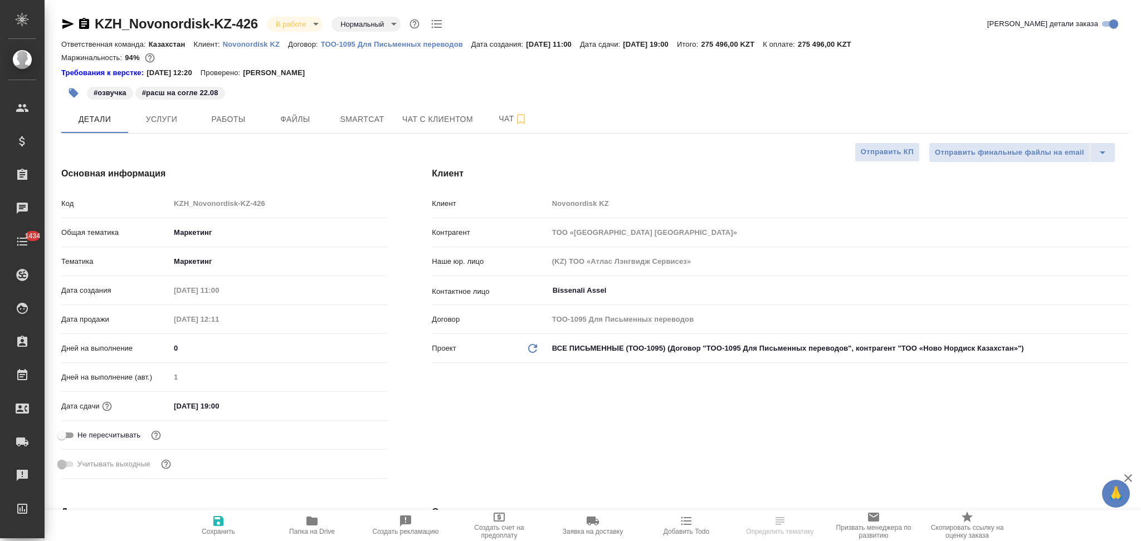
type textarea "x"
click at [262, 409] on input "[DATE] 19:00" at bounding box center [218, 406] width 97 height 16
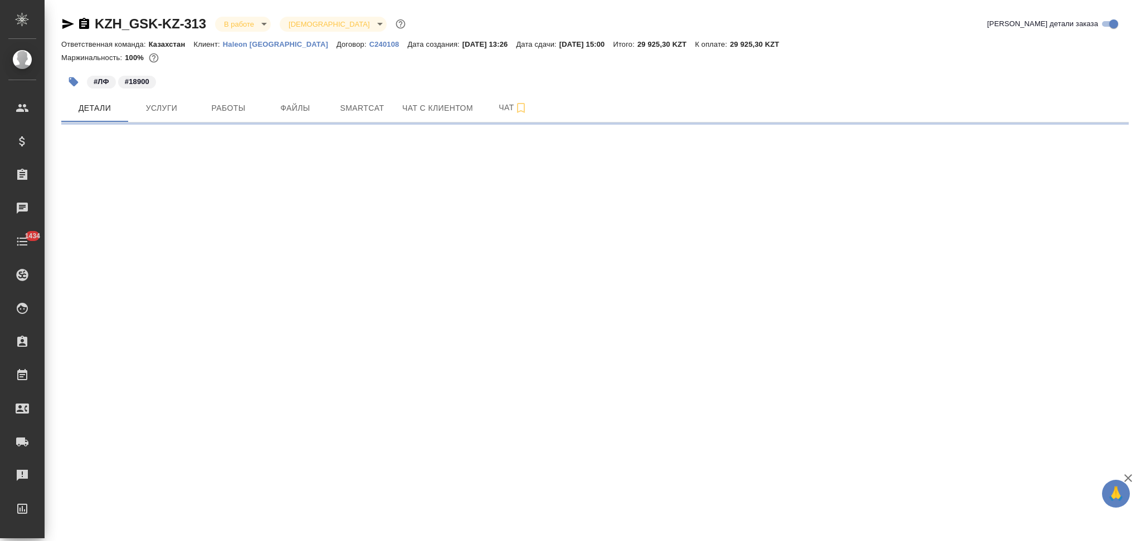
select select "RU"
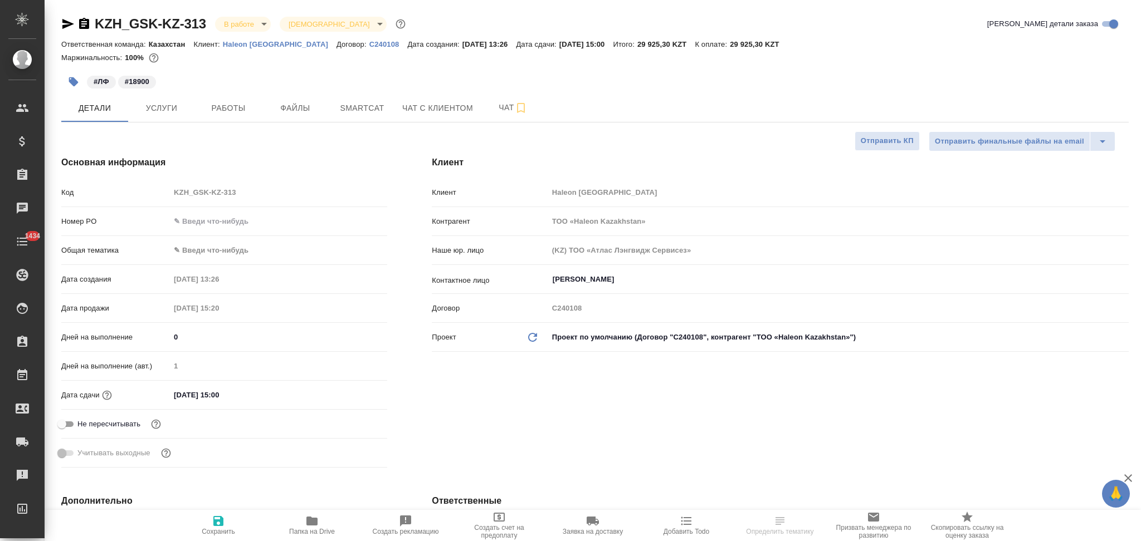
type textarea "x"
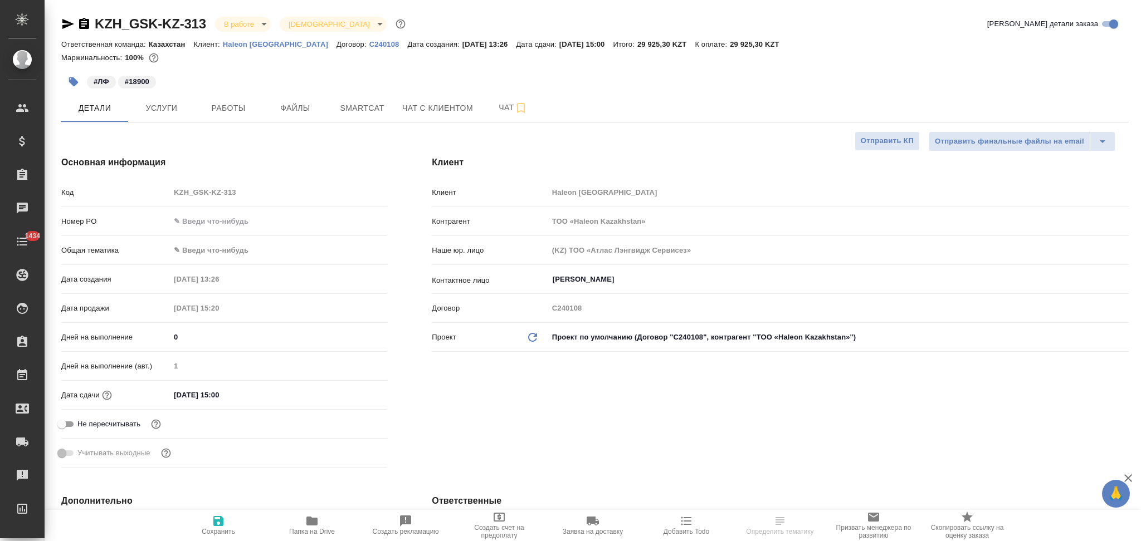
type textarea "x"
click at [216, 218] on input "text" at bounding box center [278, 221] width 217 height 16
click at [215, 251] on body "🙏 .cls-1 fill:#fff; AWATERA Aslanukova Sati Клиенты Спецификации Заказы Чаты 14…" at bounding box center [570, 270] width 1141 height 541
click at [201, 357] on li "Юридическая/Финансовая" at bounding box center [278, 358] width 217 height 18
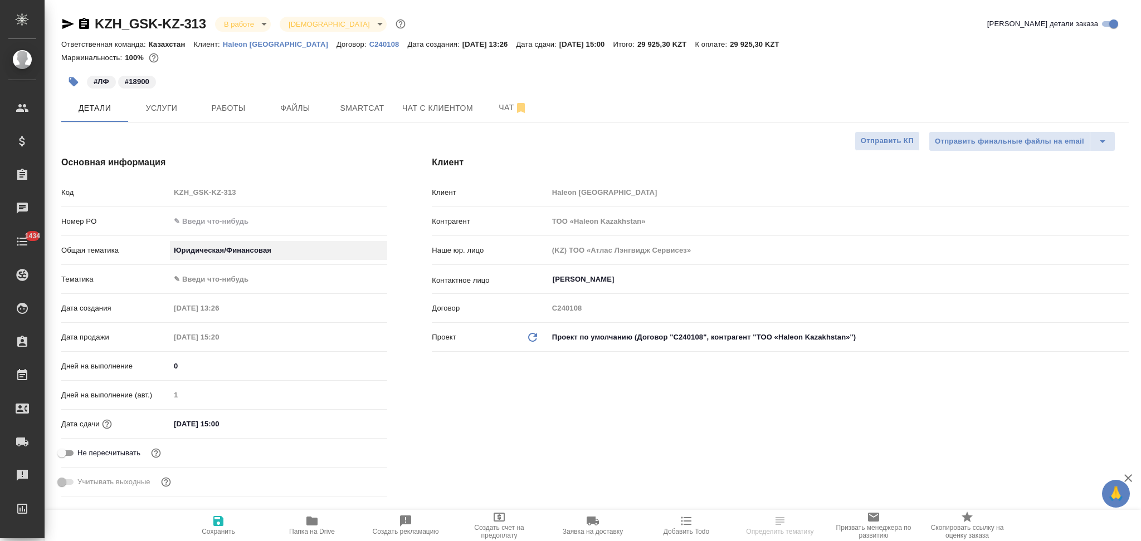
type input "yr-fn"
type textarea "x"
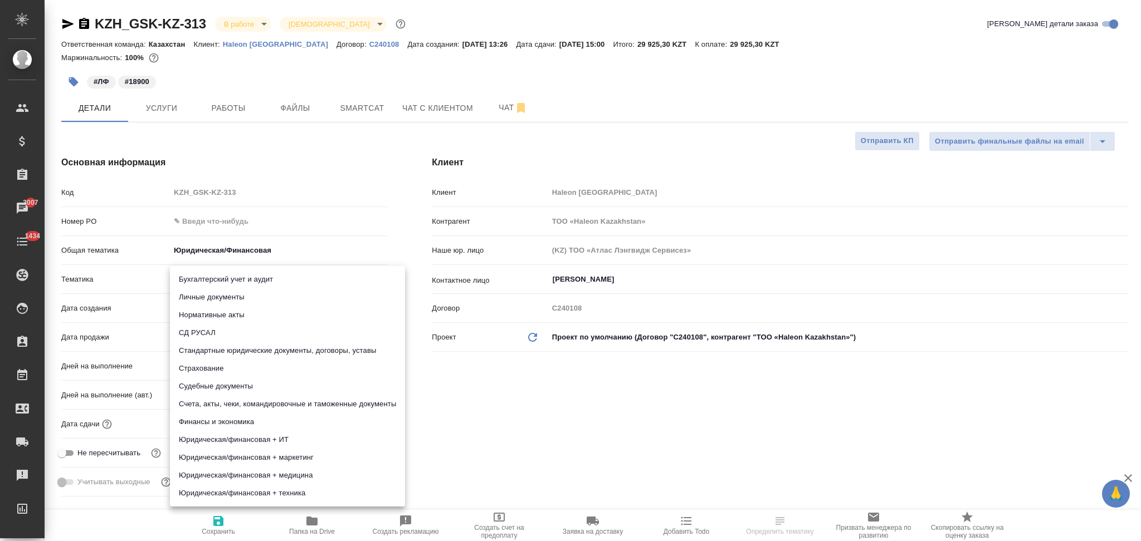
click at [201, 279] on body "🙏 .cls-1 fill:#fff; AWATERA Aslanukova Sati Клиенты Спецификации Заказы 3007 Ча…" at bounding box center [570, 270] width 1141 height 541
click at [206, 346] on li "Стандартные юридические документы, договоры, уставы" at bounding box center [287, 351] width 235 height 18
type textarea "x"
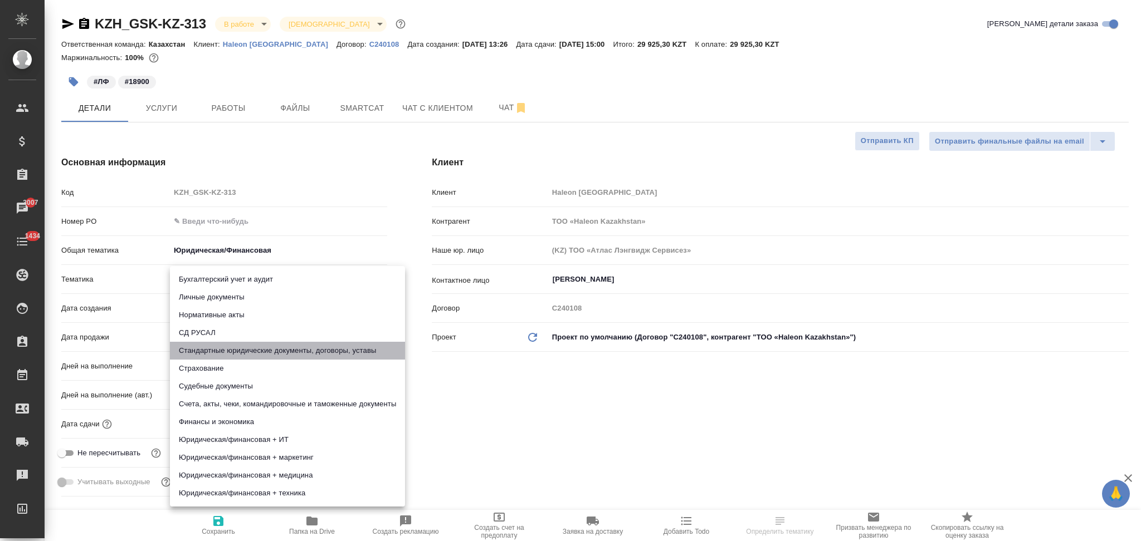
type input "5f647205b73bc97568ca66bf"
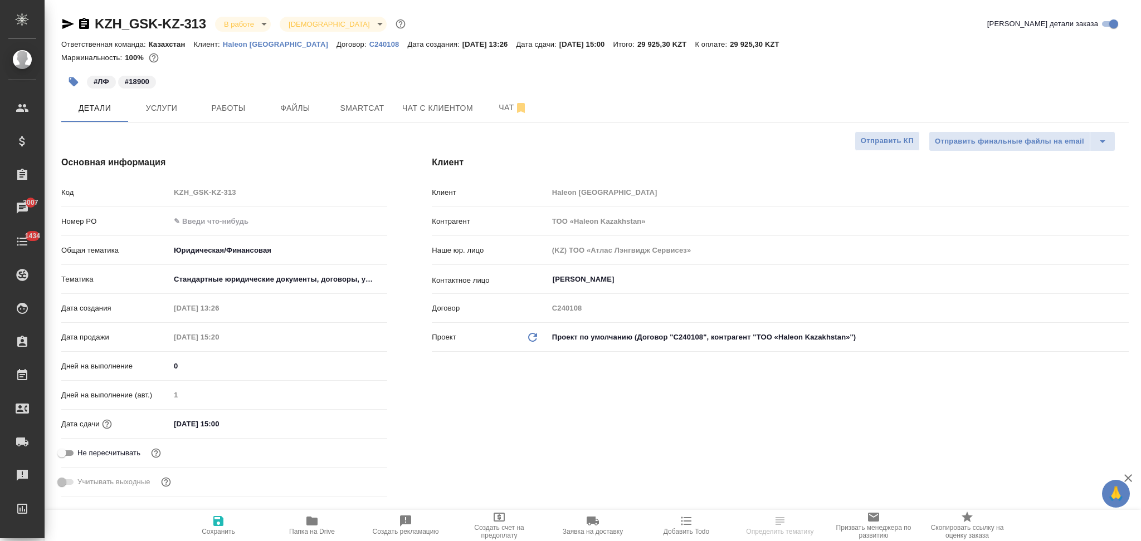
click at [223, 520] on icon "button" at bounding box center [218, 521] width 10 height 10
type textarea "x"
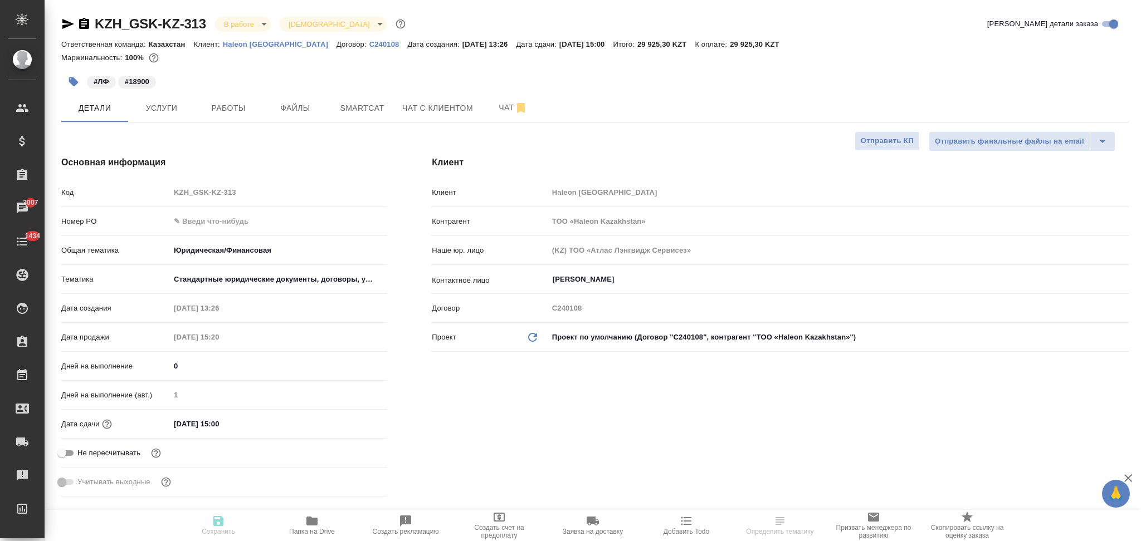
type textarea "x"
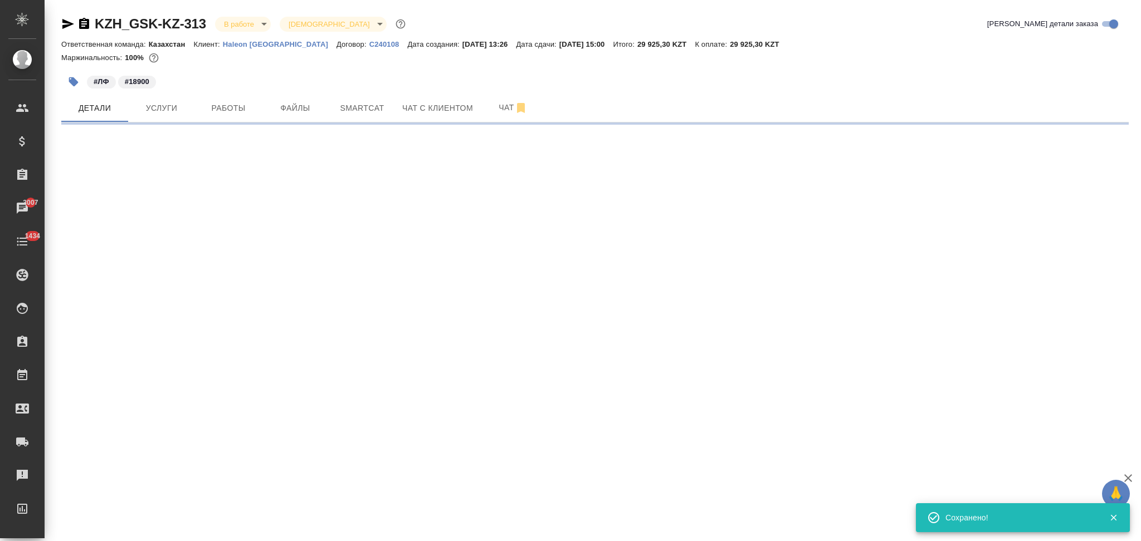
select select "RU"
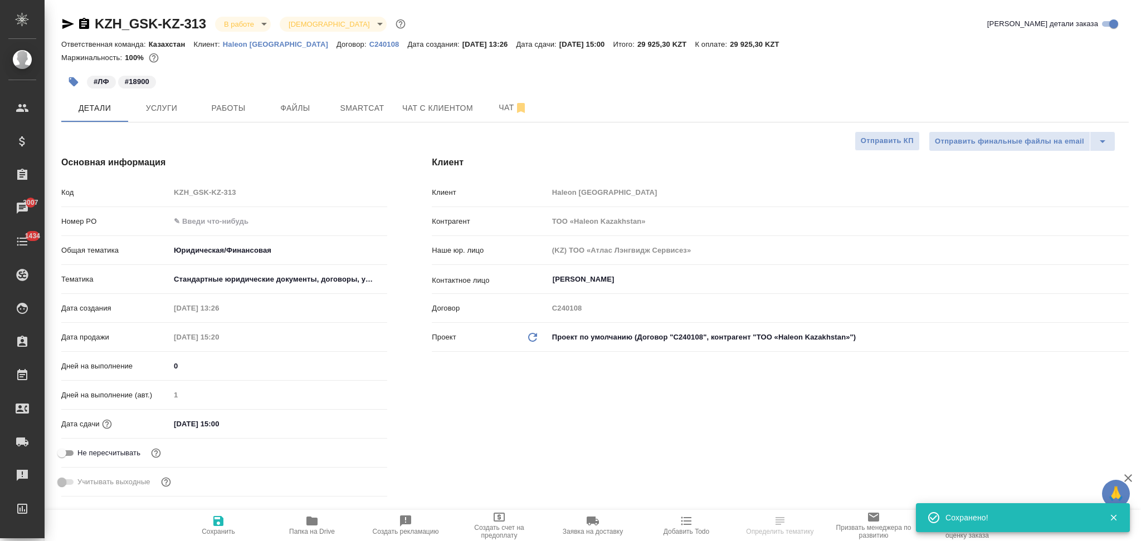
type textarea "x"
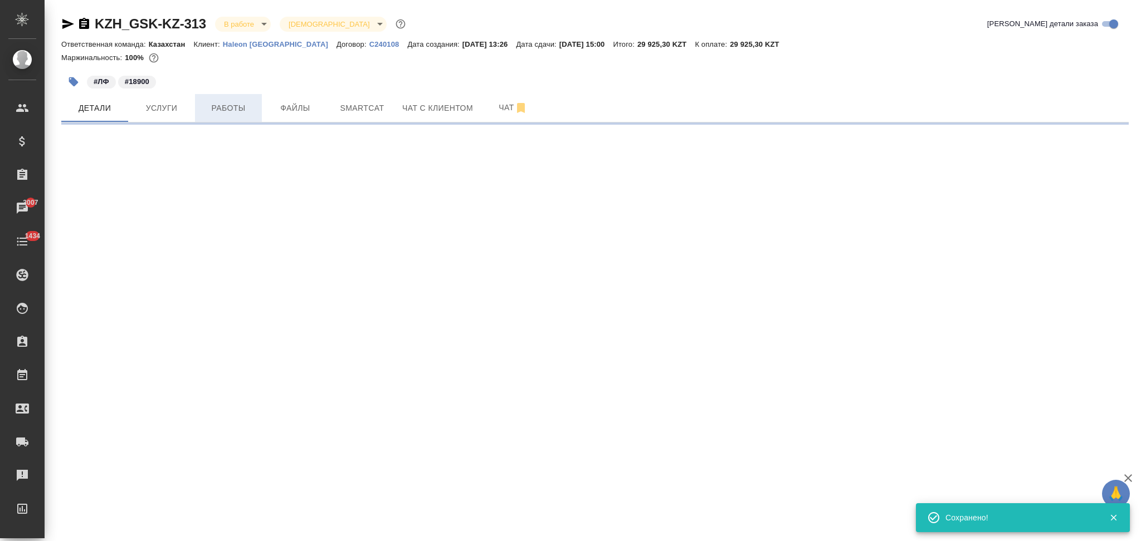
select select "RU"
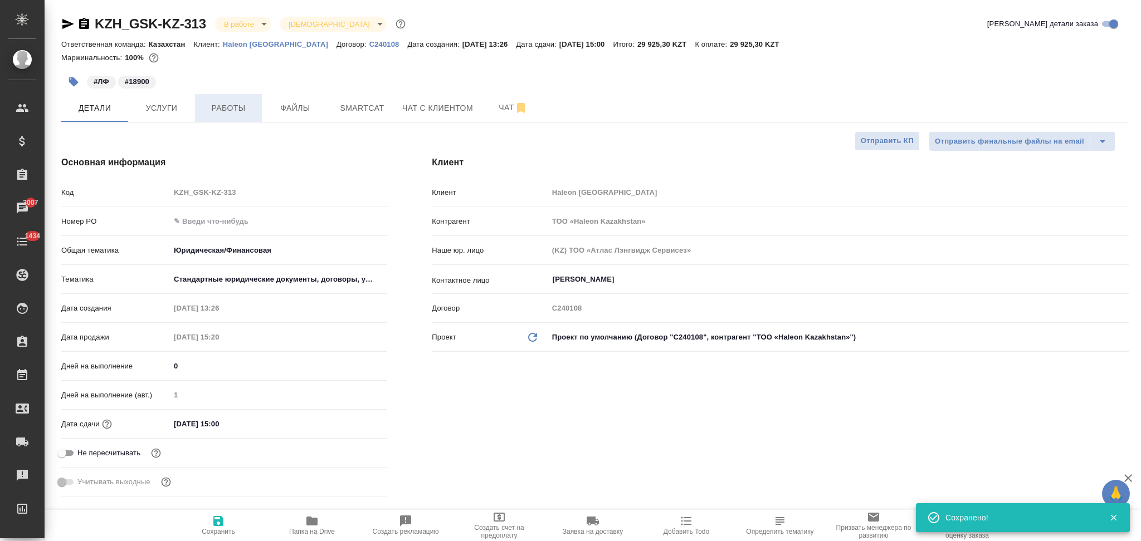
type textarea "x"
drag, startPoint x: 255, startPoint y: 424, endPoint x: 135, endPoint y: 422, distance: 120.4
click at [135, 422] on div "Дата сдачи 25.08.2025 15:00" at bounding box center [224, 423] width 326 height 19
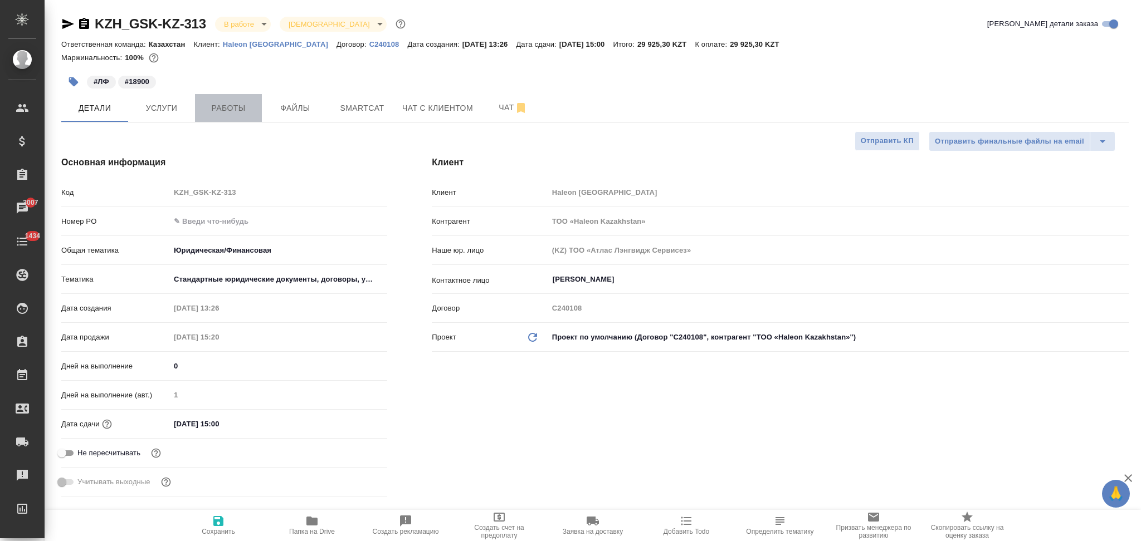
click at [233, 99] on button "Работы" at bounding box center [228, 108] width 67 height 28
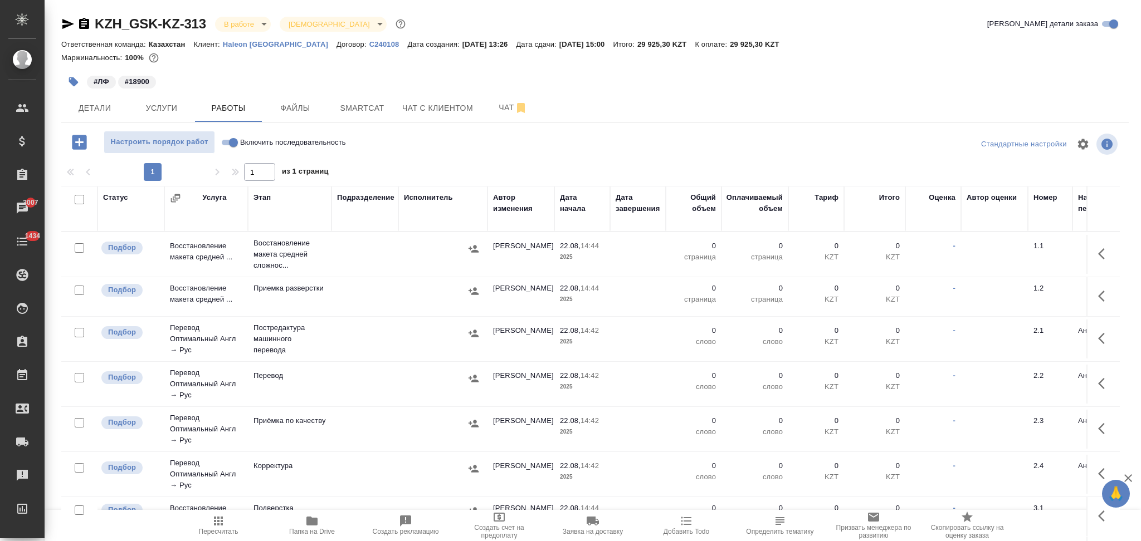
click at [79, 201] on input "checkbox" at bounding box center [79, 199] width 9 height 9
checkbox input "true"
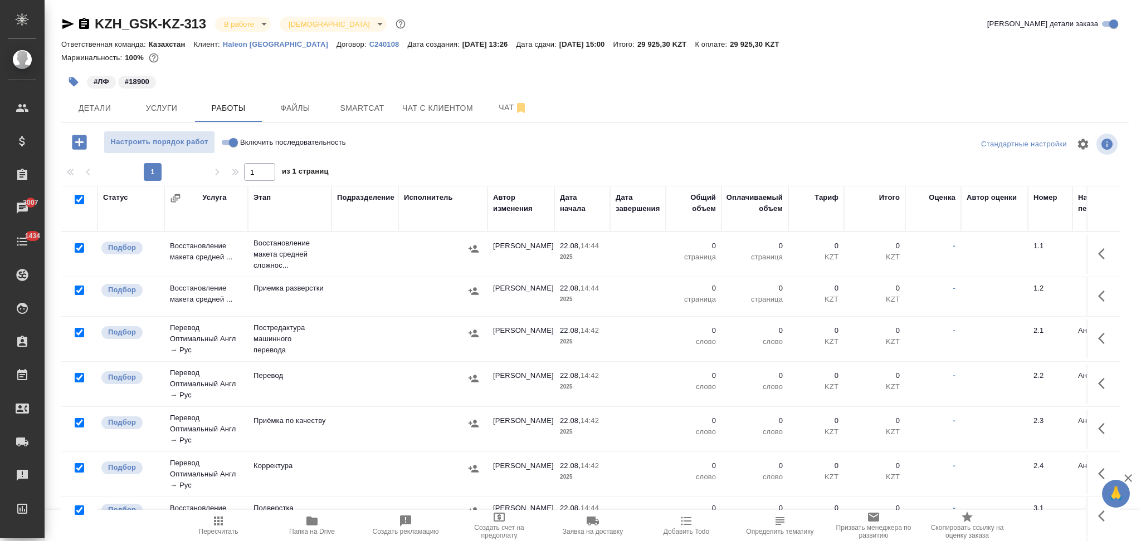
checkbox input "true"
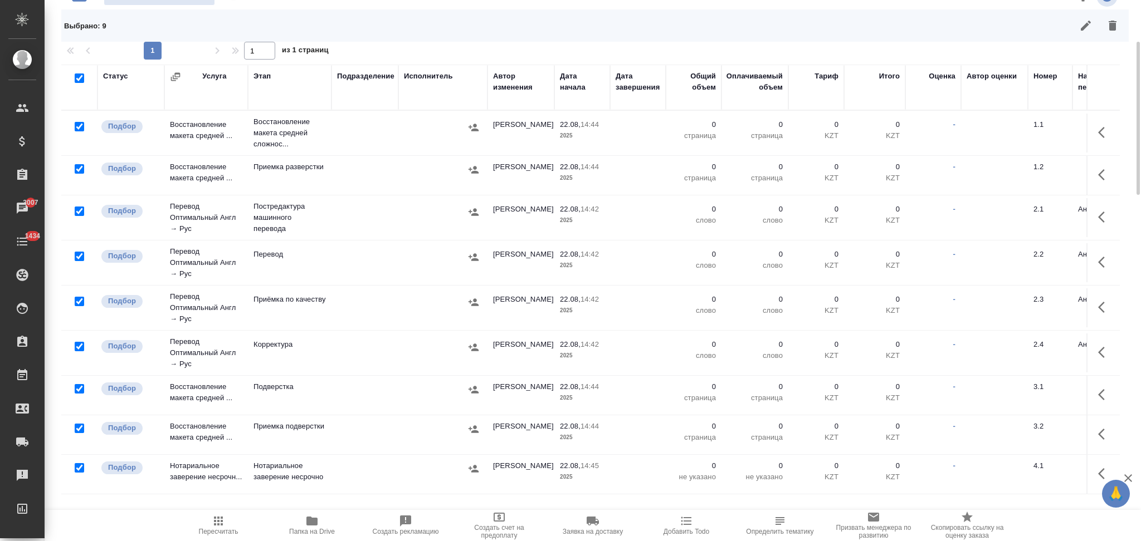
scroll to position [297, 0]
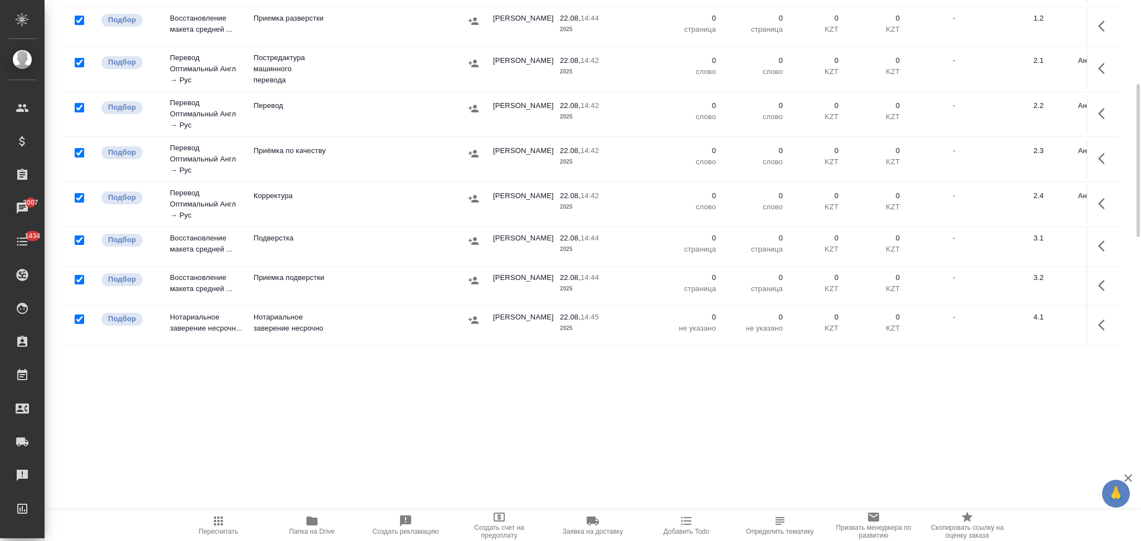
click at [79, 319] on input "checkbox" at bounding box center [79, 319] width 9 height 9
checkbox input "false"
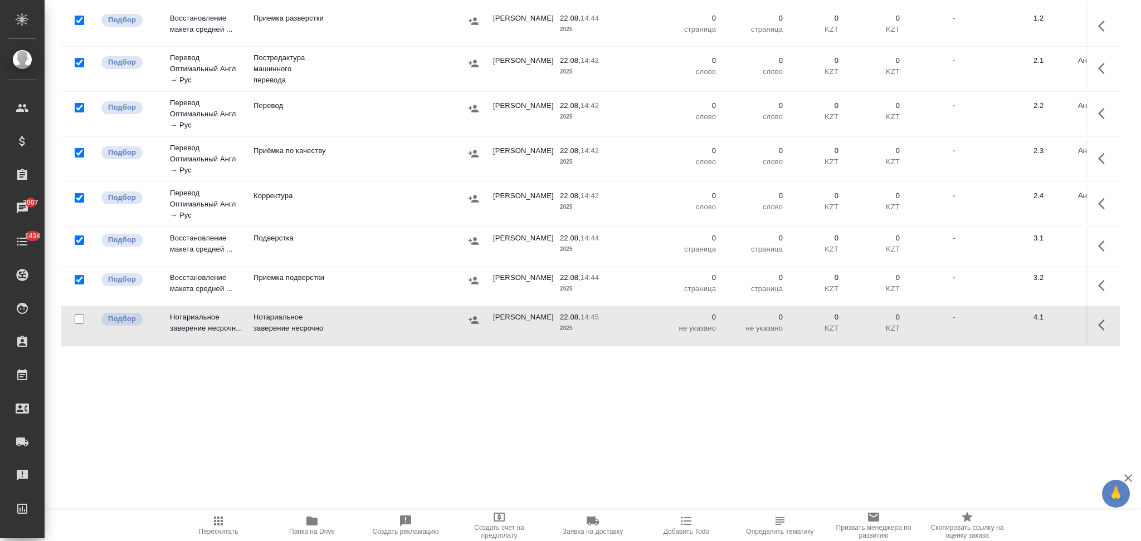
scroll to position [0, 0]
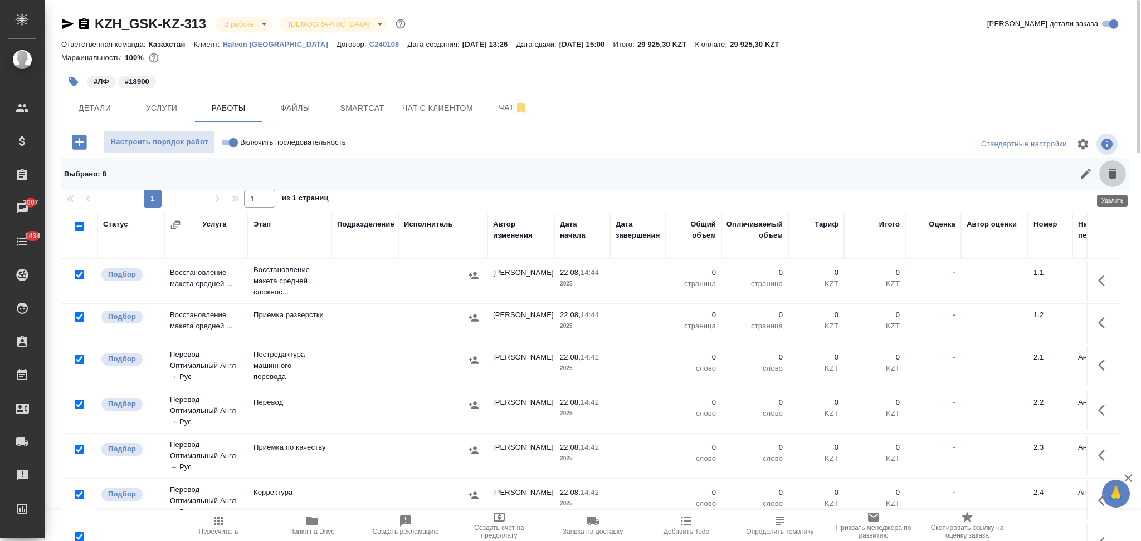
click at [1110, 170] on icon "button" at bounding box center [1113, 174] width 8 height 10
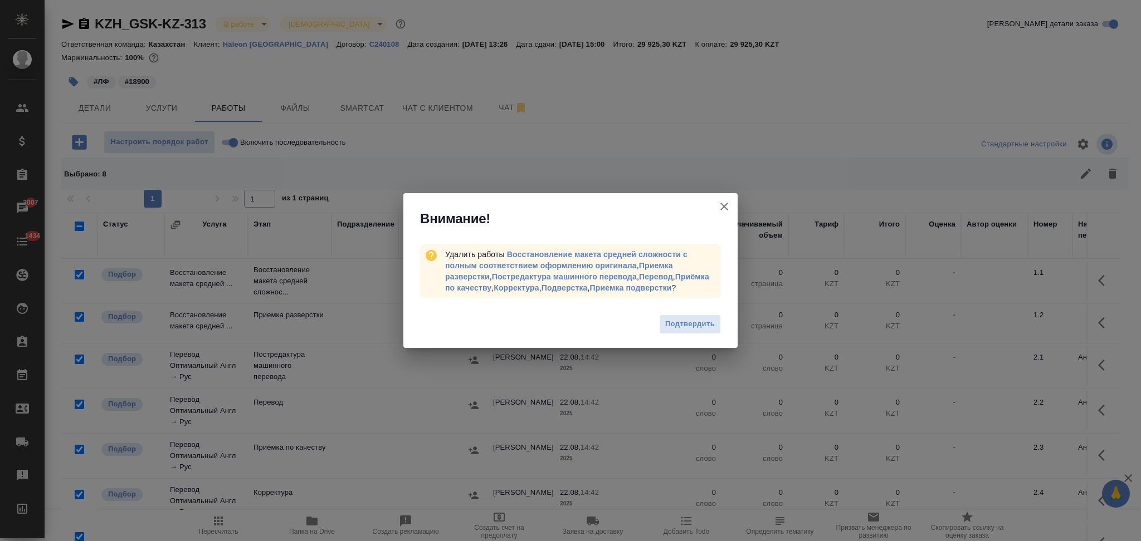
drag, startPoint x: 681, startPoint y: 323, endPoint x: 675, endPoint y: 342, distance: 20.1
click at [681, 323] on span "Подтвердить" at bounding box center [690, 324] width 50 height 13
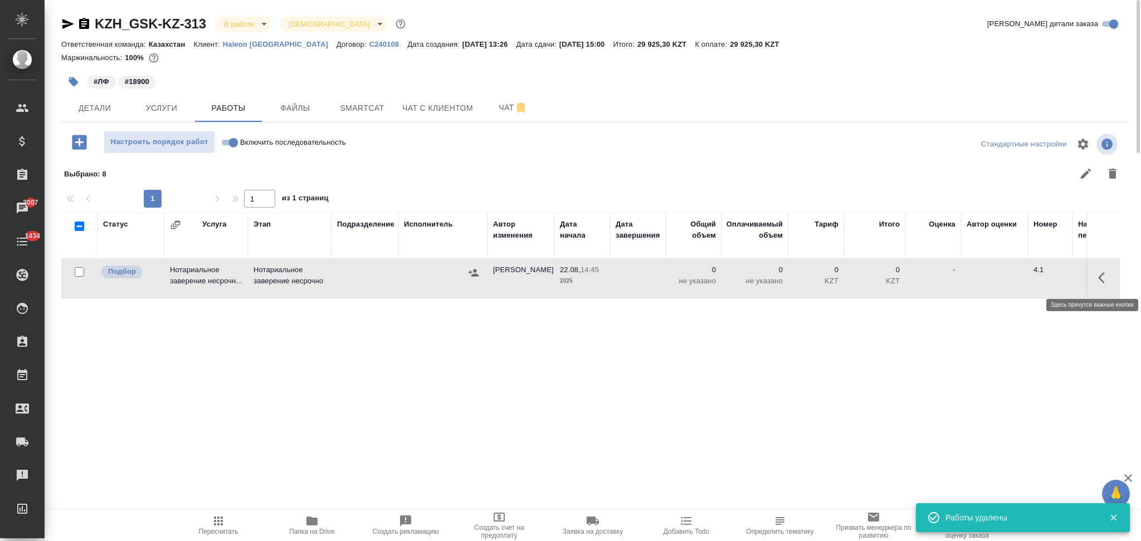
click at [1098, 276] on icon "button" at bounding box center [1104, 277] width 13 height 13
click at [1026, 279] on icon "button" at bounding box center [1022, 277] width 13 height 13
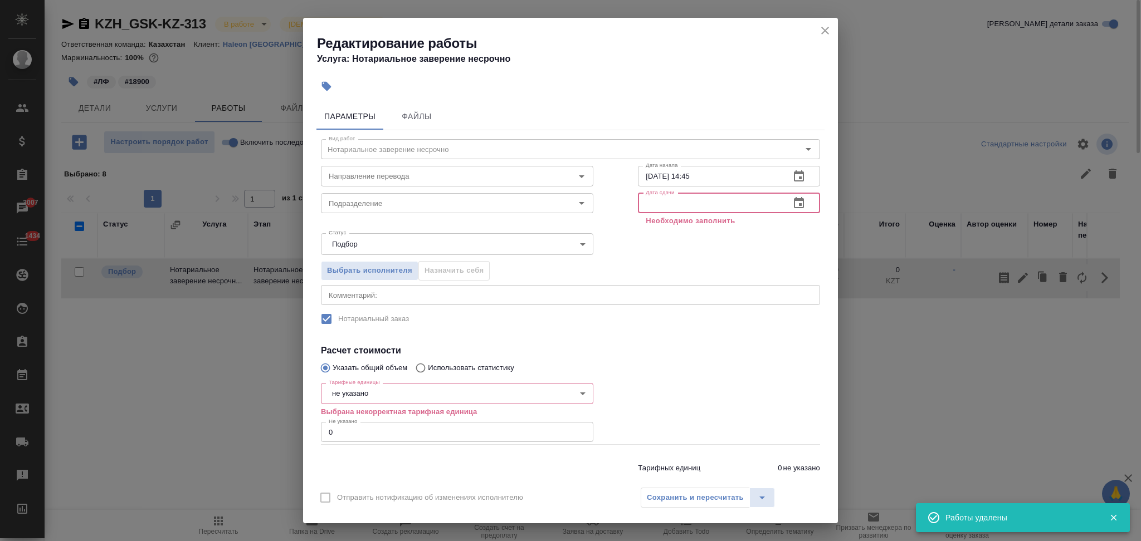
click at [695, 208] on input "text" at bounding box center [709, 203] width 143 height 20
paste input "25.08.2025 15:00"
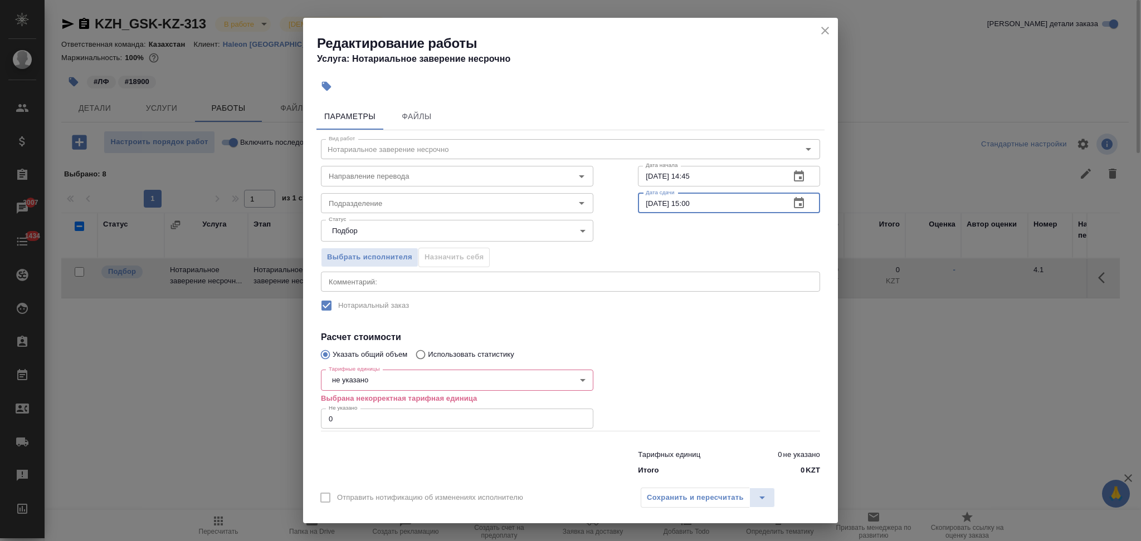
type input "25.08.2025 15:00"
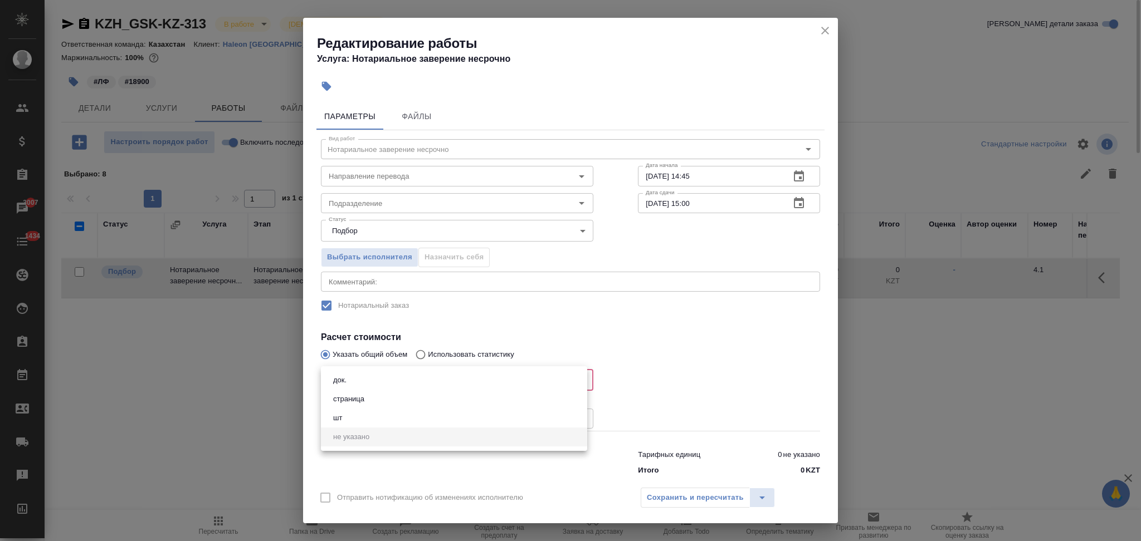
drag, startPoint x: 387, startPoint y: 379, endPoint x: 380, endPoint y: 380, distance: 6.7
click at [387, 379] on body "🙏 .cls-1 fill:#fff; AWATERA Aslanukova Sati Клиенты Спецификации Заказы 3007 Ча…" at bounding box center [570, 270] width 1141 height 541
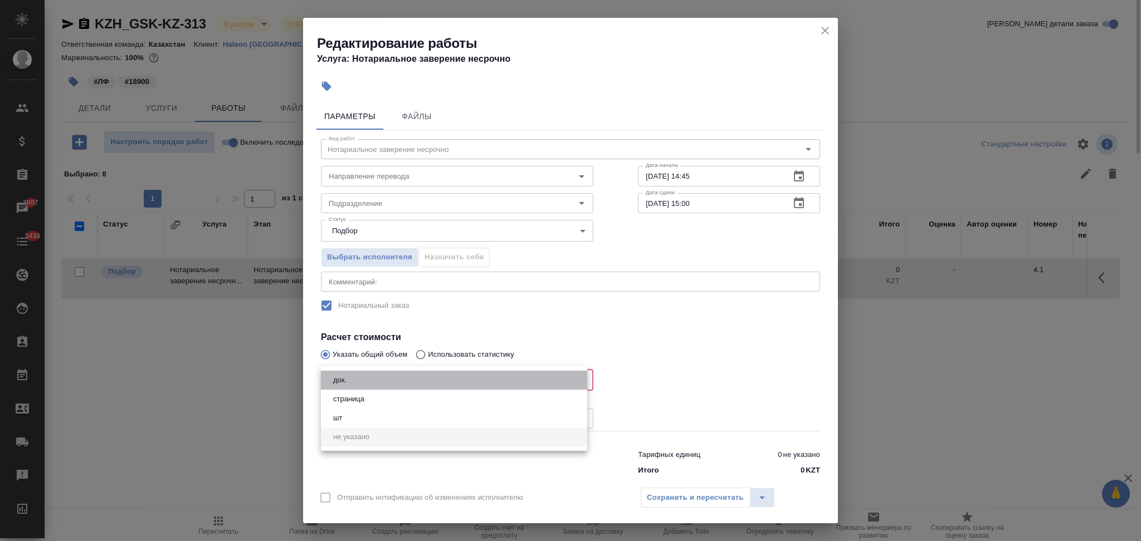
click at [376, 377] on li "док." at bounding box center [454, 380] width 266 height 19
type input "5a8b1489cc6b4906c91bfd8b"
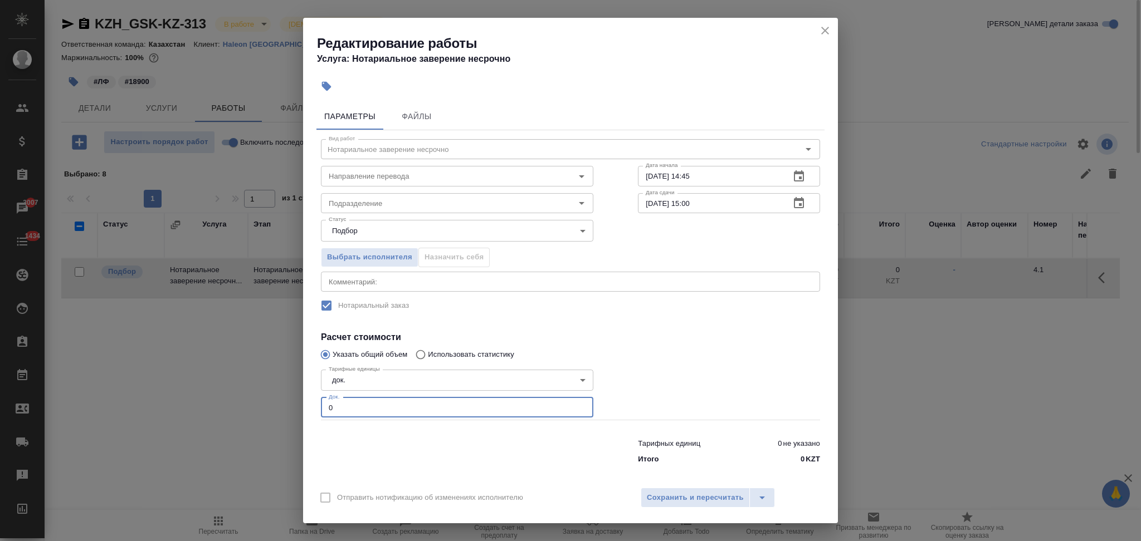
click at [291, 411] on div "Редактирование работы Услуга: Нотариальное заверение несрочно Параметры Файлы В…" at bounding box center [570, 270] width 1141 height 541
type input "1"
click at [692, 500] on span "Сохранить и пересчитать" at bounding box center [695, 498] width 97 height 13
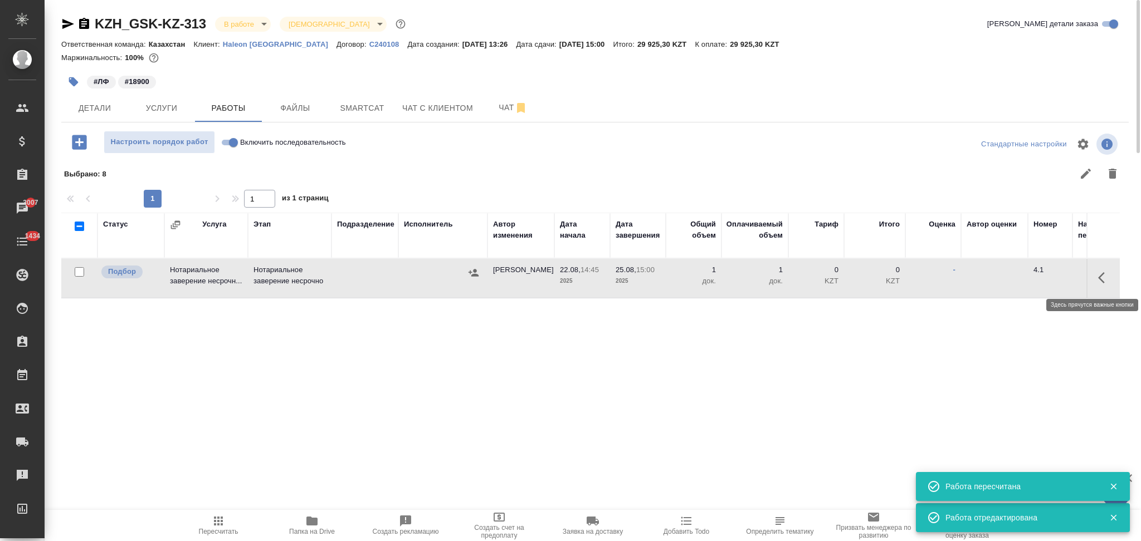
click at [1104, 280] on icon "button" at bounding box center [1104, 277] width 13 height 13
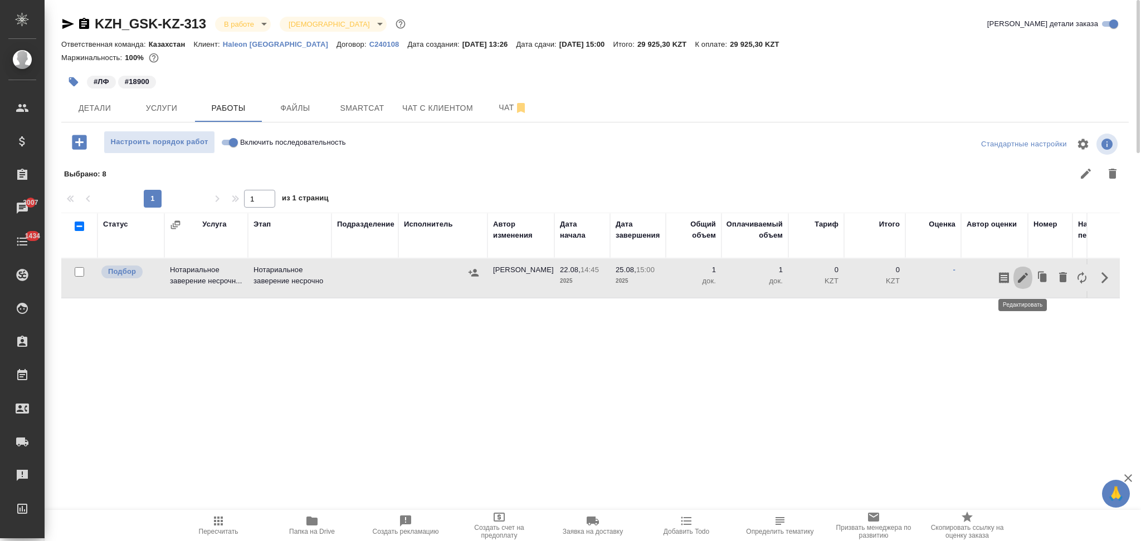
click at [1016, 276] on icon "button" at bounding box center [1022, 277] width 13 height 13
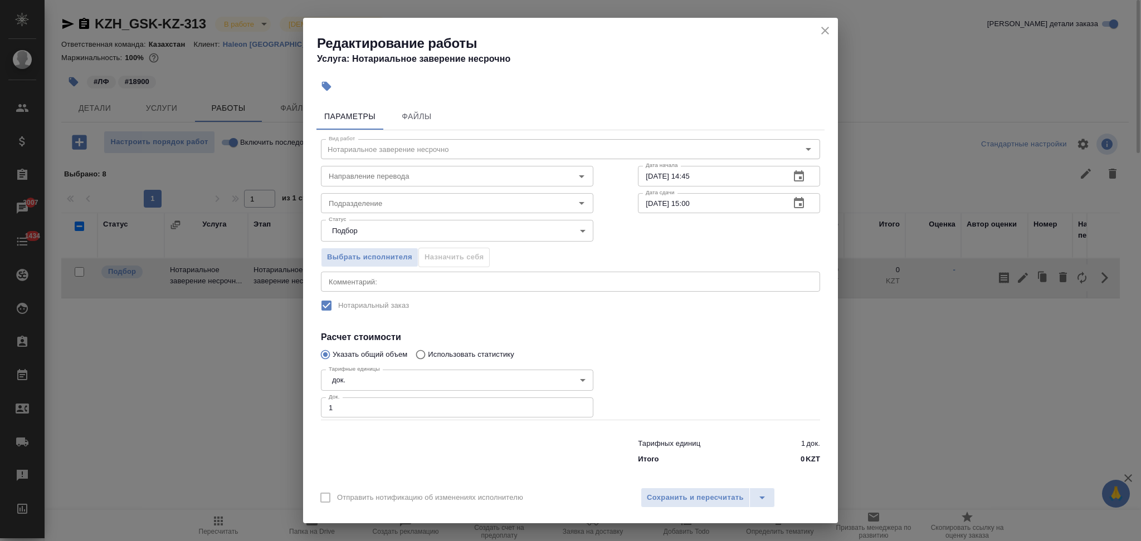
click at [823, 24] on icon "close" at bounding box center [824, 30] width 13 height 13
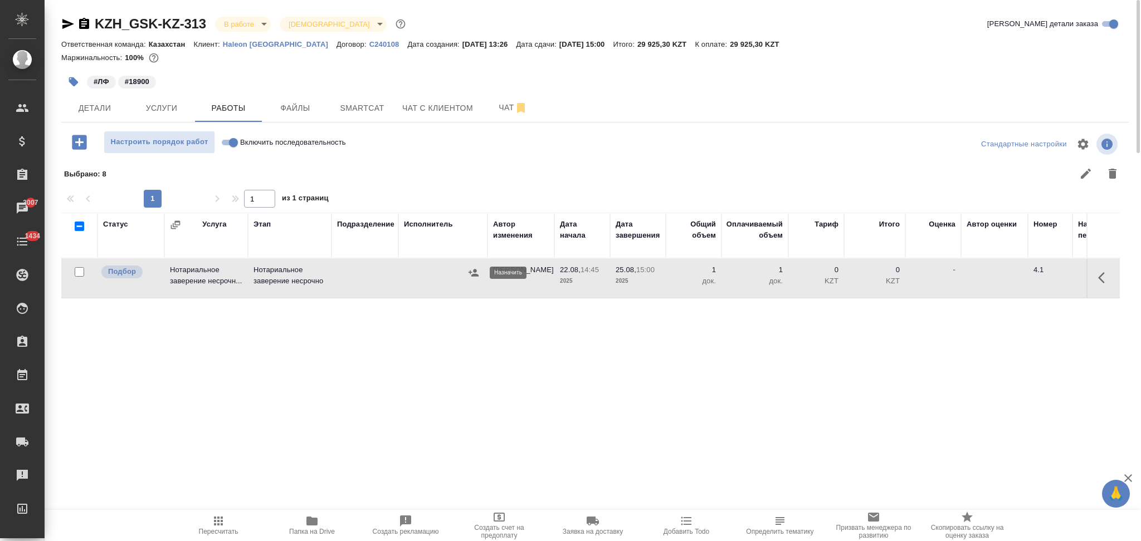
click at [470, 272] on icon "button" at bounding box center [474, 272] width 10 height 7
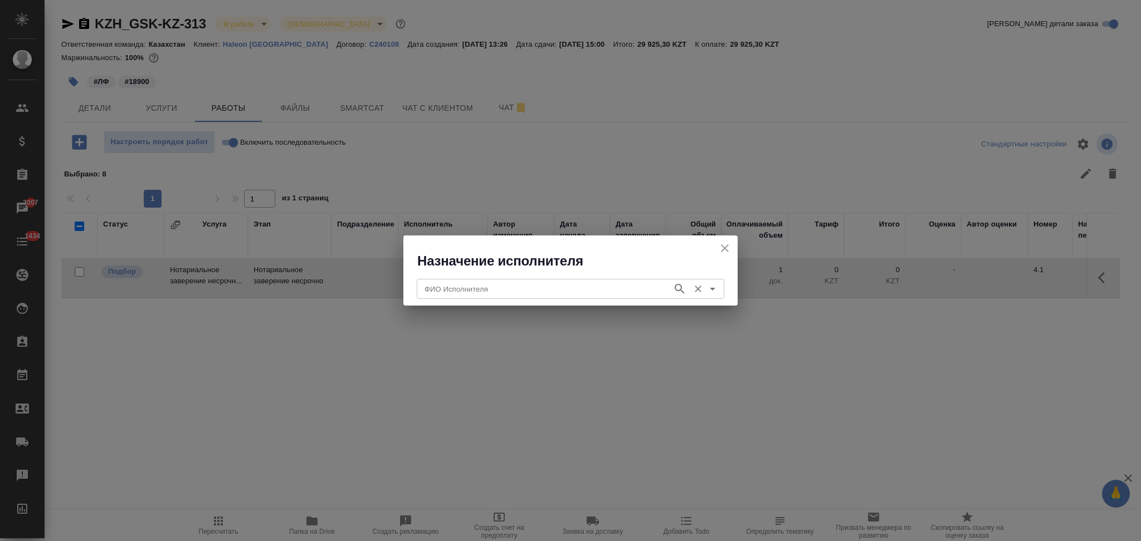
click at [473, 287] on input "ФИО Исполнителя" at bounding box center [543, 288] width 247 height 13
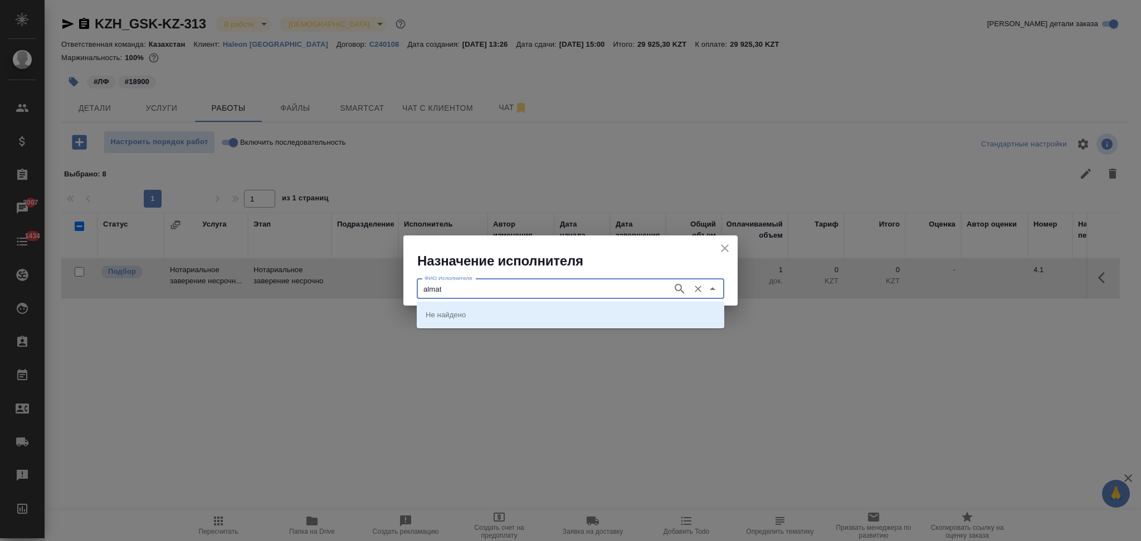
type input "almat"
click at [469, 323] on li "Lingua Franka Almaty" at bounding box center [571, 315] width 308 height 20
type input "Lingua Franka Almaty"
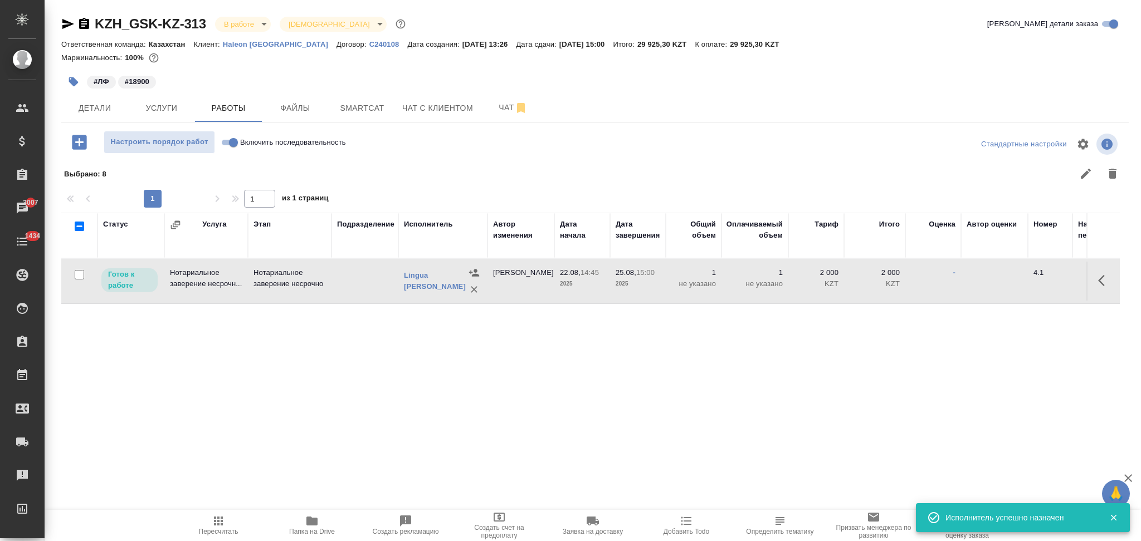
click at [1099, 281] on icon "button" at bounding box center [1104, 280] width 13 height 13
click at [1026, 279] on icon "button" at bounding box center [1022, 280] width 13 height 13
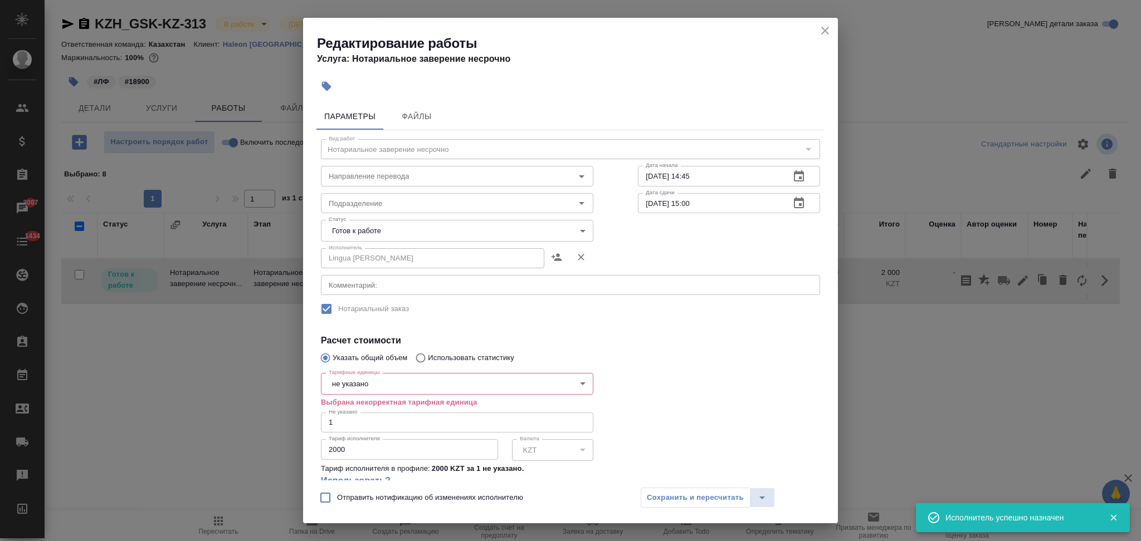
click at [386, 386] on body "🙏 .cls-1 fill:#fff; AWATERA Aslanukova Sati Клиенты Спецификации Заказы 3007 Ча…" at bounding box center [570, 270] width 1141 height 541
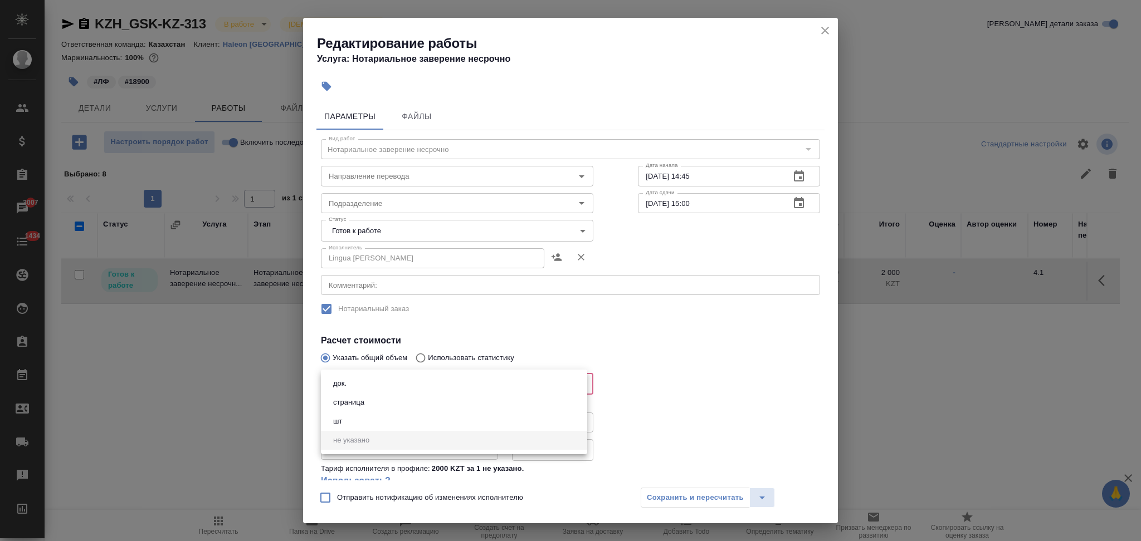
click at [378, 385] on li "док." at bounding box center [454, 383] width 266 height 19
type input "5a8b1489cc6b4906c91bfd8b"
drag, startPoint x: 360, startPoint y: 437, endPoint x: 288, endPoint y: 435, distance: 71.9
click at [288, 435] on div "Редактирование работы Услуга: Нотариальное заверение несрочно Параметры Файлы В…" at bounding box center [570, 270] width 1141 height 541
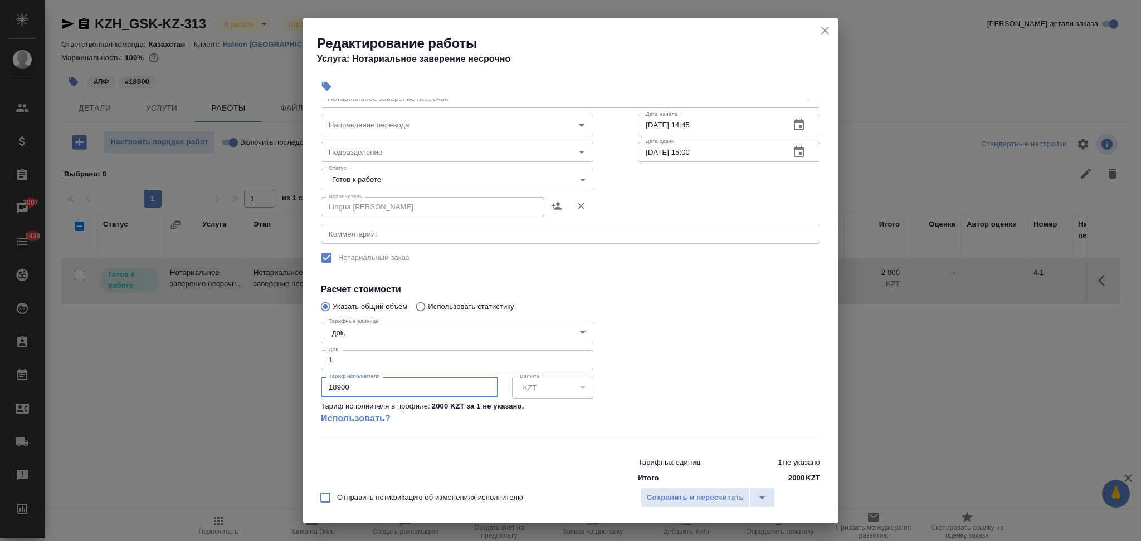
scroll to position [74, 0]
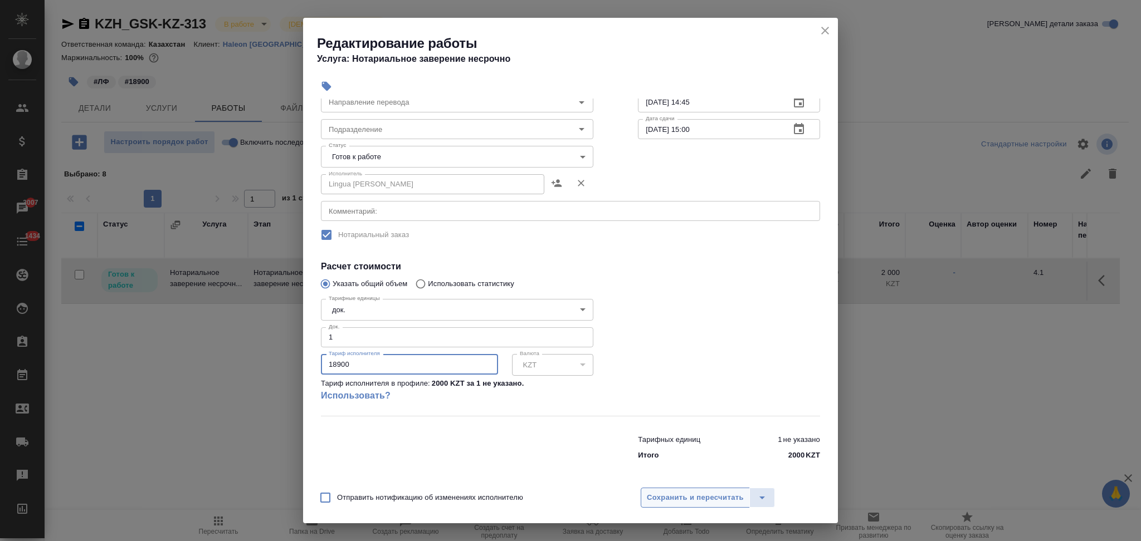
type input "18900"
click at [694, 502] on span "Сохранить и пересчитать" at bounding box center [695, 498] width 97 height 13
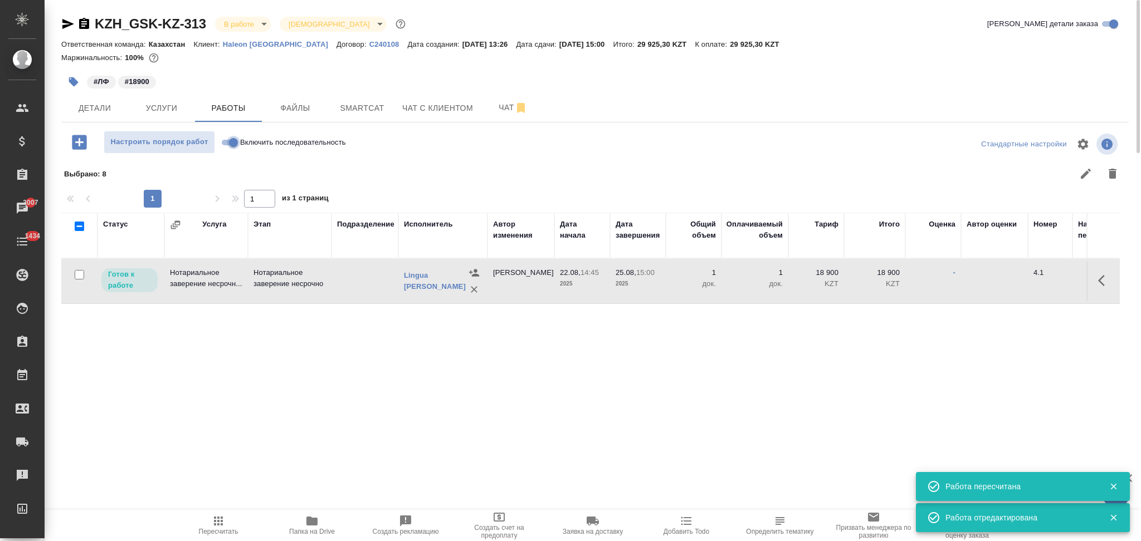
click at [235, 140] on input "Включить последовательность" at bounding box center [233, 142] width 40 height 13
checkbox input "true"
click at [1105, 278] on icon "button" at bounding box center [1104, 280] width 13 height 13
click at [1022, 275] on icon "button" at bounding box center [1022, 280] width 13 height 13
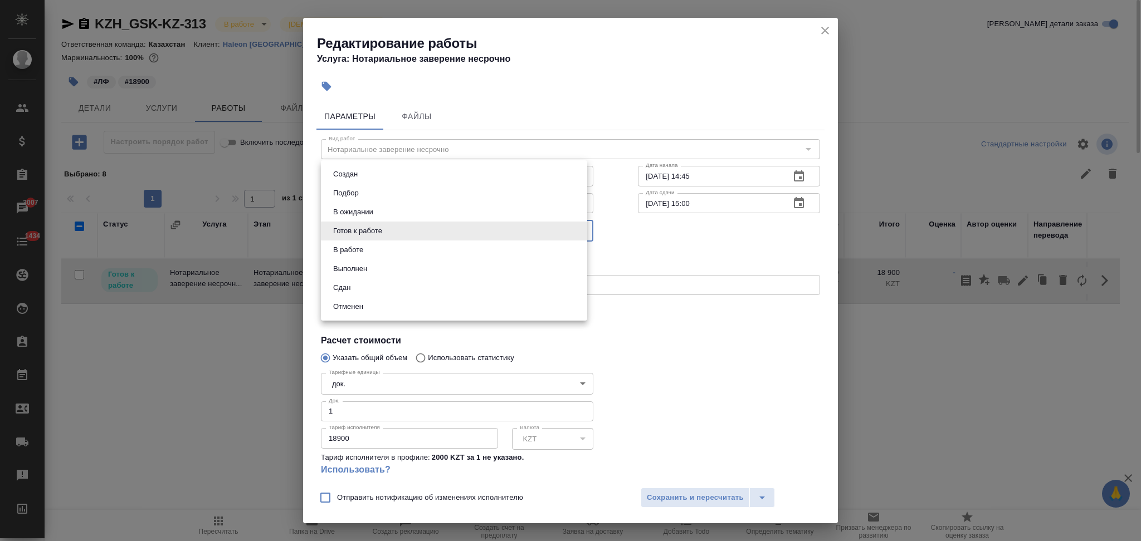
click at [384, 227] on body "🙏 .cls-1 fill:#fff; AWATERA Aslanukova Sati Клиенты Спецификации Заказы 3007 Ча…" at bounding box center [570, 270] width 1141 height 541
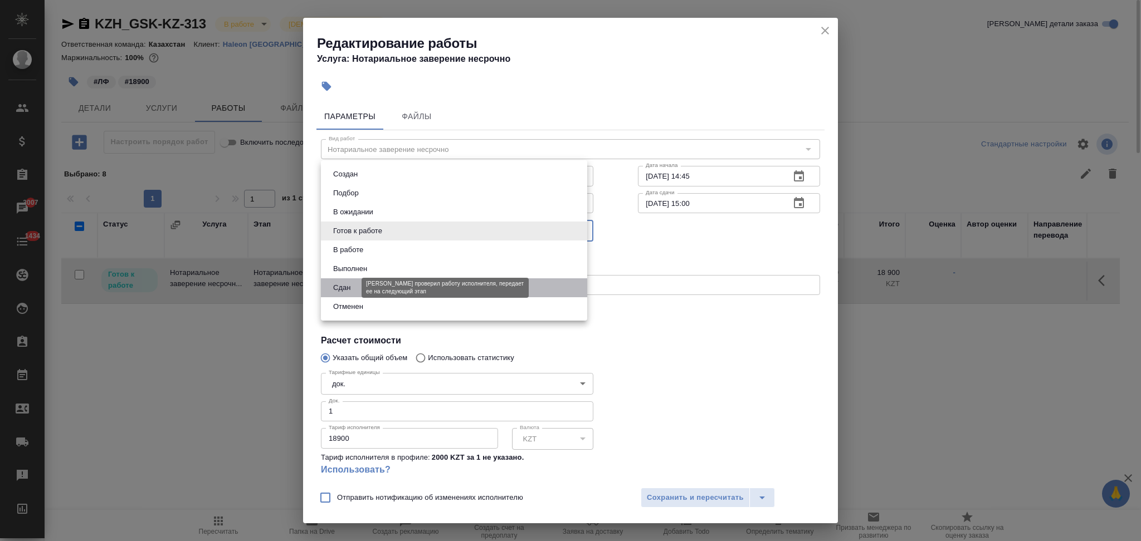
click at [344, 285] on button "Сдан" at bounding box center [342, 288] width 24 height 12
type input "closed"
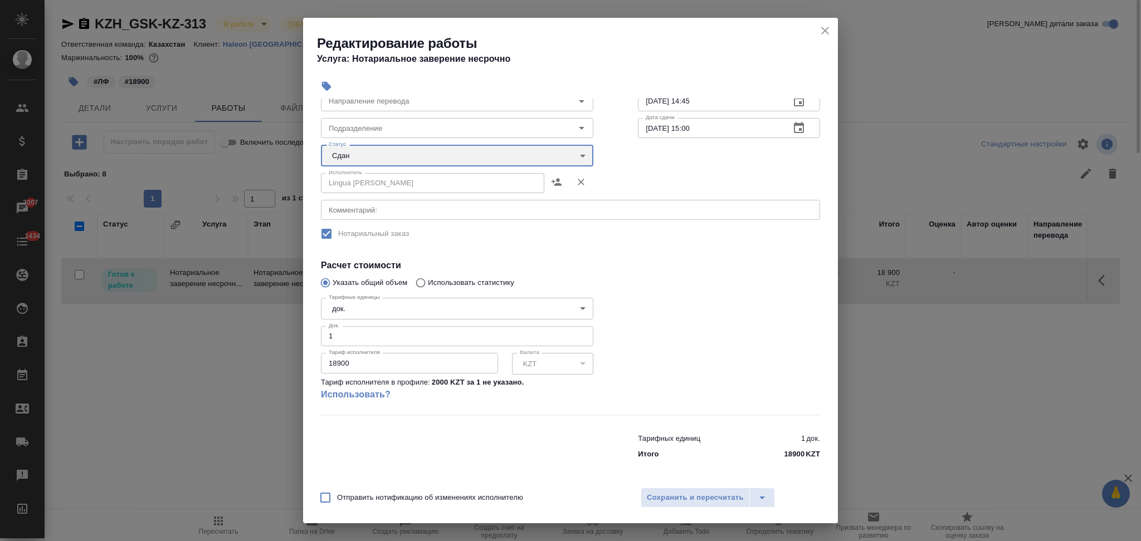
scroll to position [76, 0]
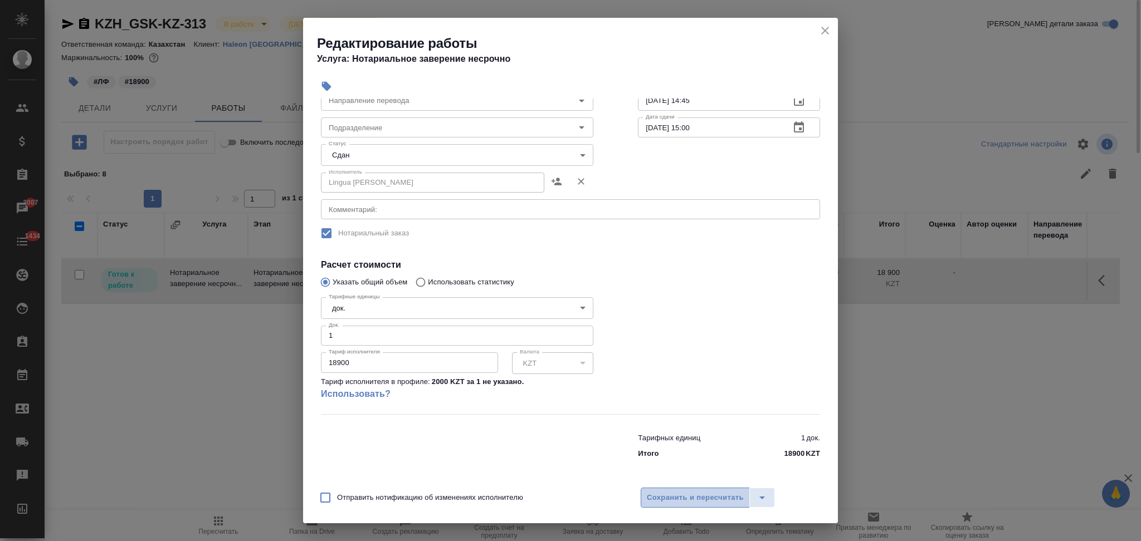
click at [680, 493] on span "Сохранить и пересчитать" at bounding box center [695, 498] width 97 height 13
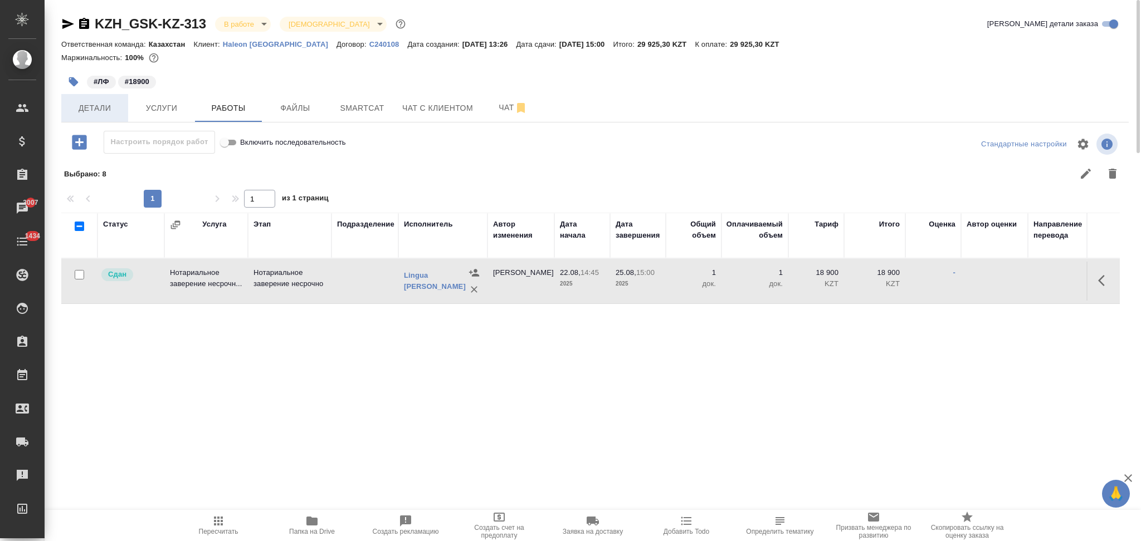
click at [104, 115] on span "Детали" at bounding box center [94, 108] width 53 height 14
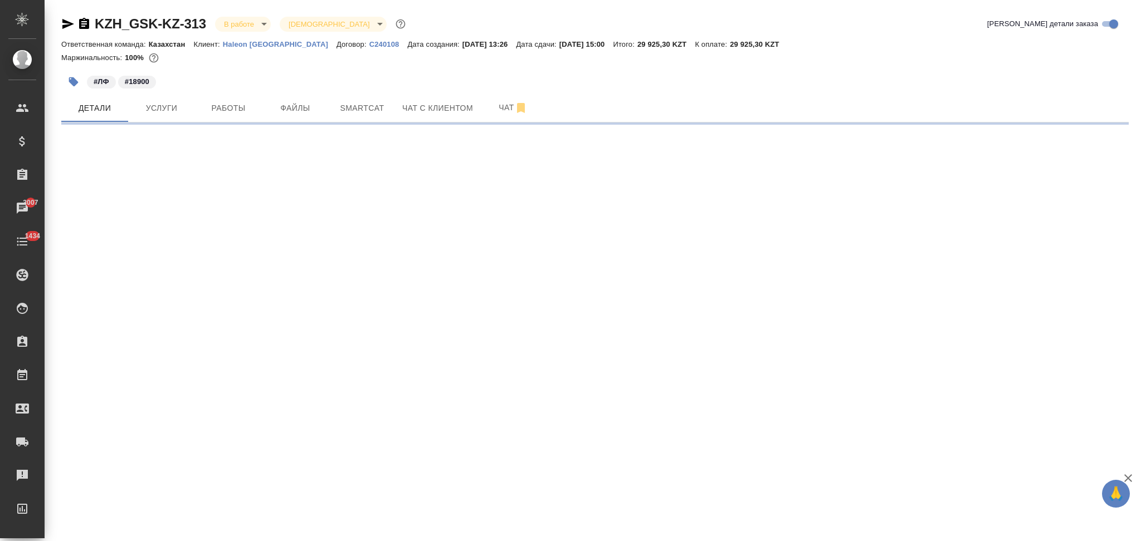
select select "RU"
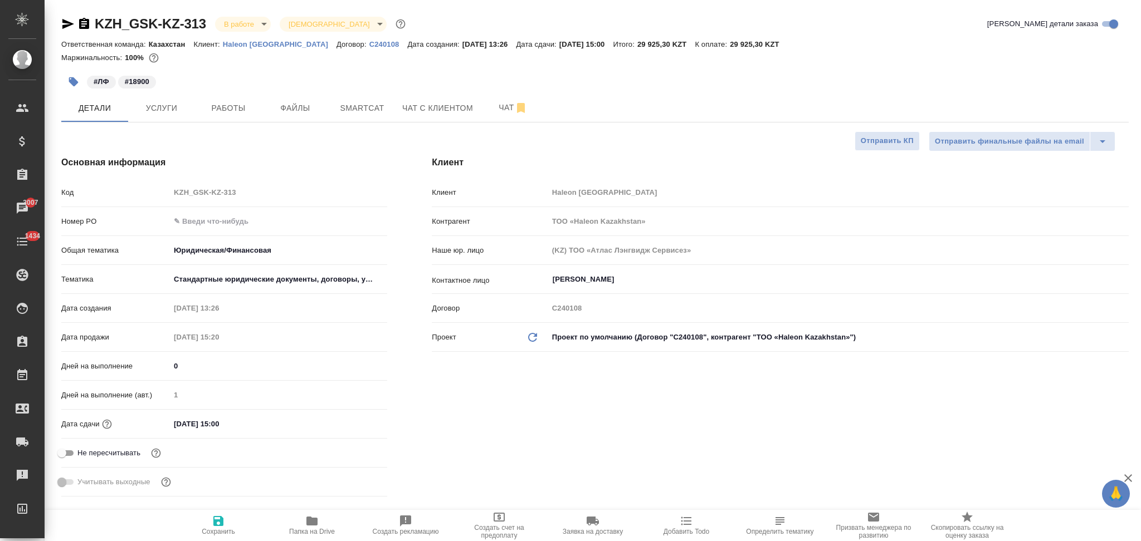
type textarea "x"
click at [179, 422] on input "25.08.2025 15:00" at bounding box center [218, 424] width 97 height 16
type input "28.08.2025 15:00"
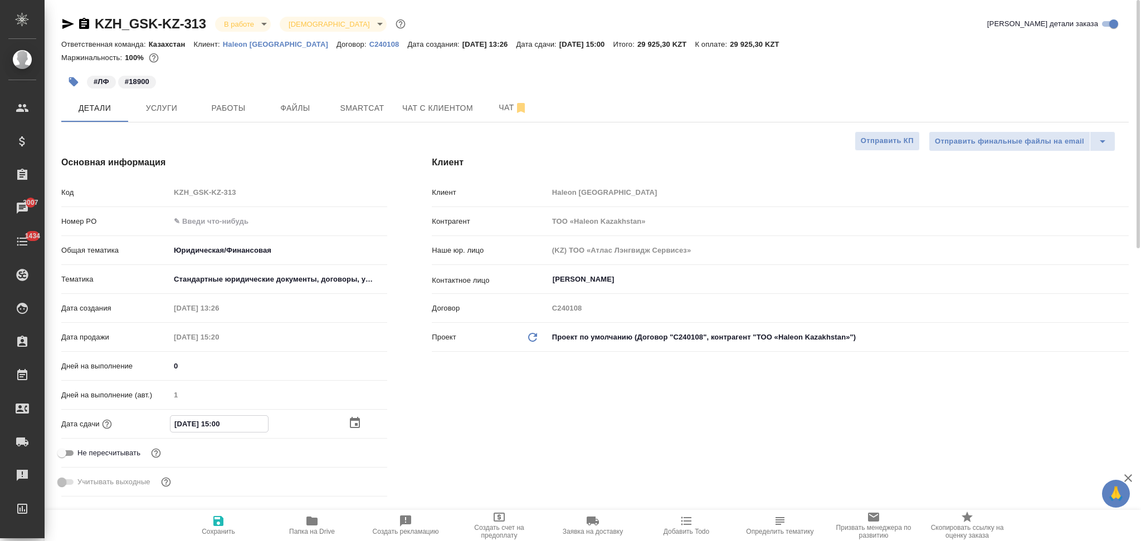
type textarea "x"
type input "28.08.2025 15:00"
click at [216, 521] on icon "button" at bounding box center [218, 521] width 10 height 10
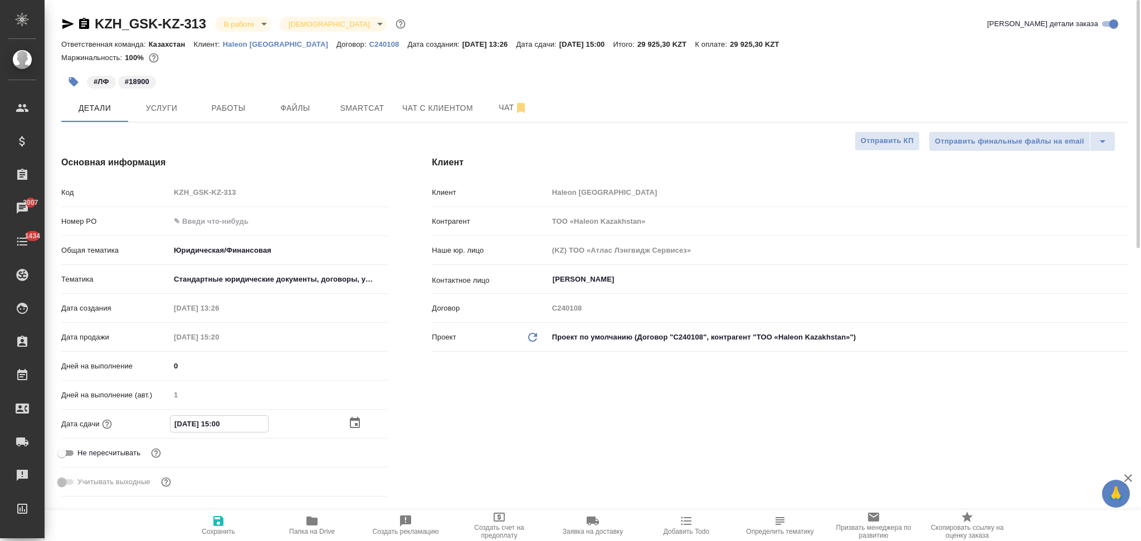
type textarea "x"
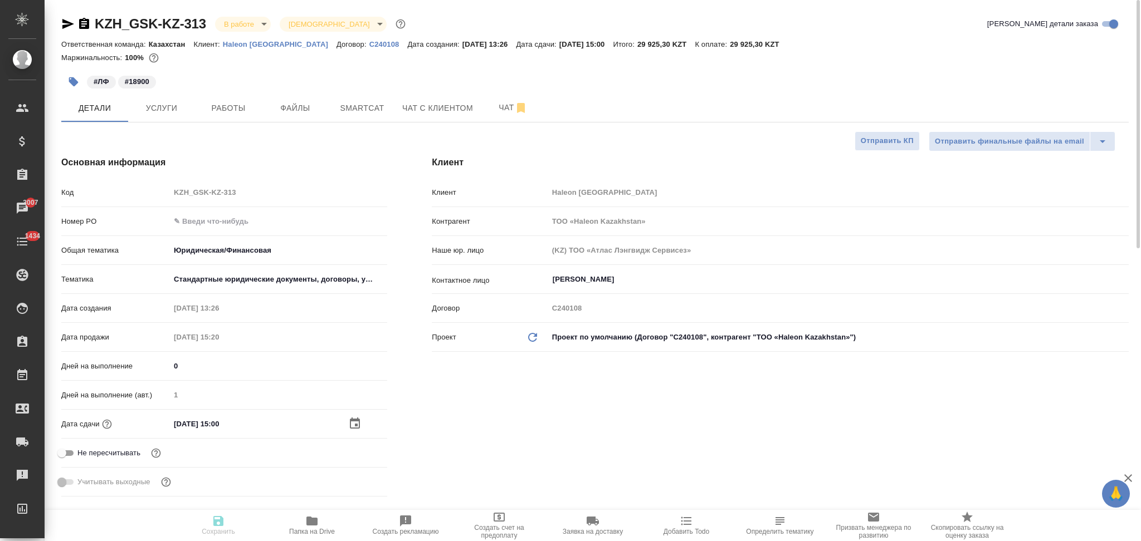
type textarea "x"
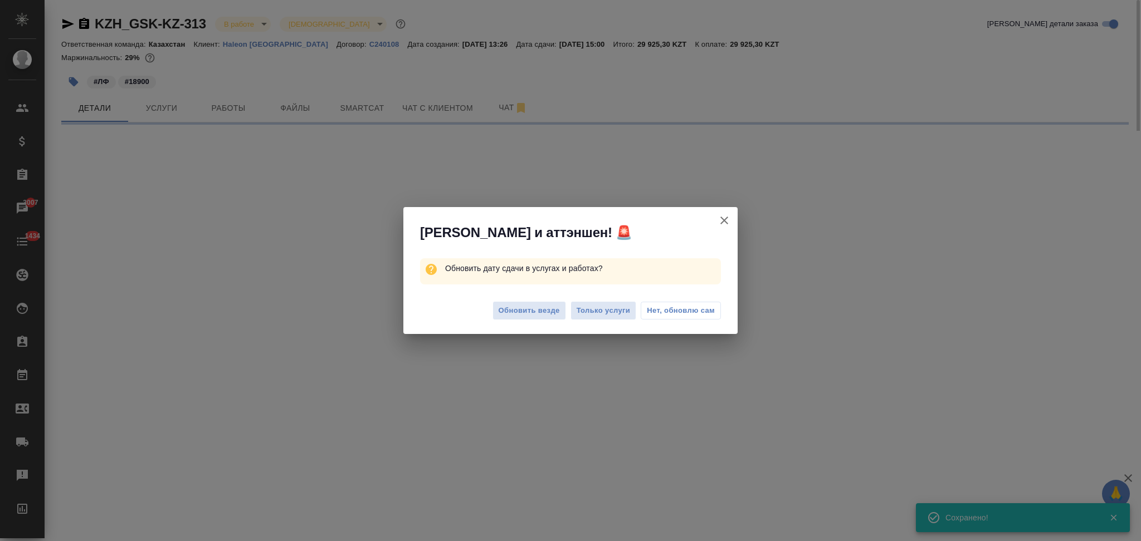
select select "RU"
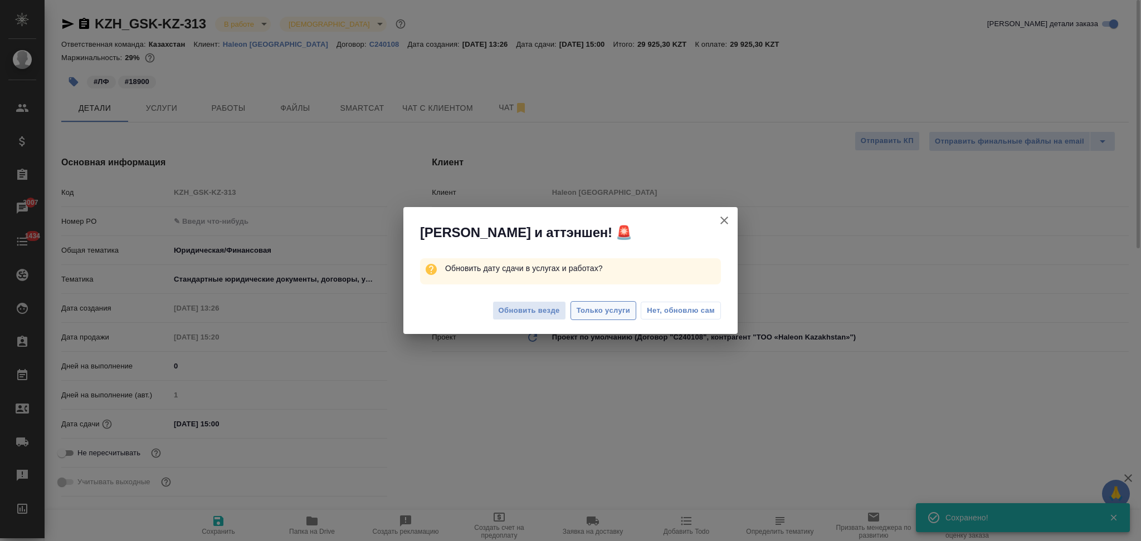
type textarea "x"
click at [620, 305] on span "Только услуги" at bounding box center [604, 311] width 54 height 13
type textarea "x"
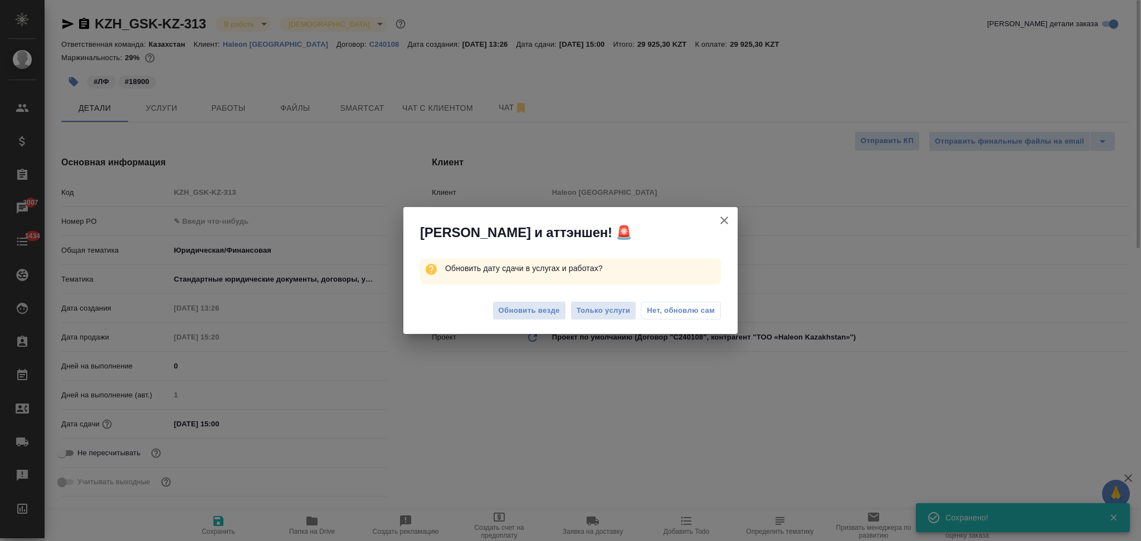
type textarea "x"
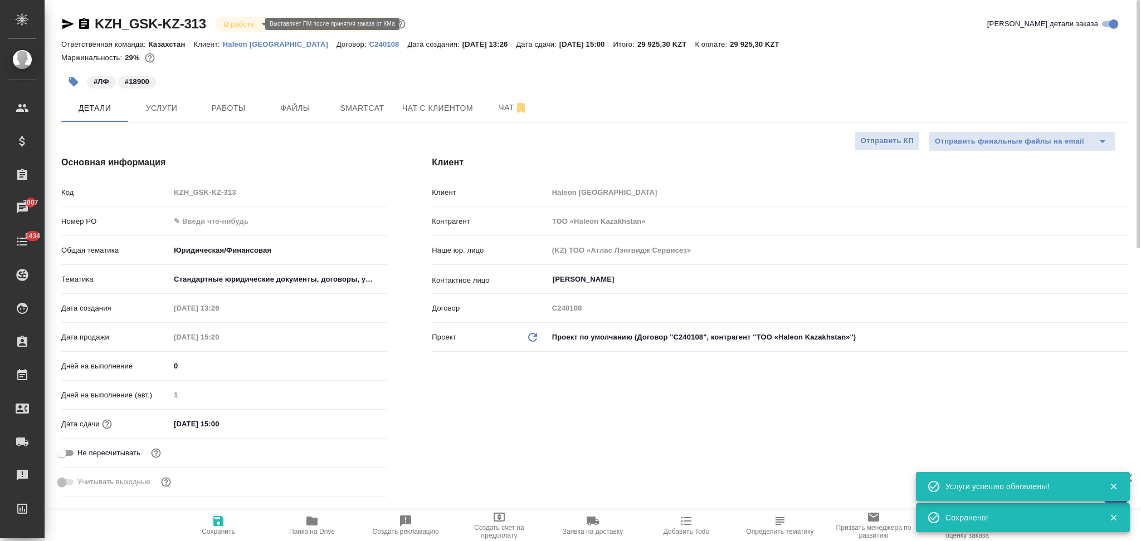
click at [237, 23] on body "🙏 .cls-1 fill:#fff; AWATERA Aslanukova Sati Клиенты Спецификации Заказы 3007 Ча…" at bounding box center [570, 270] width 1141 height 541
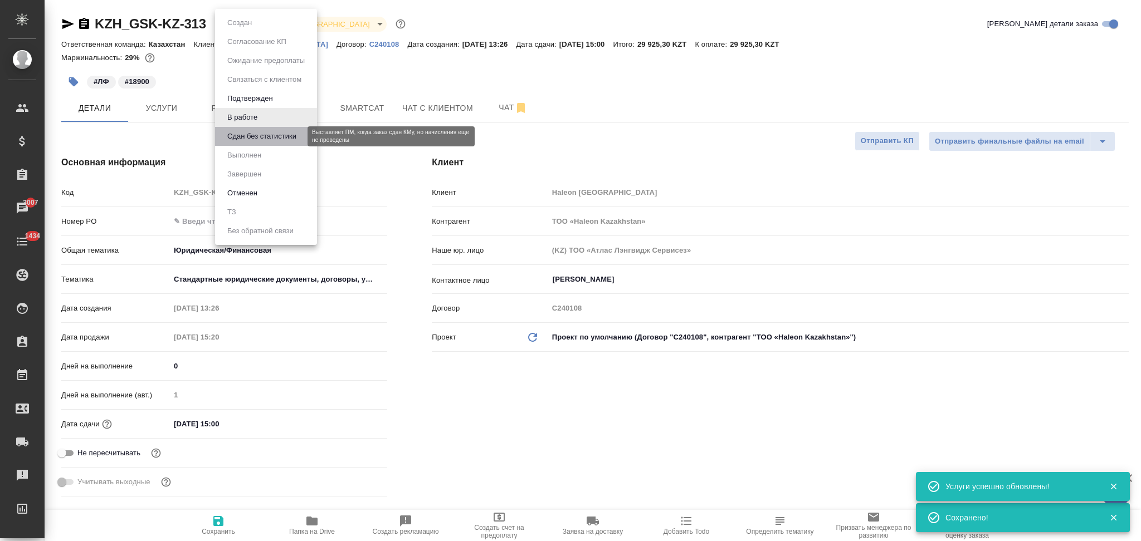
click at [230, 134] on button "Сдан без статистики" at bounding box center [262, 136] width 76 height 12
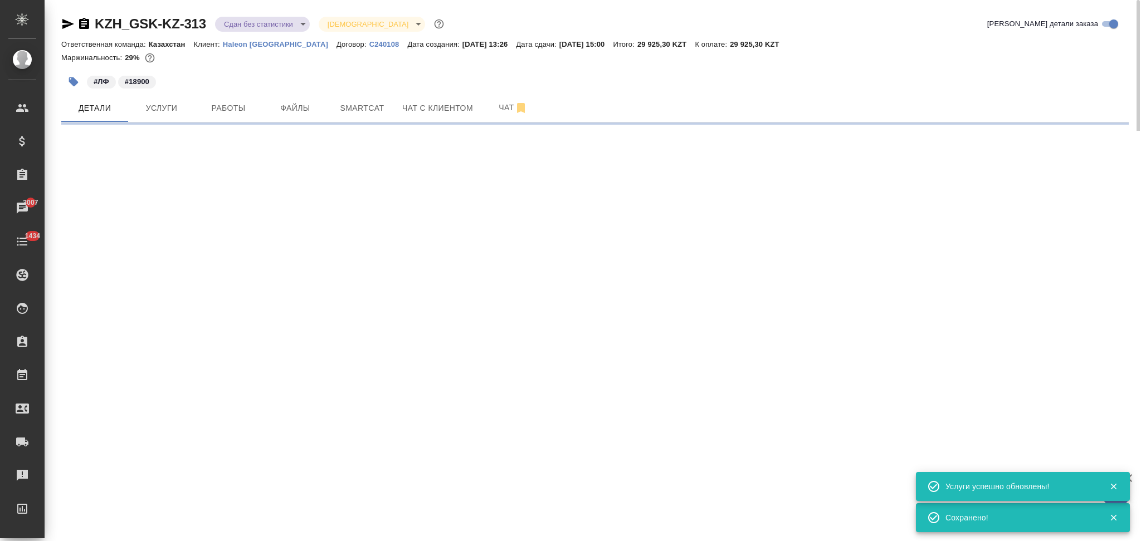
select select "RU"
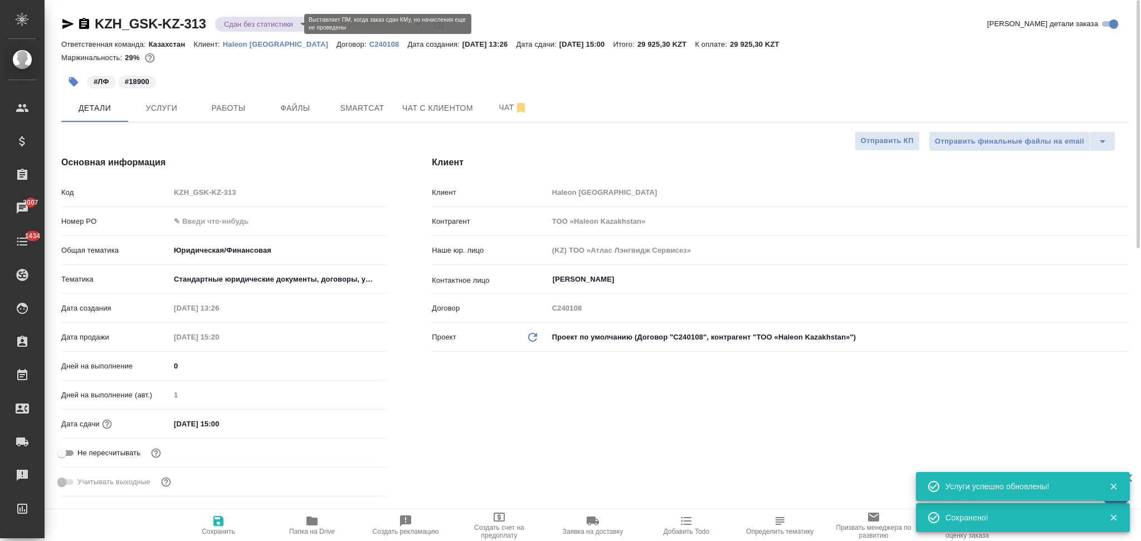
type textarea "x"
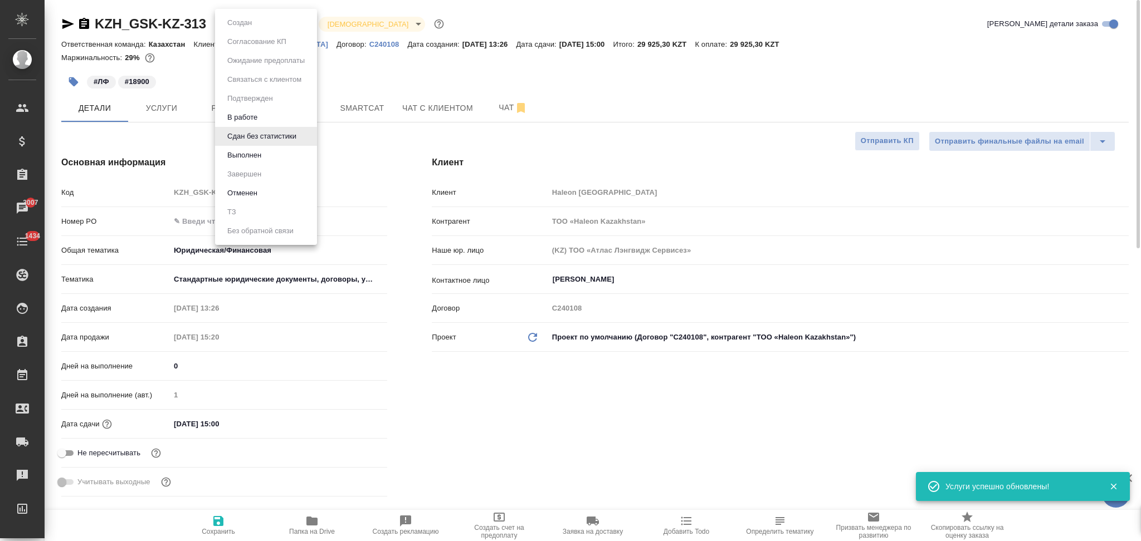
click at [246, 25] on body "🙏 .cls-1 fill:#fff; AWATERA Aslanukova Sati Клиенты Спецификации Заказы 3007 Ча…" at bounding box center [570, 270] width 1141 height 541
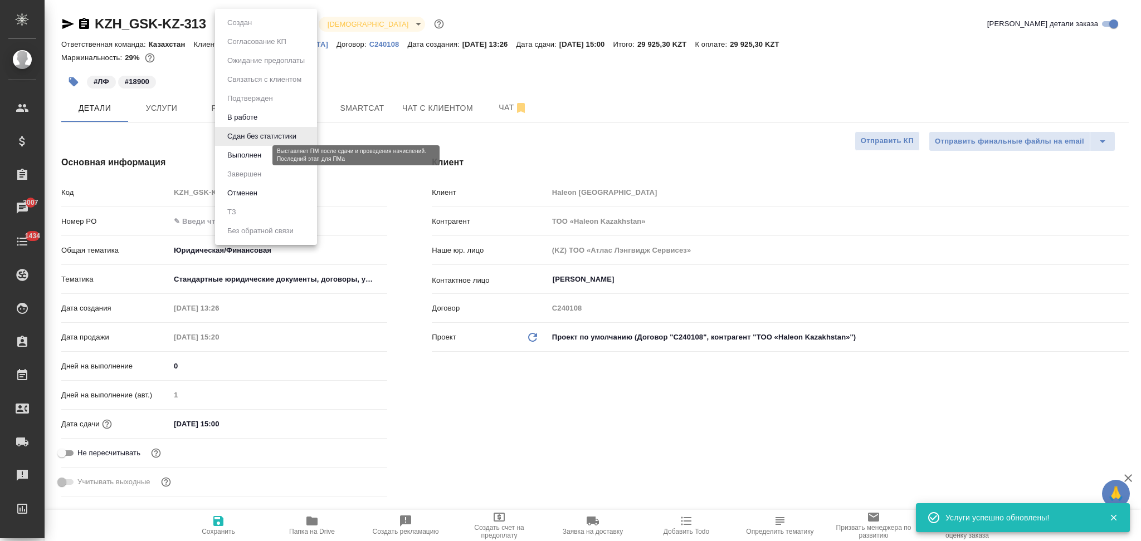
click at [245, 152] on button "Выполнен" at bounding box center [244, 155] width 41 height 12
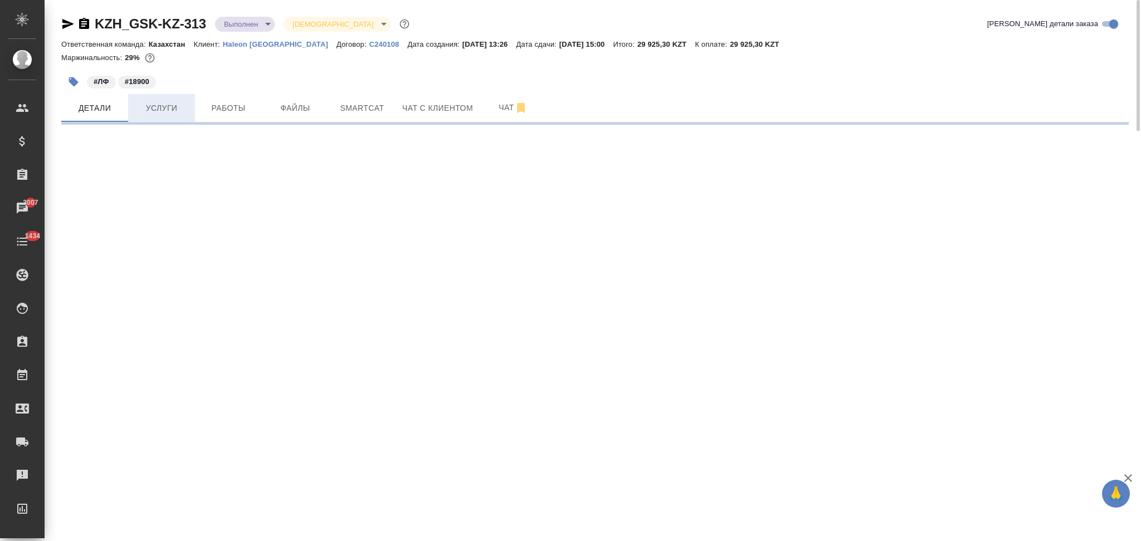
select select "RU"
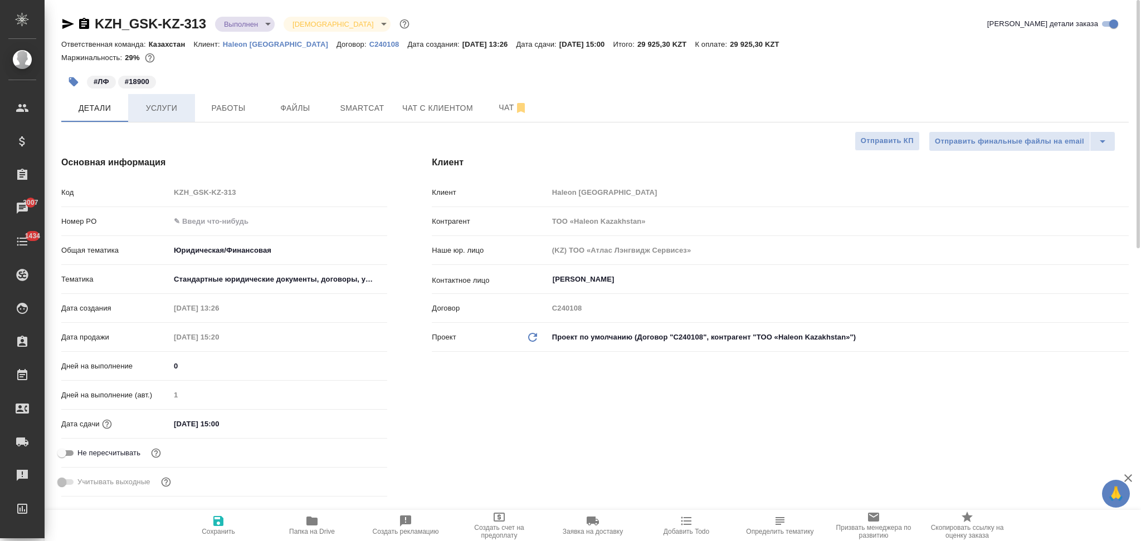
type textarea "x"
click at [170, 103] on span "Услуги" at bounding box center [161, 108] width 53 height 14
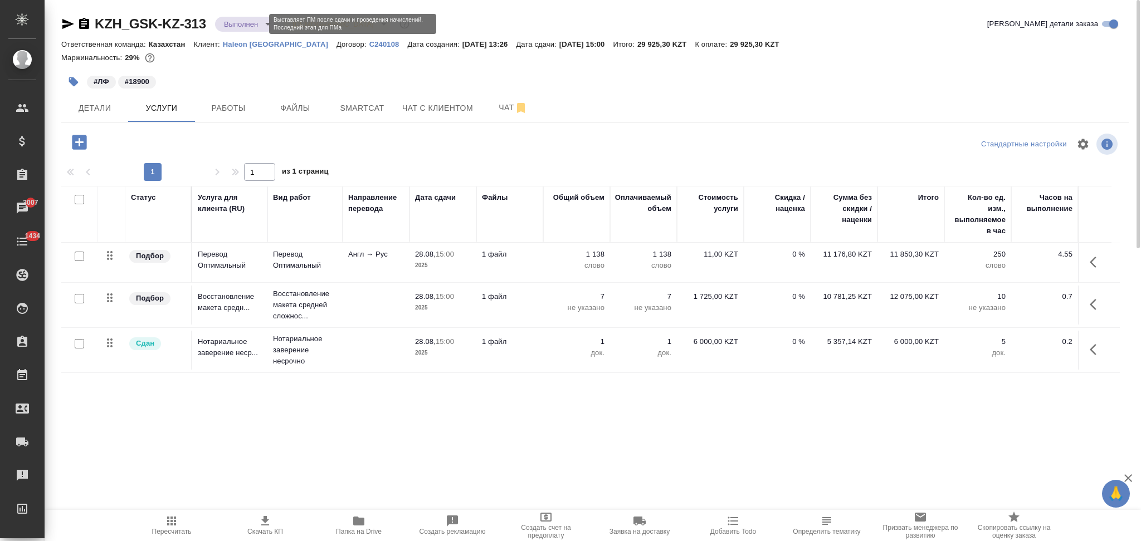
click at [238, 26] on body "🙏 .cls-1 fill:#fff; AWATERA Aslanukova Sati Клиенты Спецификации Заказы 3007 Ча…" at bounding box center [570, 270] width 1141 height 541
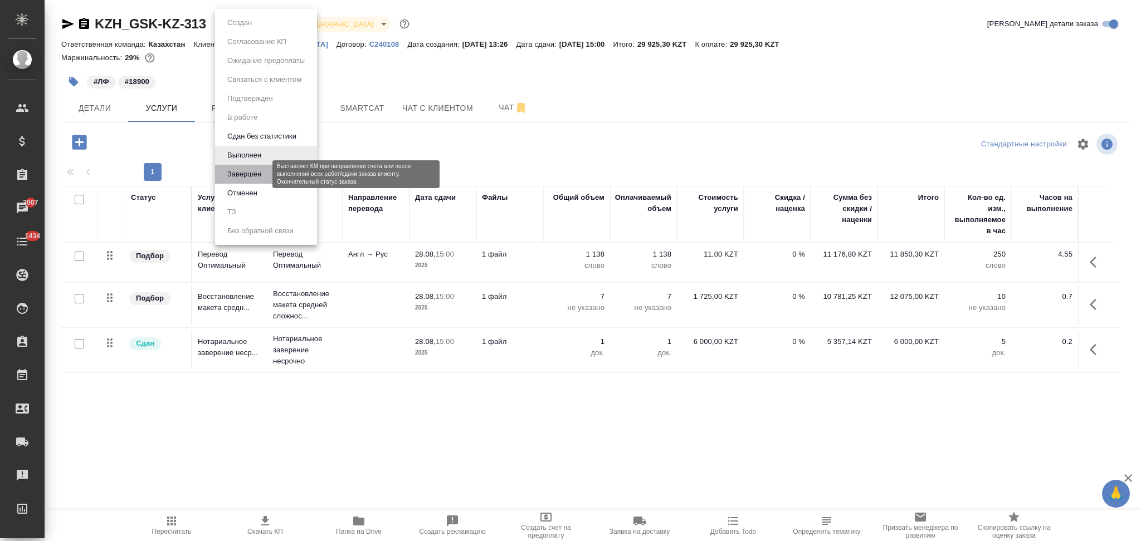
click at [242, 173] on button "Завершен" at bounding box center [244, 174] width 41 height 12
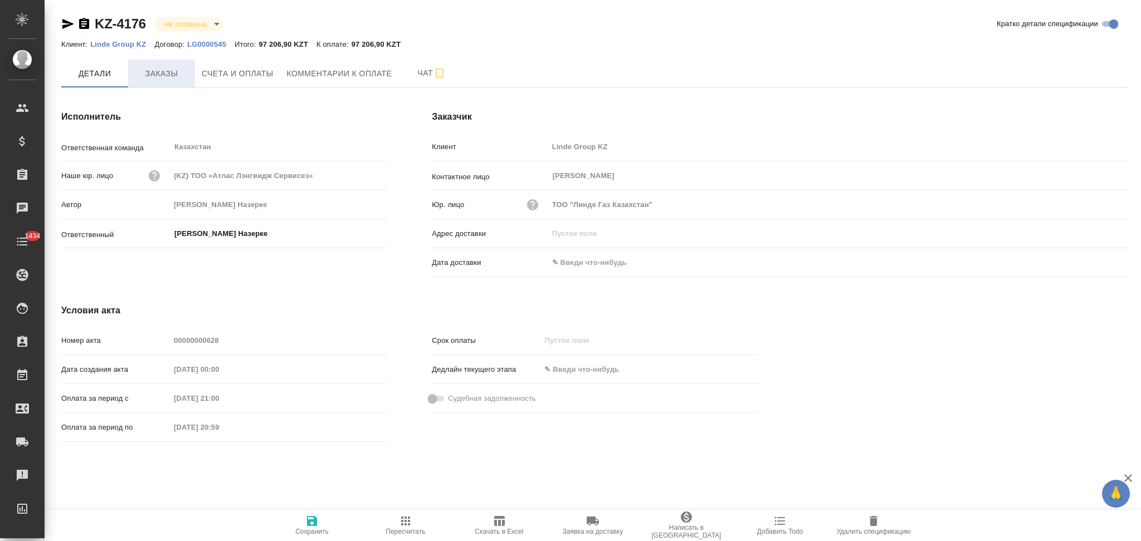
click at [164, 80] on button "Заказы" at bounding box center [161, 74] width 67 height 28
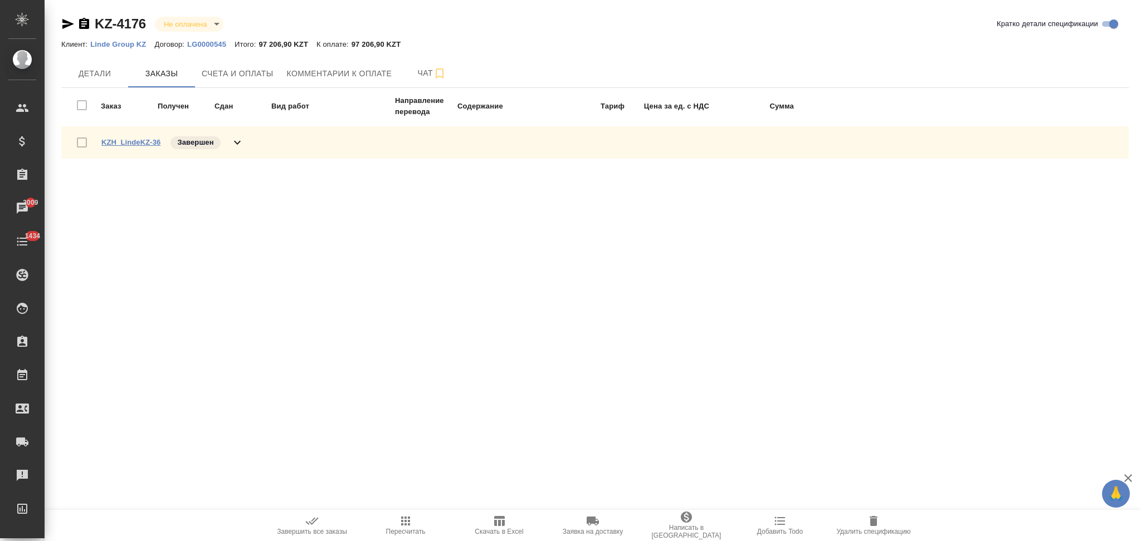
click at [134, 138] on link "KZH_LindeKZ-36" at bounding box center [130, 142] width 59 height 8
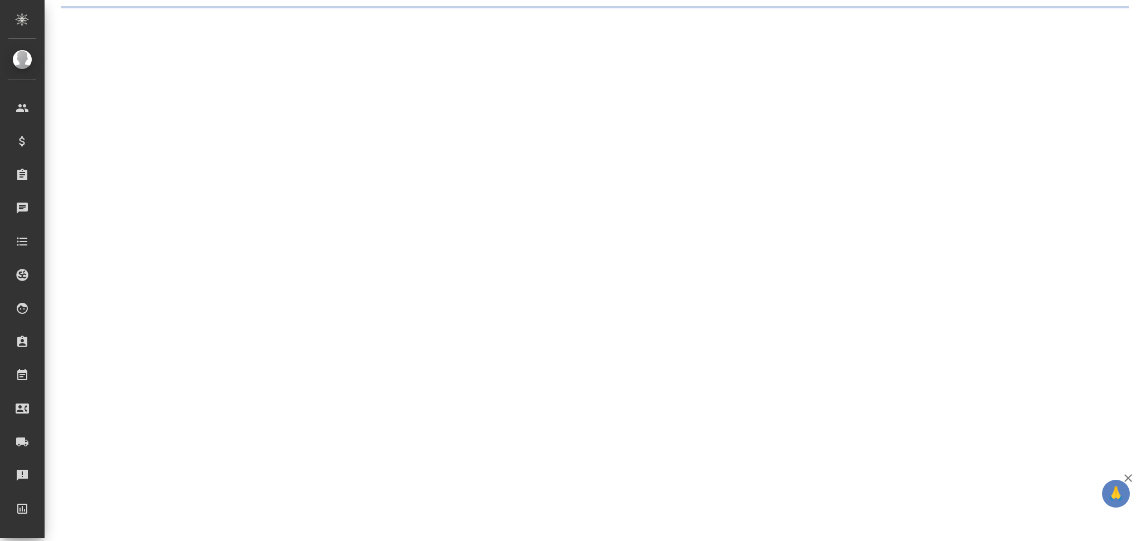
select select "RU"
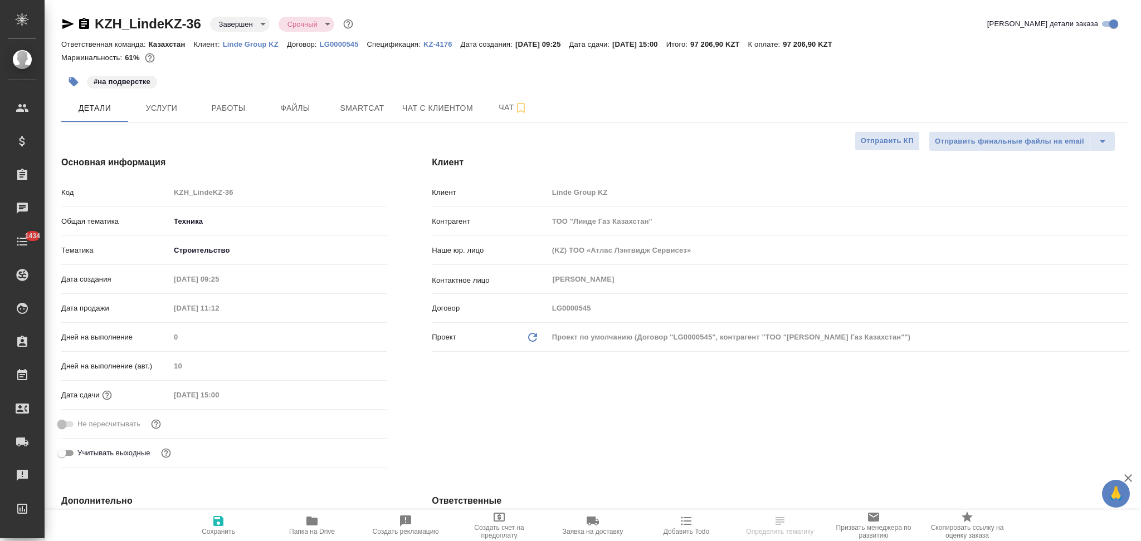
type textarea "x"
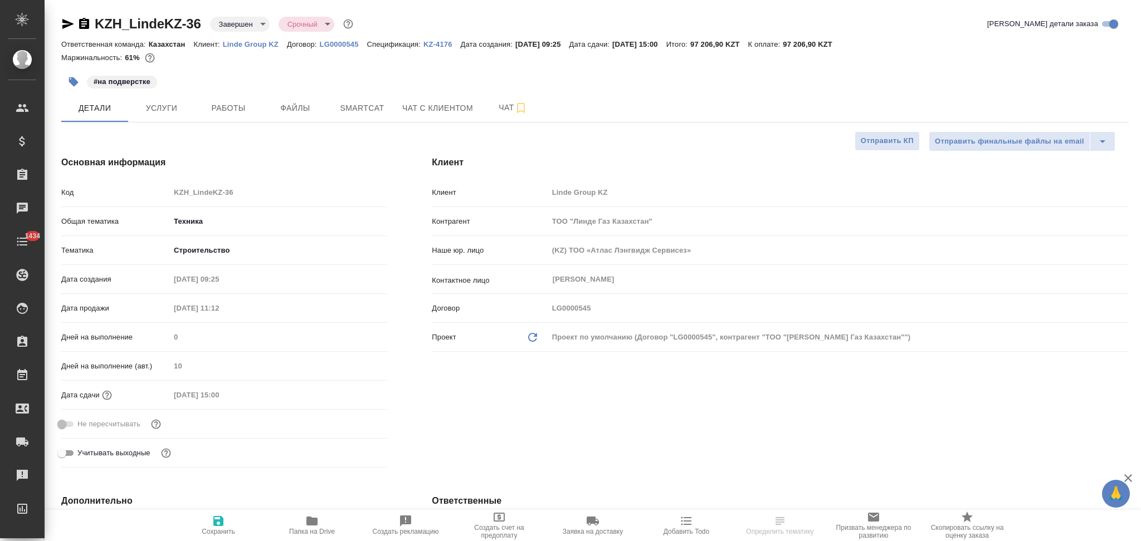
type textarea "x"
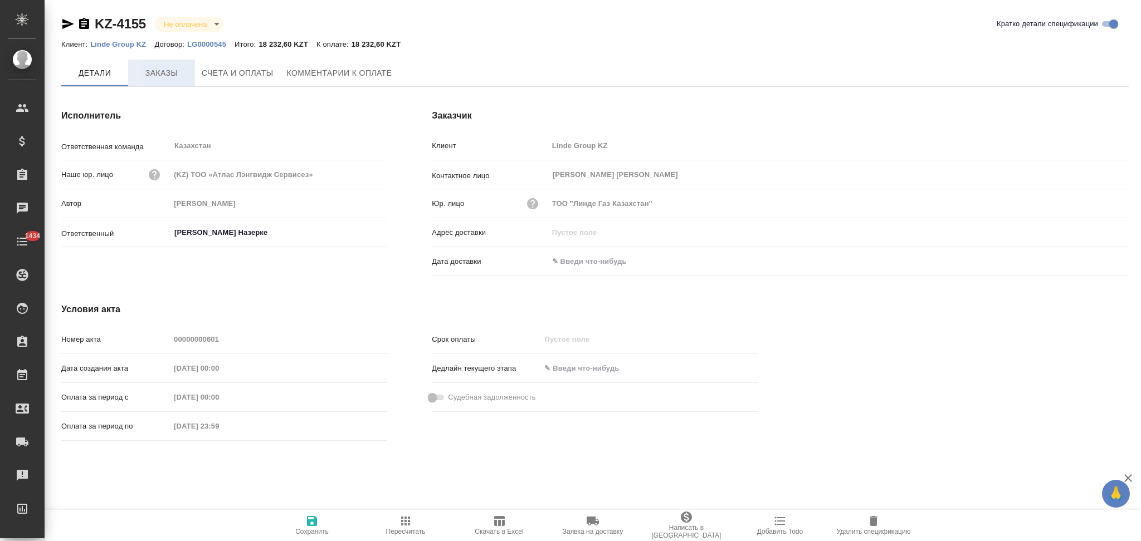
click at [164, 72] on span "Заказы" at bounding box center [161, 73] width 53 height 14
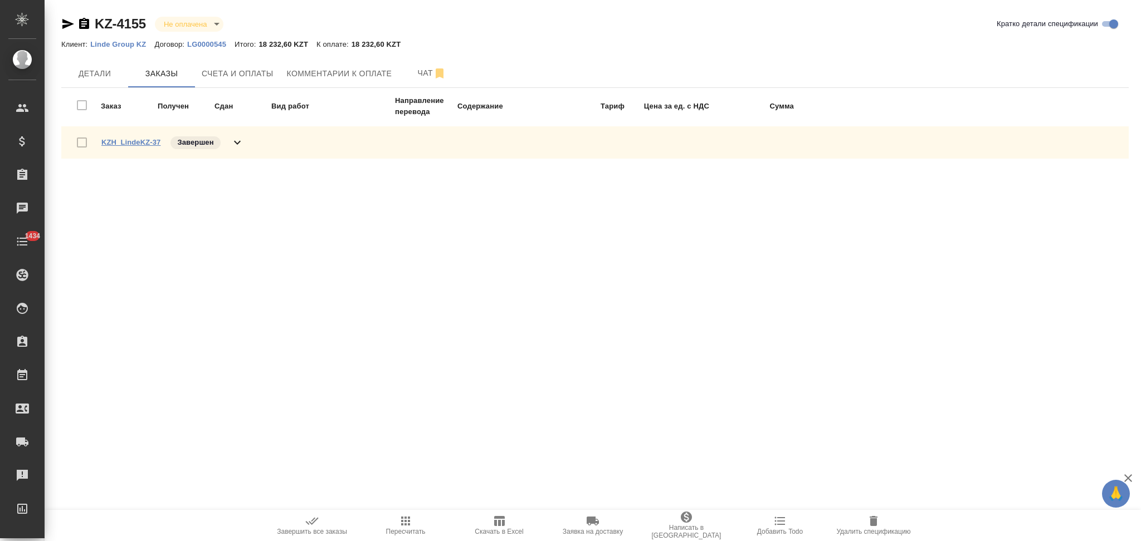
click at [145, 138] on link "KZH_LindeKZ-37" at bounding box center [130, 142] width 59 height 8
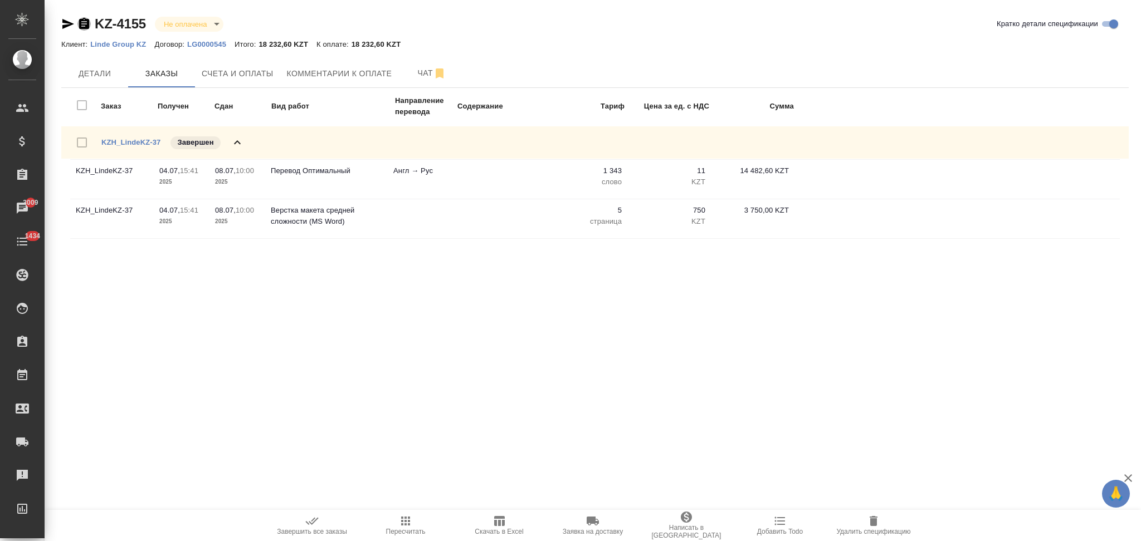
click at [84, 20] on icon "button" at bounding box center [84, 23] width 10 height 11
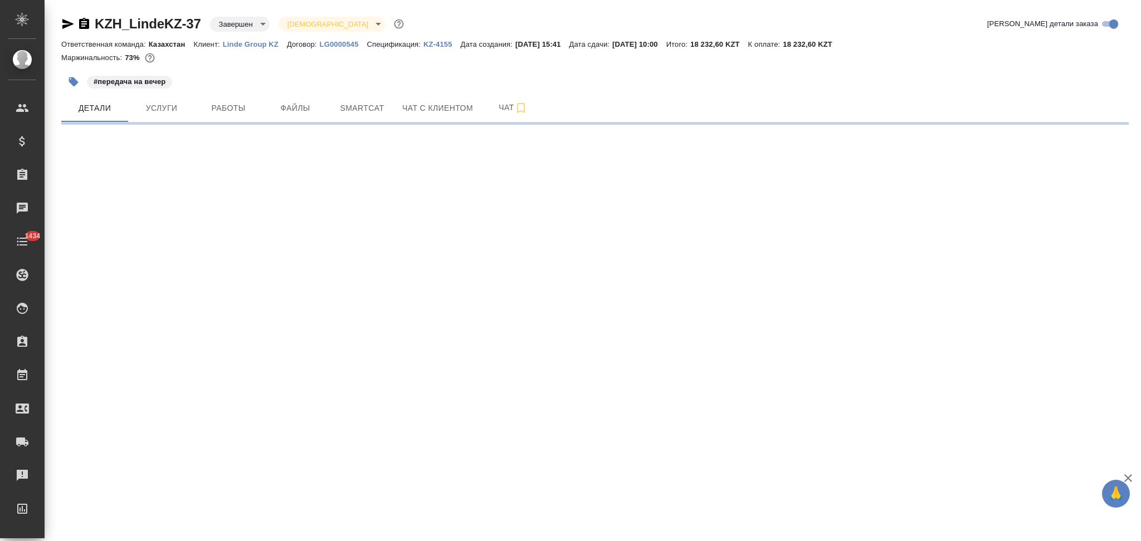
select select "RU"
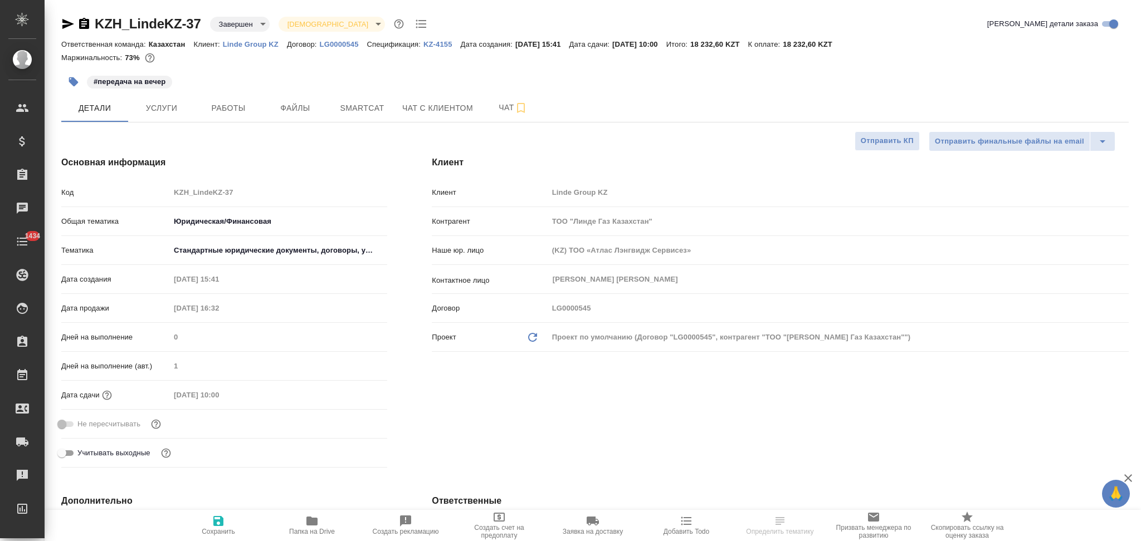
type textarea "x"
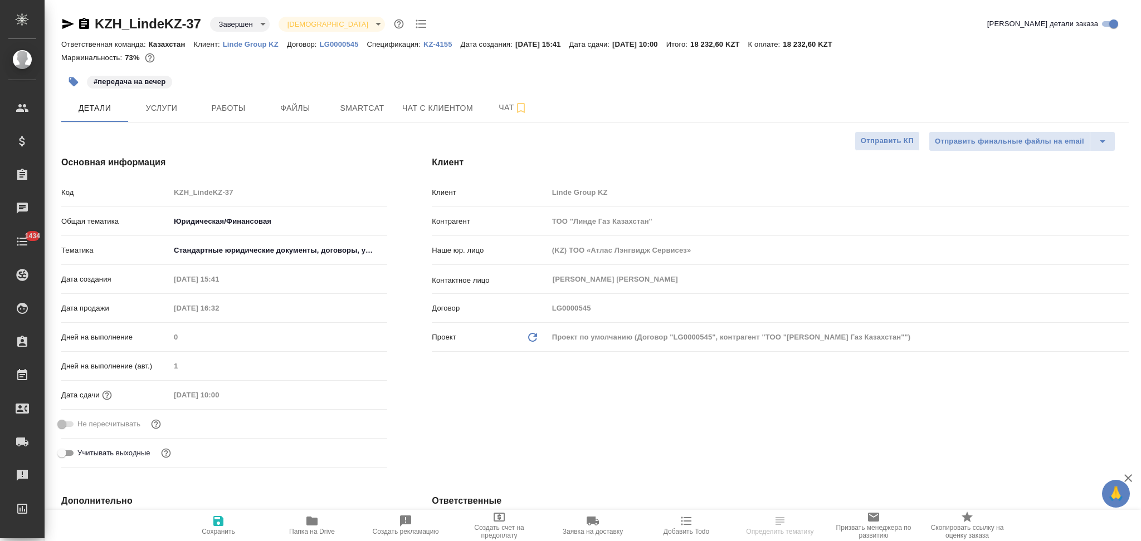
type textarea "x"
select select "RU"
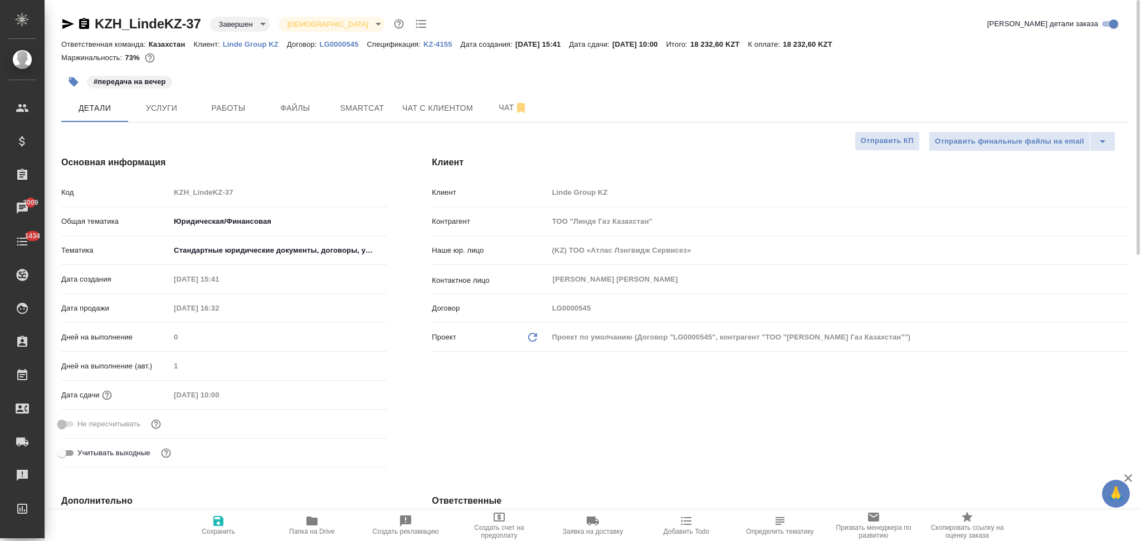
type textarea "x"
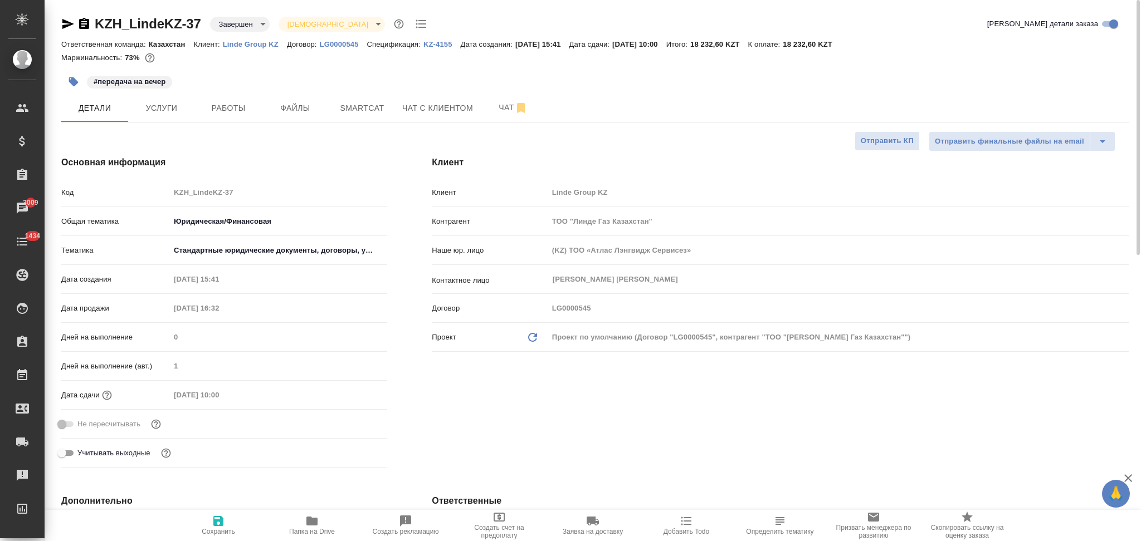
type textarea "x"
